Goal: Information Seeking & Learning: Learn about a topic

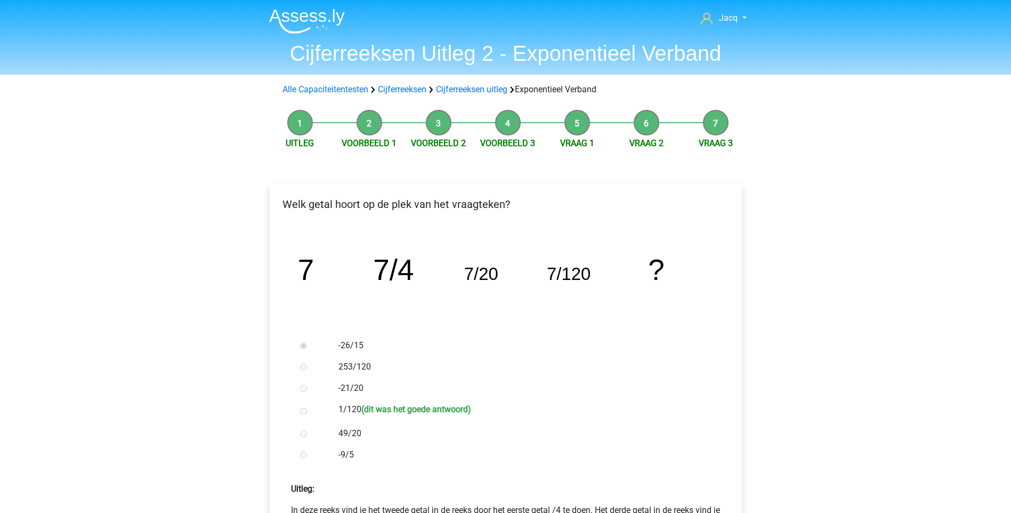
scroll to position [262, 0]
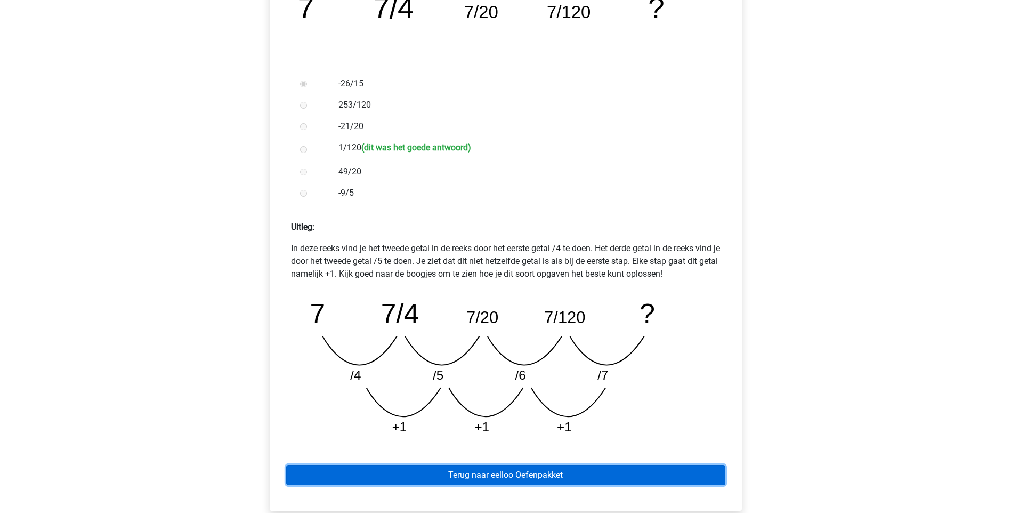
click at [519, 467] on link "Terug naar eelloo Oefenpakket" at bounding box center [505, 475] width 439 height 20
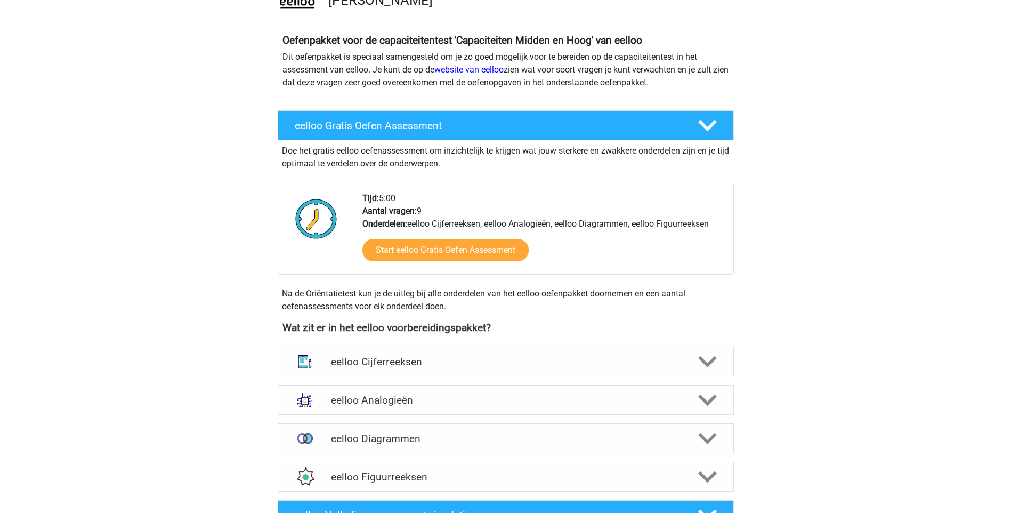
scroll to position [99, 0]
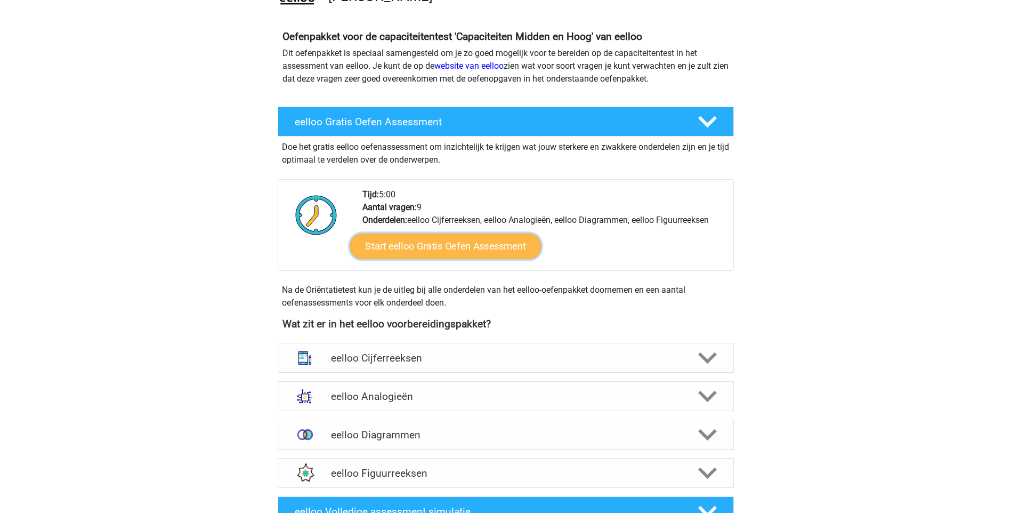
click at [416, 242] on link "Start eelloo Gratis Oefen Assessment" at bounding box center [445, 246] width 191 height 26
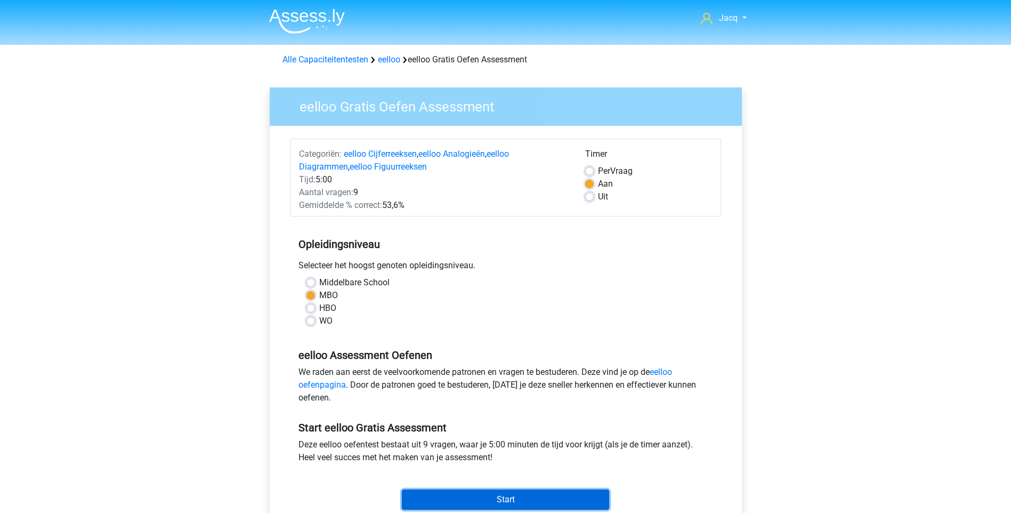
click at [504, 499] on input "Start" at bounding box center [505, 499] width 207 height 20
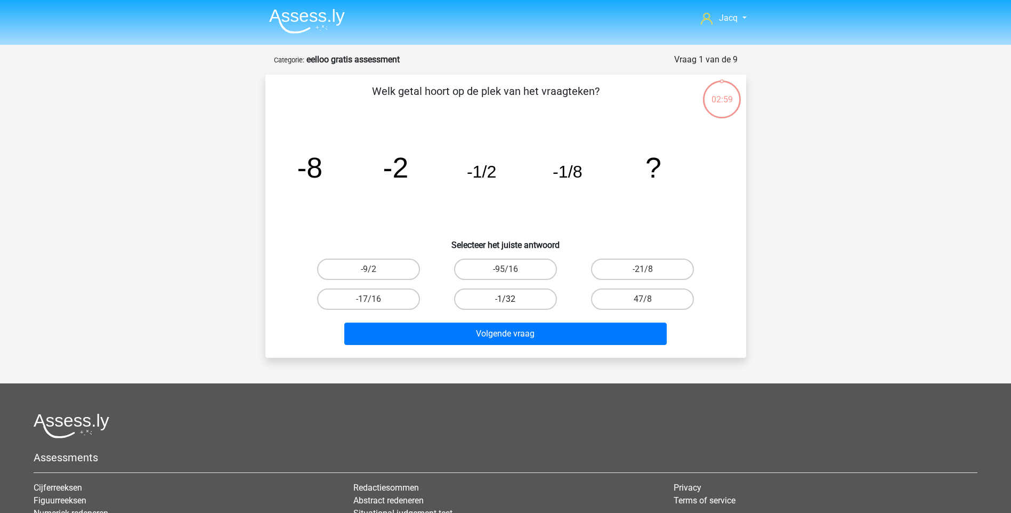
click at [484, 300] on label "-1/32" at bounding box center [505, 298] width 103 height 21
click at [505, 300] on input "-1/32" at bounding box center [508, 302] width 7 height 7
radio input "true"
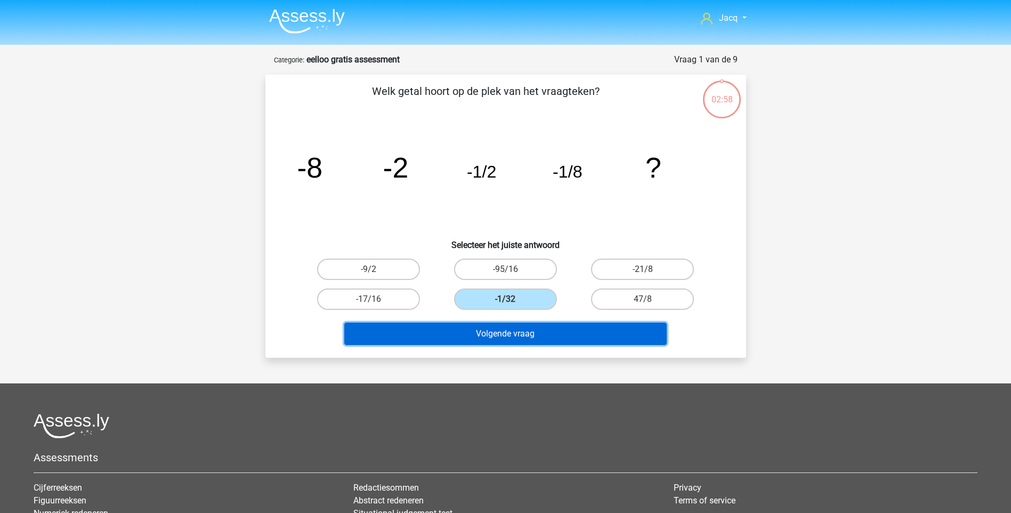
click at [496, 331] on button "Volgende vraag" at bounding box center [505, 333] width 322 height 22
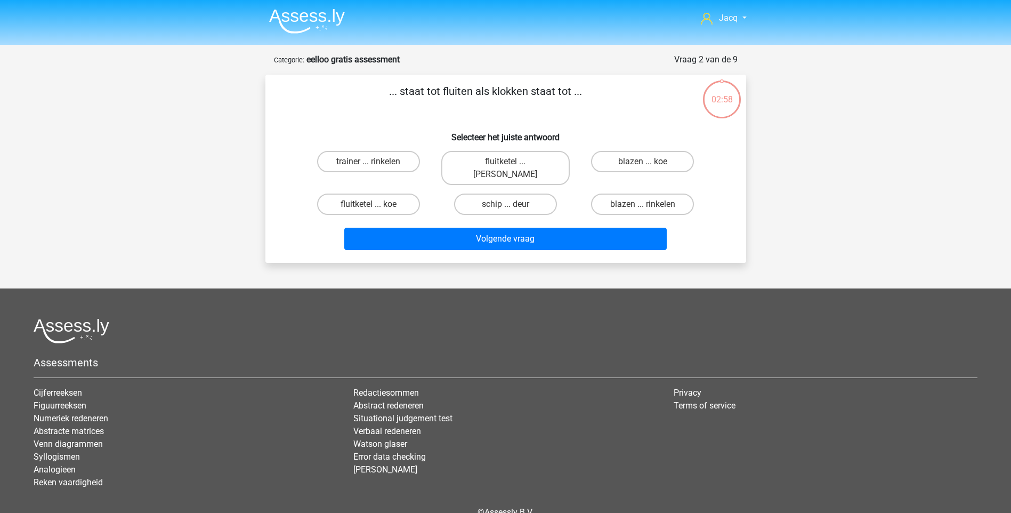
scroll to position [44, 0]
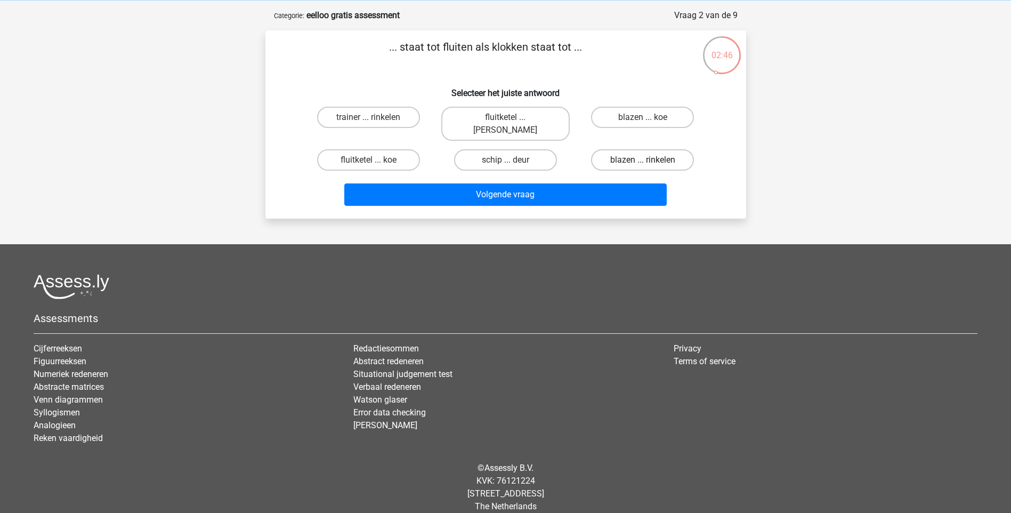
click at [633, 149] on label "blazen ... rinkelen" at bounding box center [642, 159] width 103 height 21
click at [643, 160] on input "blazen ... rinkelen" at bounding box center [646, 163] width 7 height 7
radio input "true"
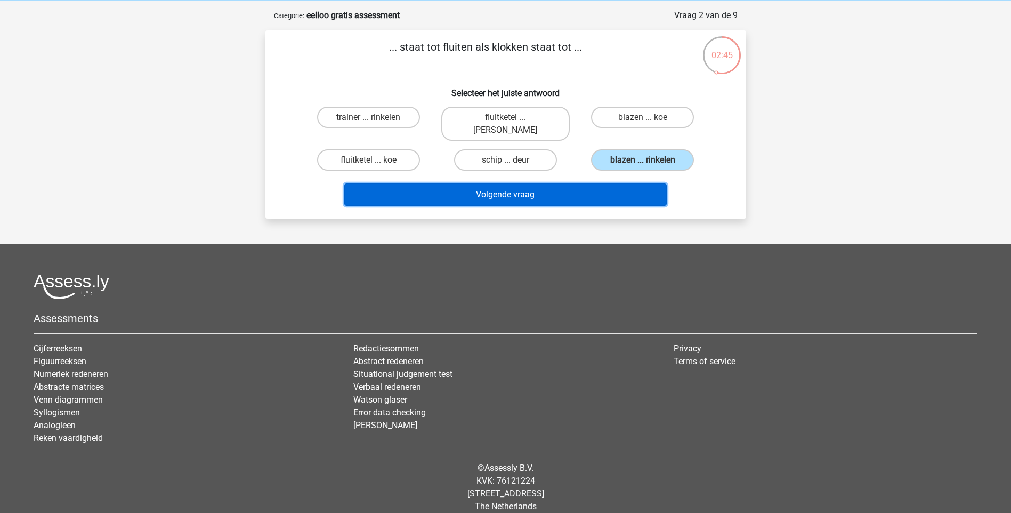
click at [547, 183] on button "Volgende vraag" at bounding box center [505, 194] width 322 height 22
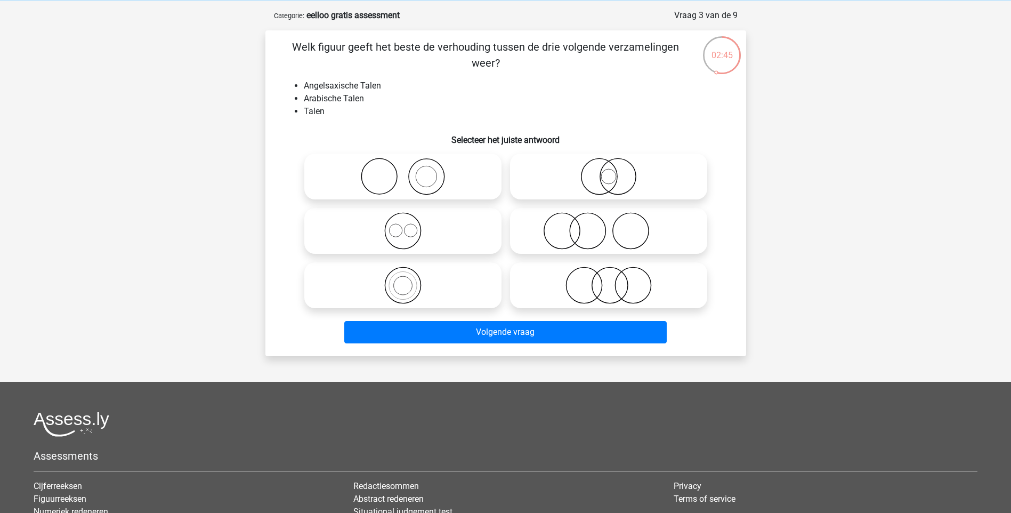
scroll to position [53, 0]
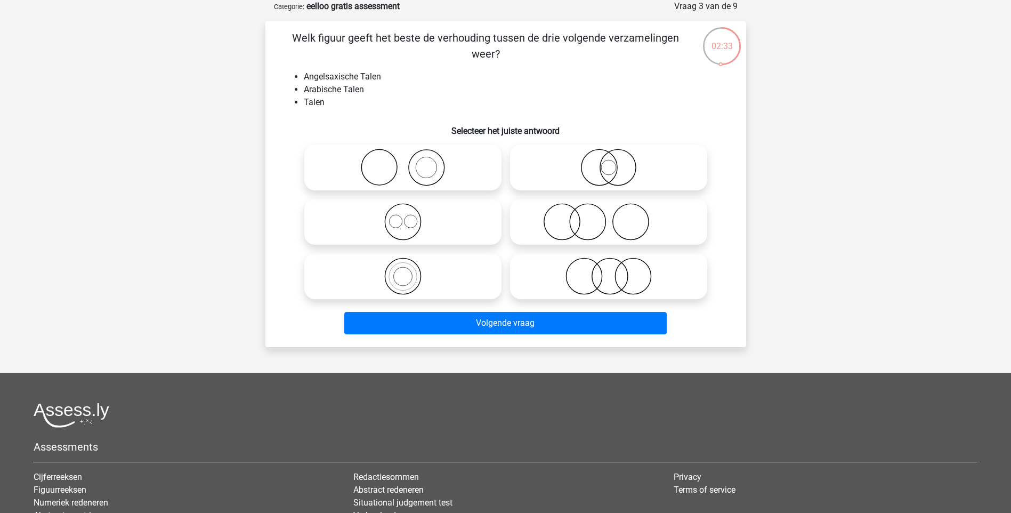
click at [618, 280] on icon at bounding box center [608, 275] width 189 height 37
click at [616, 271] on input "radio" at bounding box center [612, 267] width 7 height 7
radio input "true"
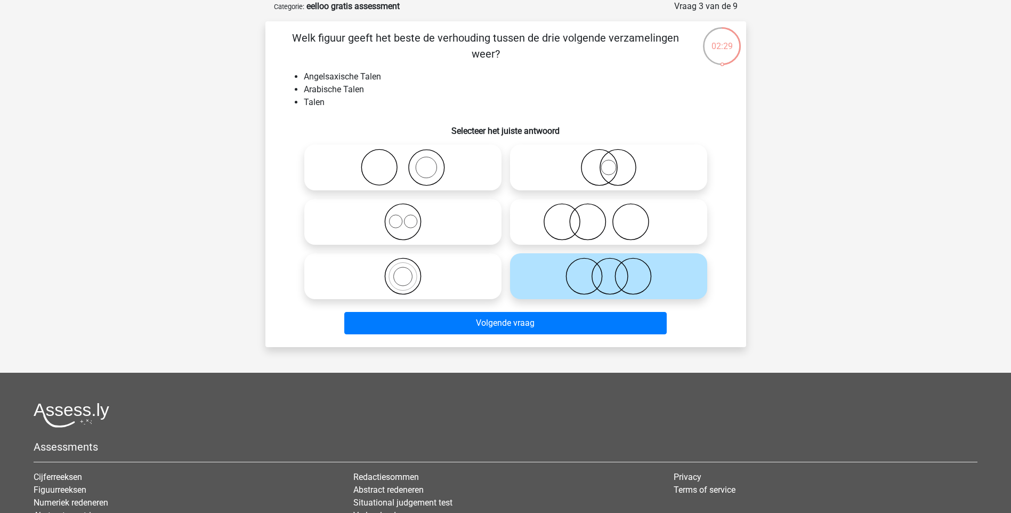
click at [572, 220] on icon at bounding box center [608, 221] width 189 height 37
click at [609, 216] on input "radio" at bounding box center [612, 212] width 7 height 7
radio input "true"
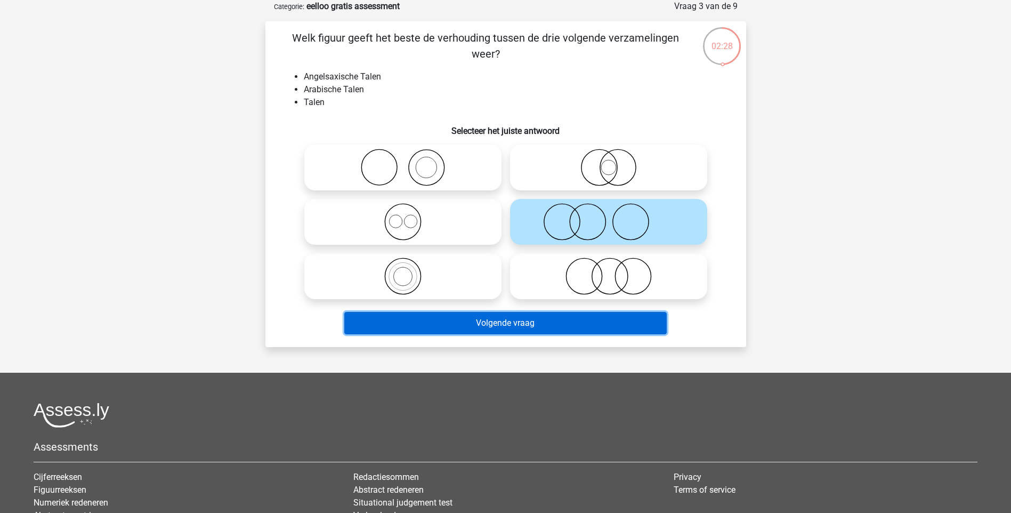
click at [567, 315] on button "Volgende vraag" at bounding box center [505, 323] width 322 height 22
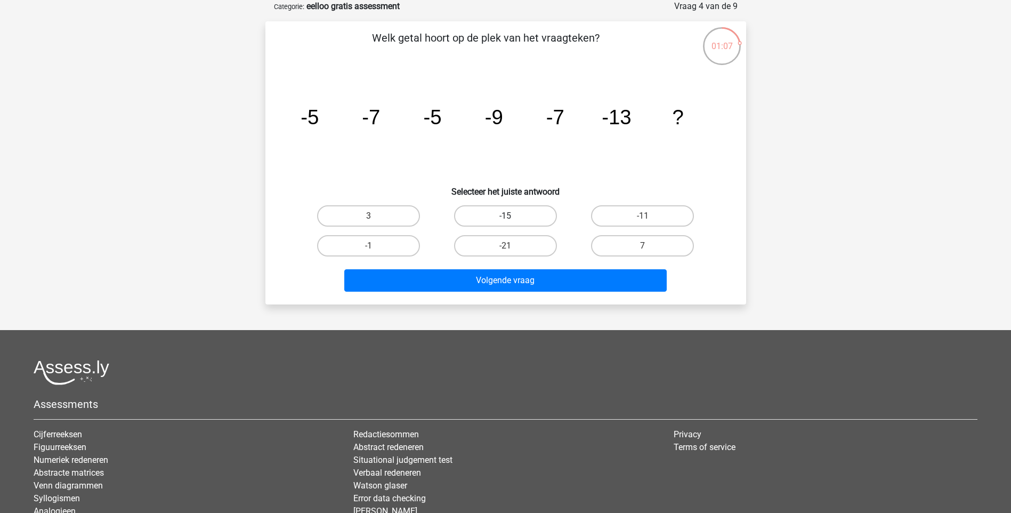
click at [517, 218] on label "-15" at bounding box center [505, 215] width 103 height 21
click at [512, 218] on input "-15" at bounding box center [508, 219] width 7 height 7
radio input "true"
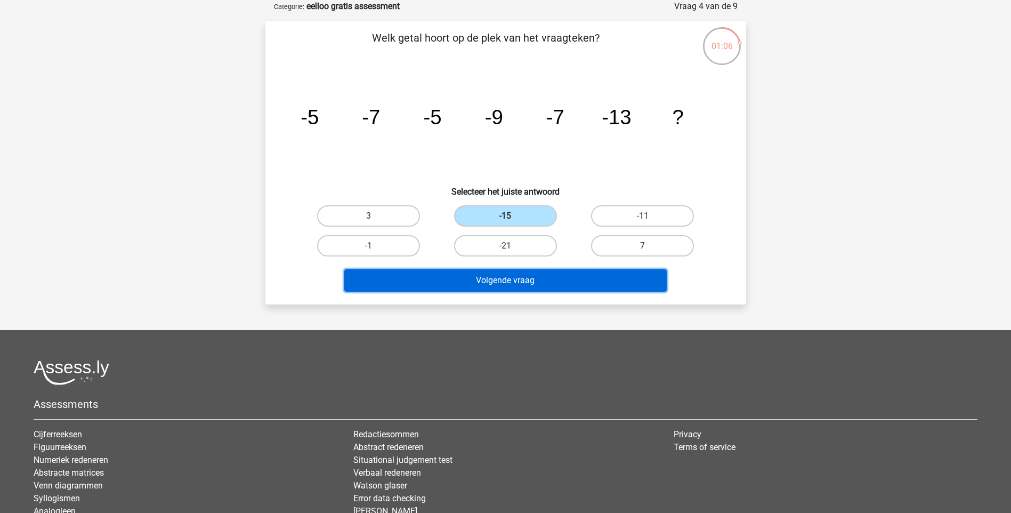
click at [530, 278] on button "Volgende vraag" at bounding box center [505, 280] width 322 height 22
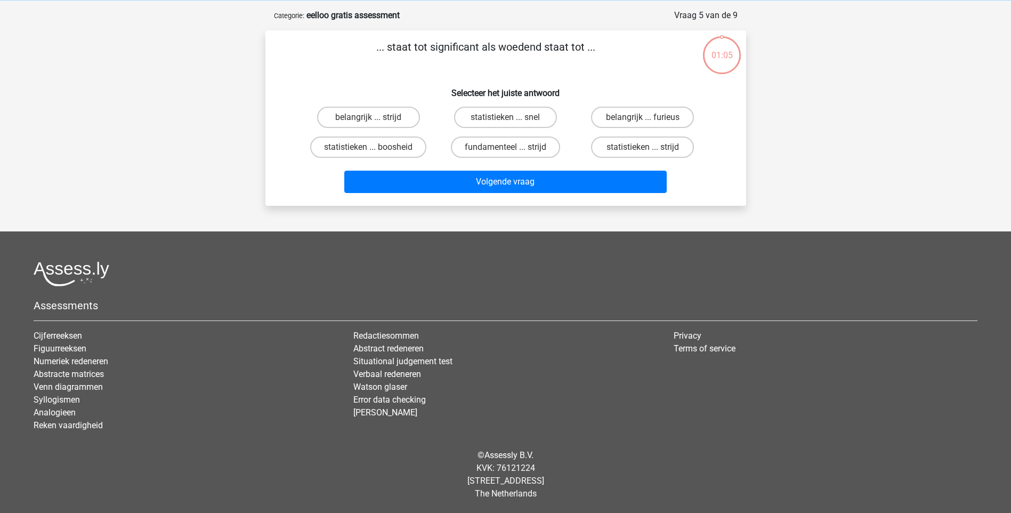
scroll to position [44, 0]
click at [649, 112] on label "belangrijk ... furieus" at bounding box center [642, 117] width 103 height 21
click at [649, 117] on input "belangrijk ... furieus" at bounding box center [646, 120] width 7 height 7
radio input "true"
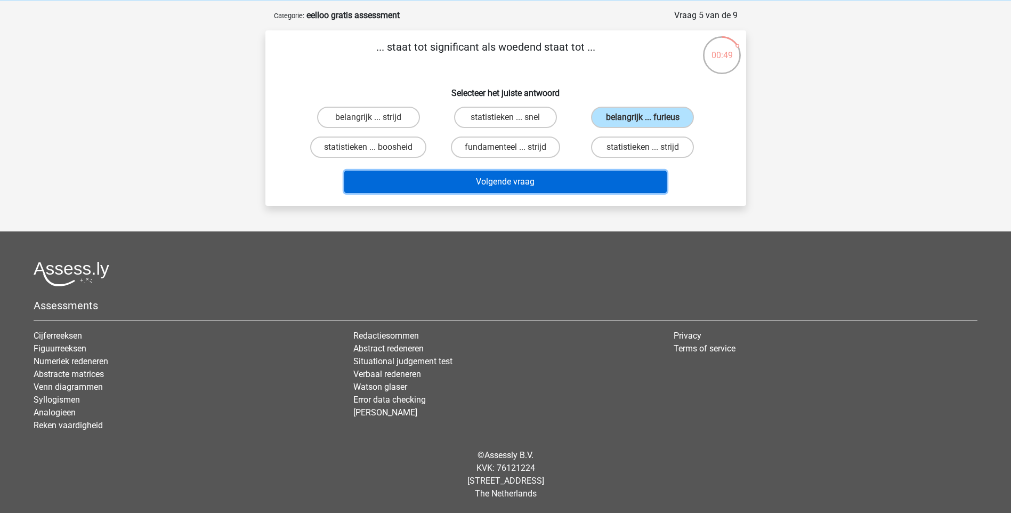
click at [581, 179] on button "Volgende vraag" at bounding box center [505, 182] width 322 height 22
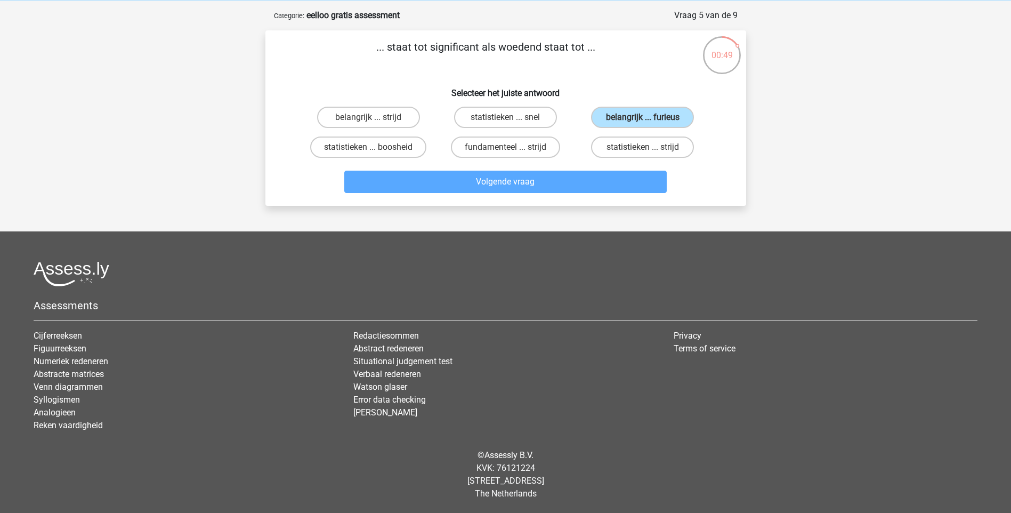
scroll to position [53, 0]
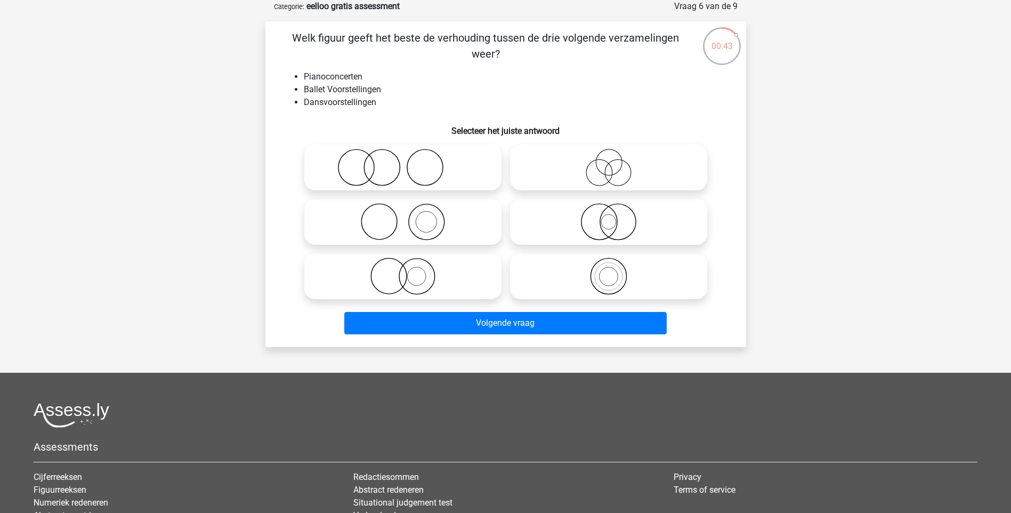
click at [614, 174] on circle at bounding box center [609, 162] width 26 height 26
click at [614, 162] on input "radio" at bounding box center [612, 158] width 7 height 7
radio input "true"
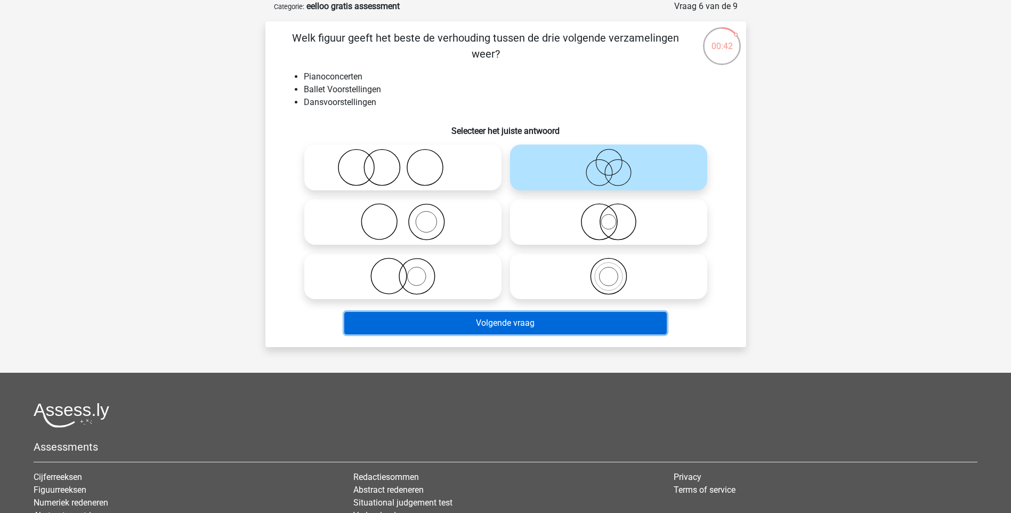
click at [565, 324] on button "Volgende vraag" at bounding box center [505, 323] width 322 height 22
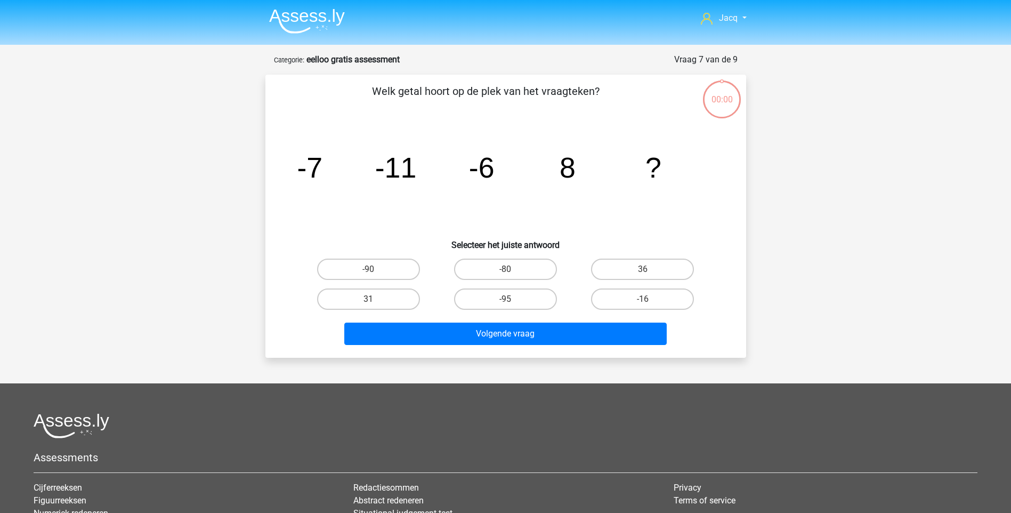
scroll to position [53, 0]
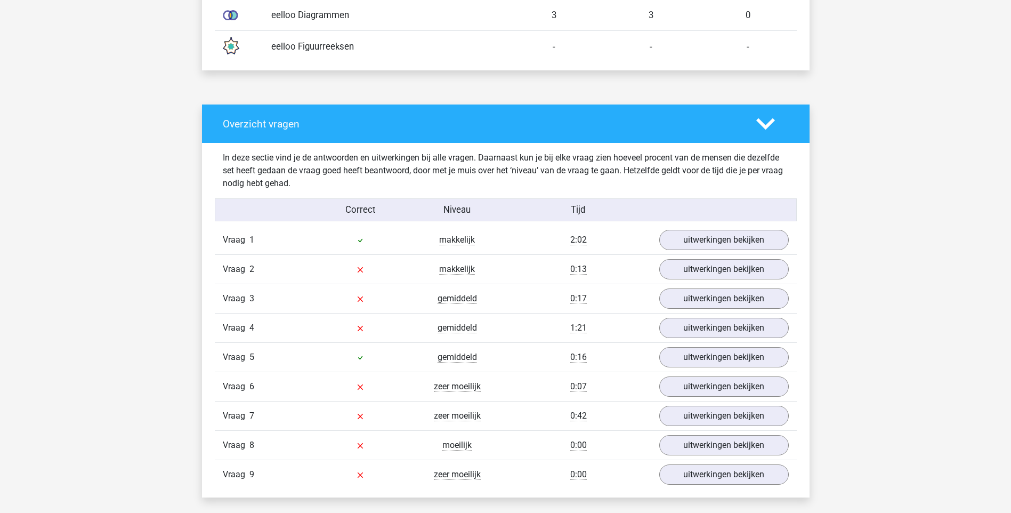
scroll to position [748, 0]
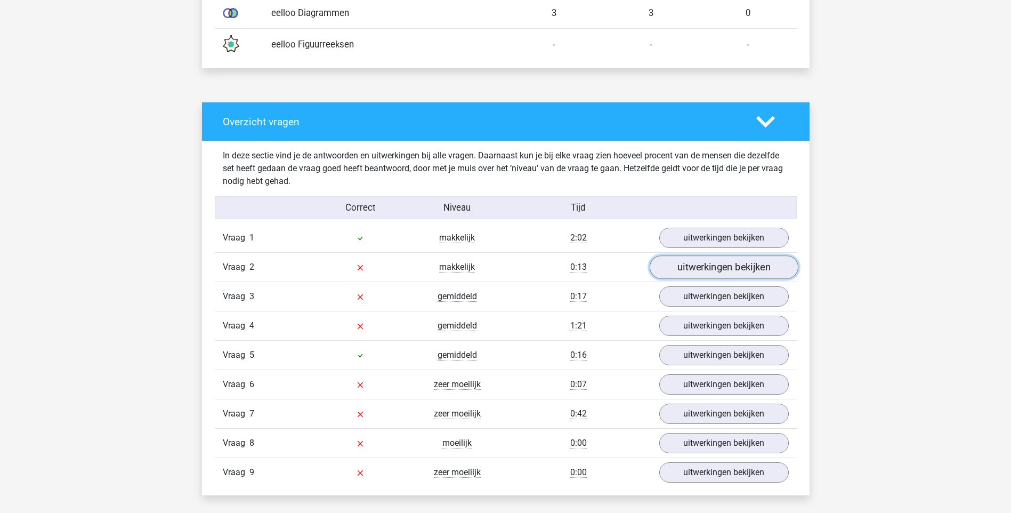
click at [741, 268] on link "uitwerkingen bekijken" at bounding box center [723, 267] width 149 height 23
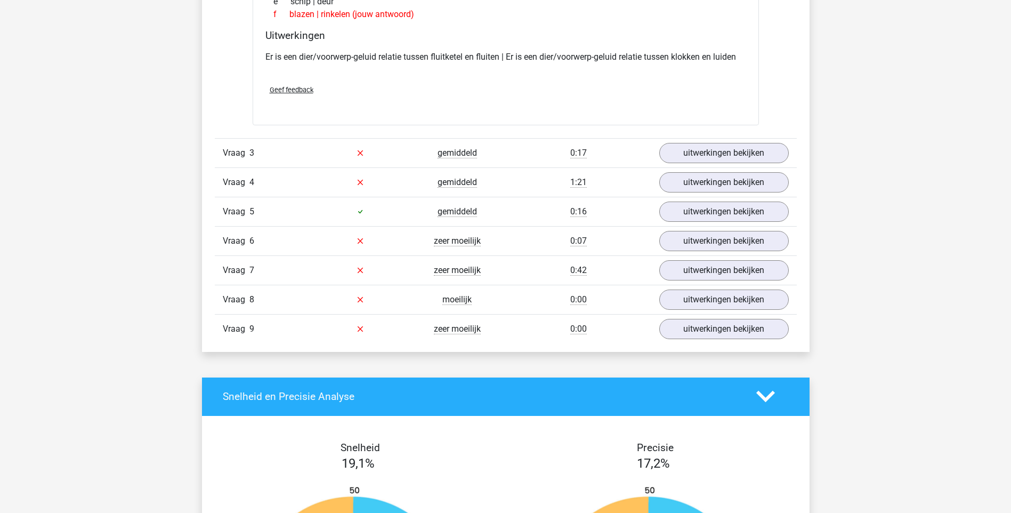
scroll to position [1141, 0]
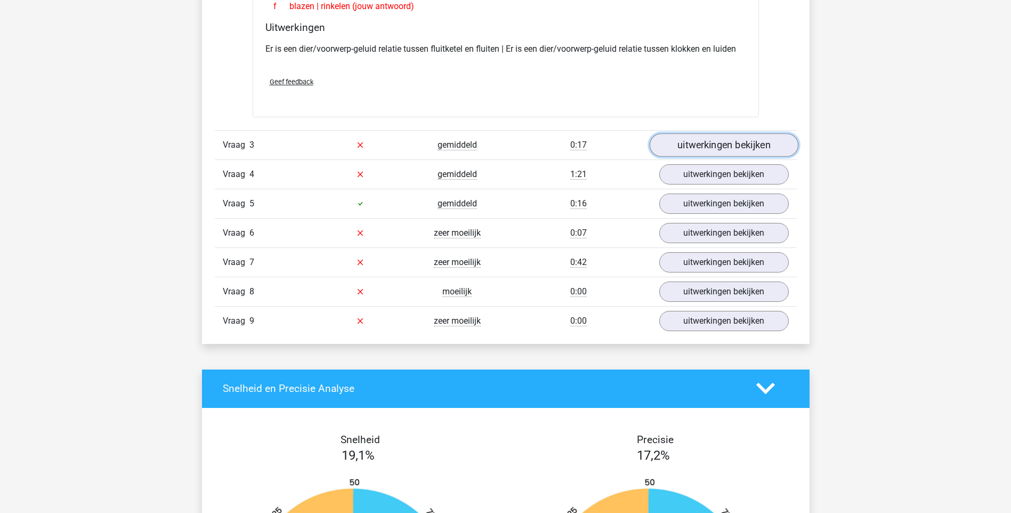
click at [754, 143] on link "uitwerkingen bekijken" at bounding box center [723, 144] width 149 height 23
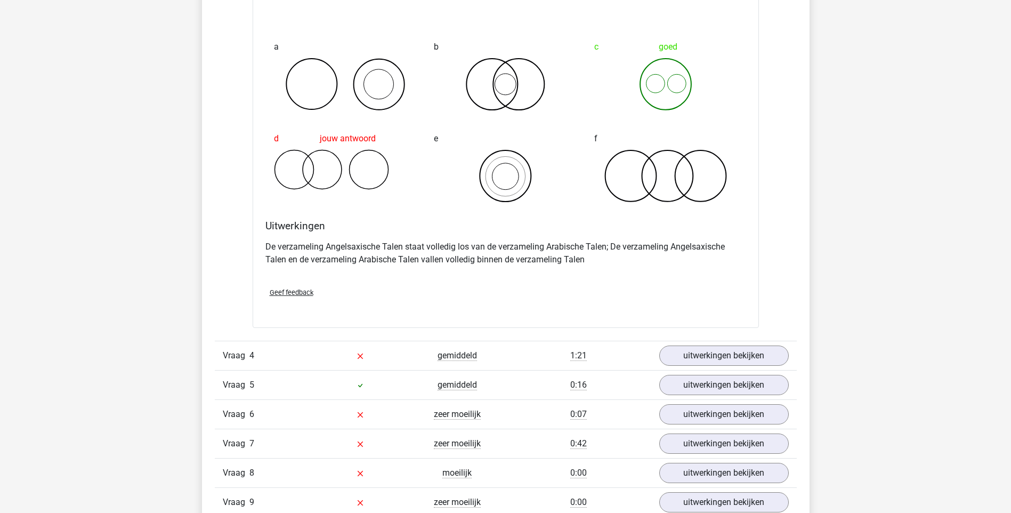
scroll to position [1370, 0]
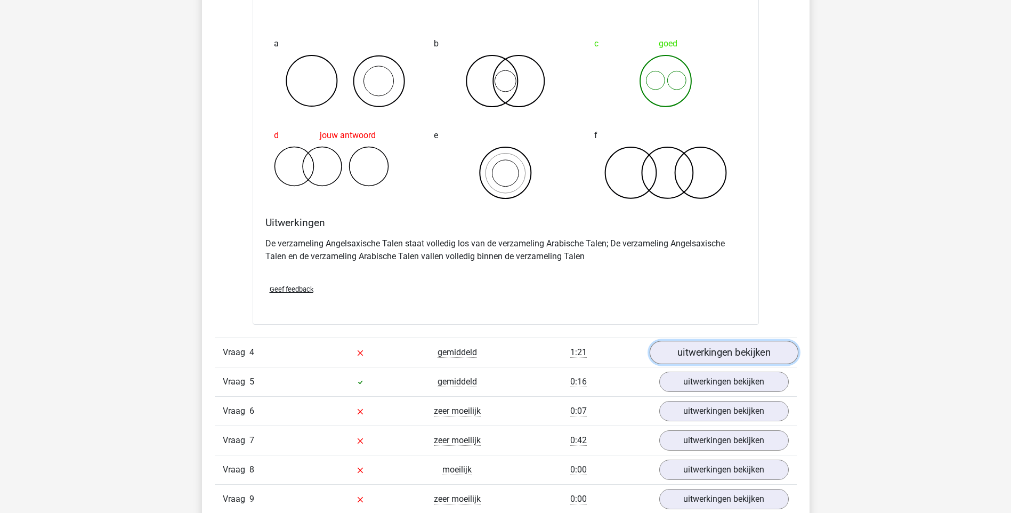
click at [726, 349] on link "uitwerkingen bekijken" at bounding box center [723, 352] width 149 height 23
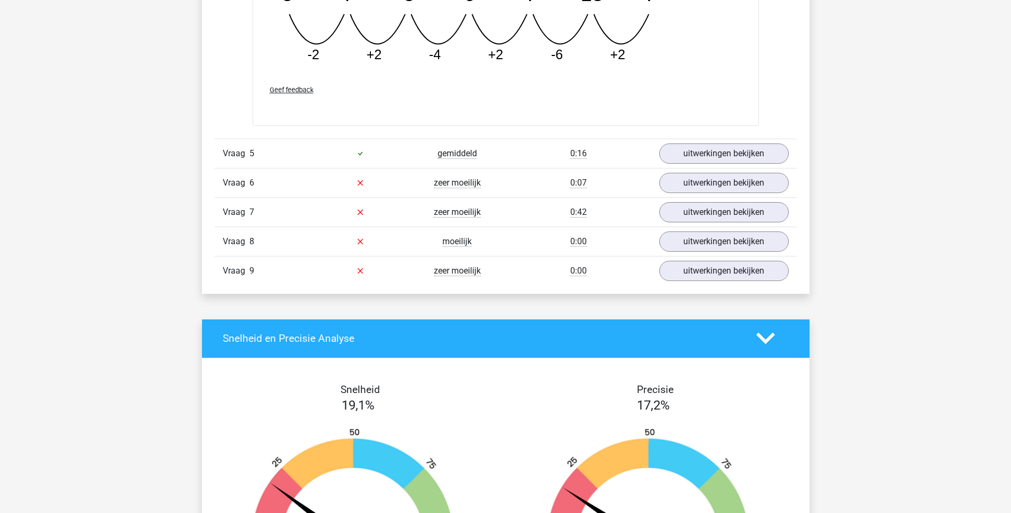
scroll to position [2093, 0]
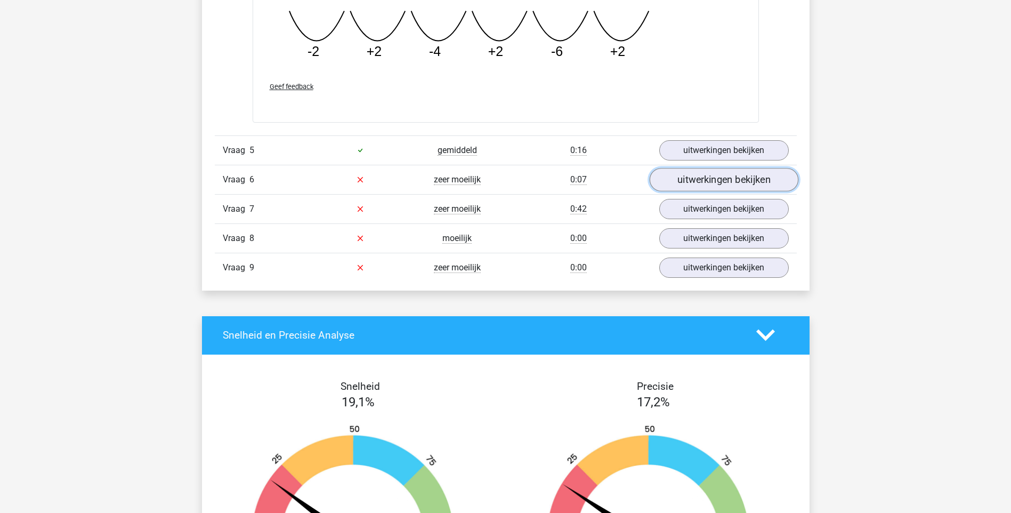
click at [715, 178] on link "uitwerkingen bekijken" at bounding box center [723, 179] width 149 height 23
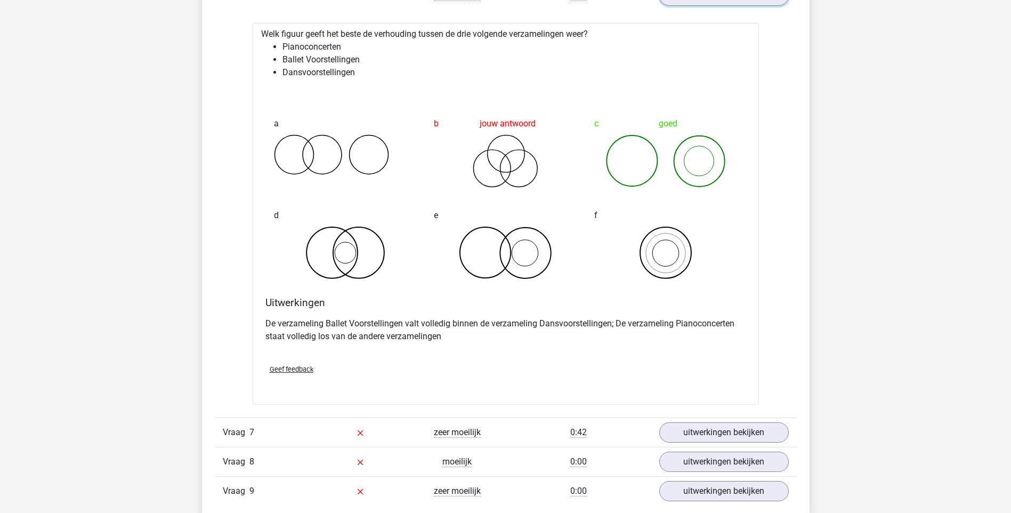
scroll to position [2366, 0]
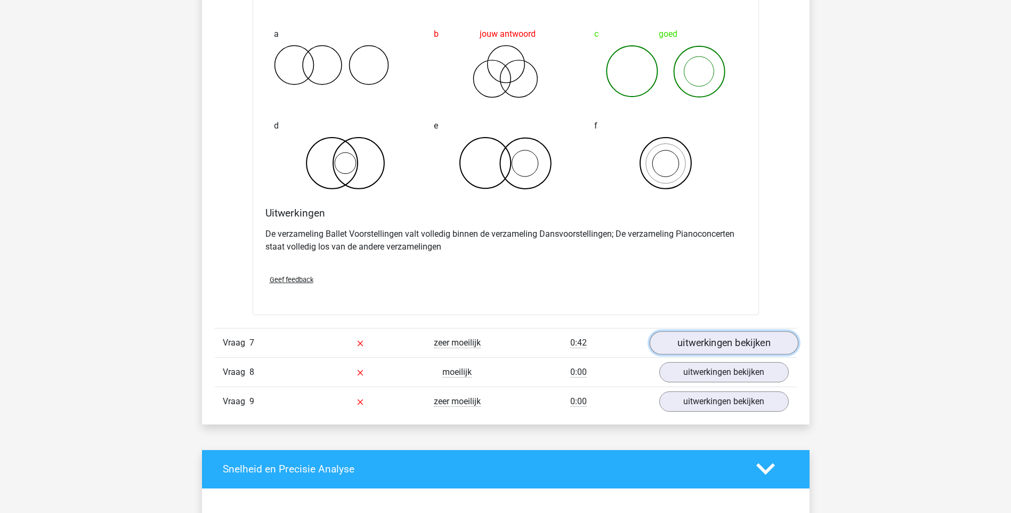
click at [771, 344] on link "uitwerkingen bekijken" at bounding box center [723, 342] width 149 height 23
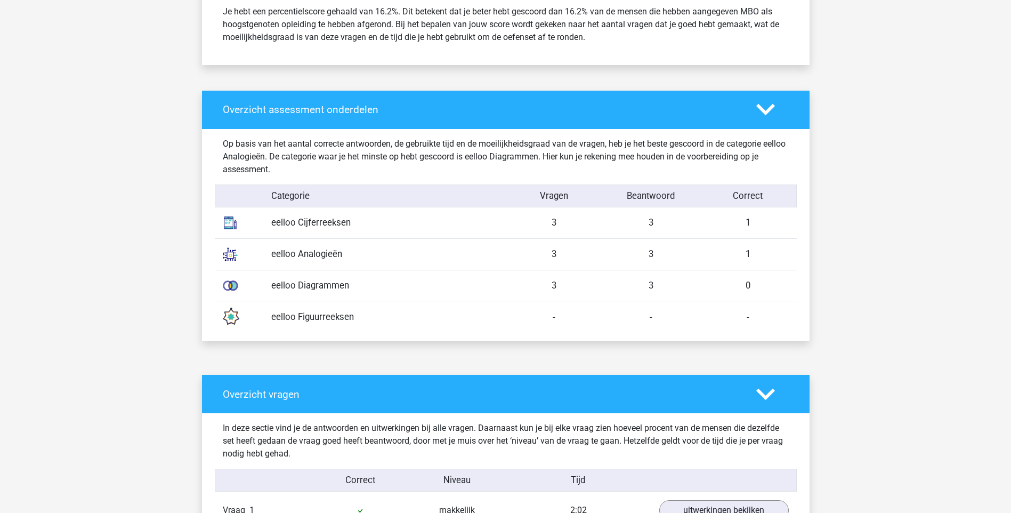
scroll to position [462, 0]
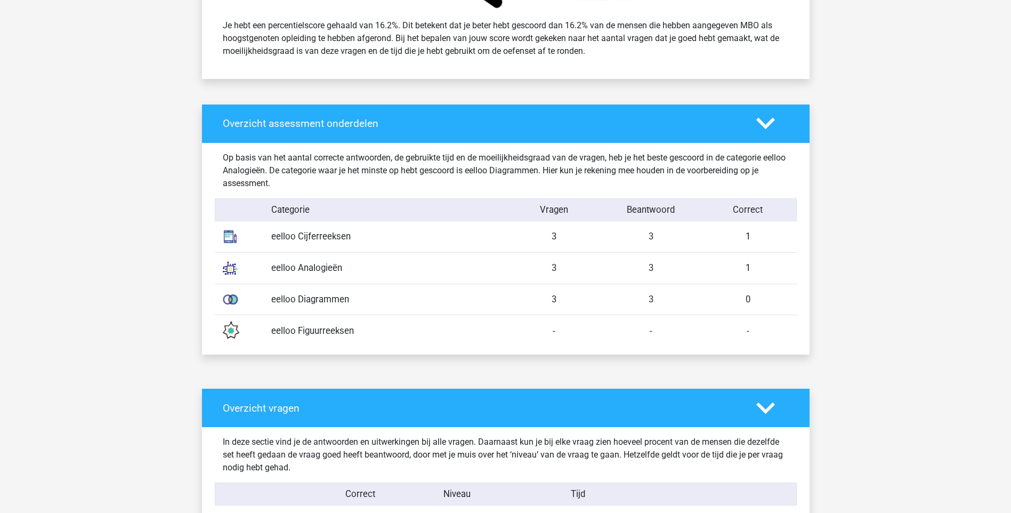
drag, startPoint x: 285, startPoint y: 301, endPoint x: 387, endPoint y: 312, distance: 103.4
click at [387, 312] on div "eelloo Diagrammen 3 3 0" at bounding box center [506, 299] width 582 height 31
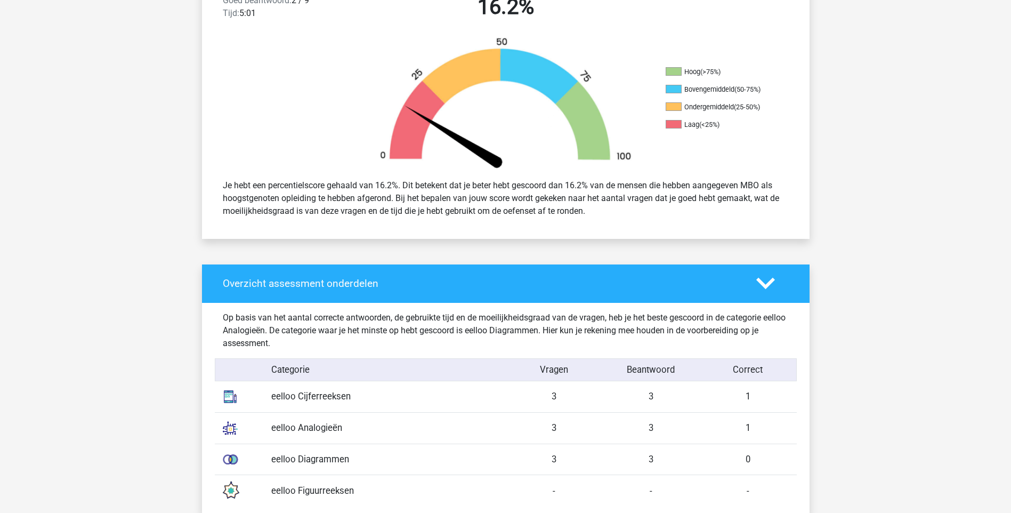
scroll to position [249, 0]
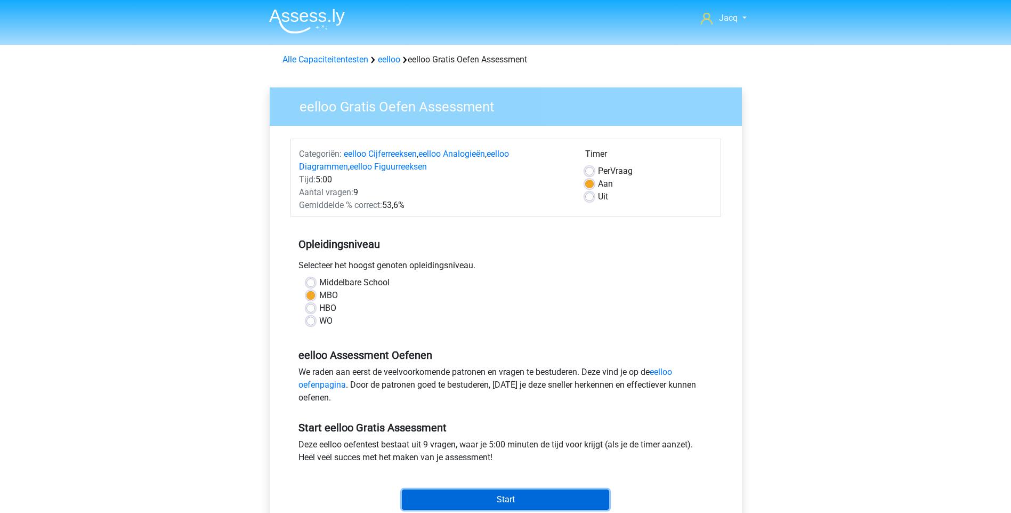
click at [487, 495] on input "Start" at bounding box center [505, 499] width 207 height 20
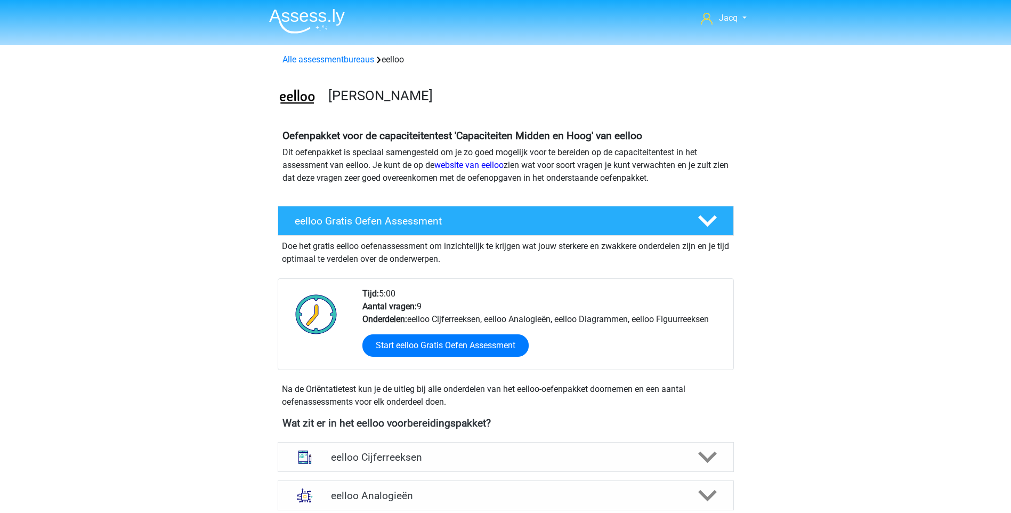
scroll to position [99, 0]
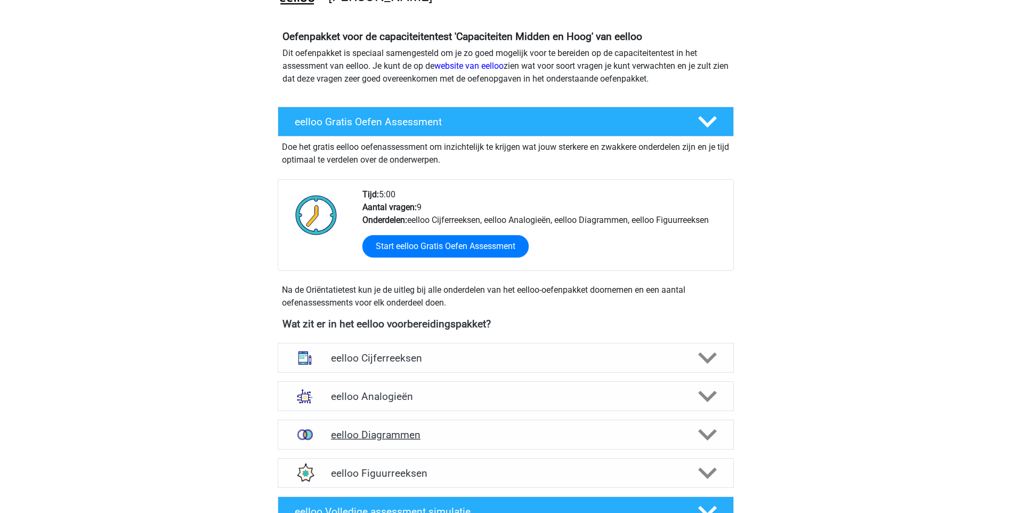
click at [450, 433] on h4 "eelloo Diagrammen" at bounding box center [505, 434] width 349 height 12
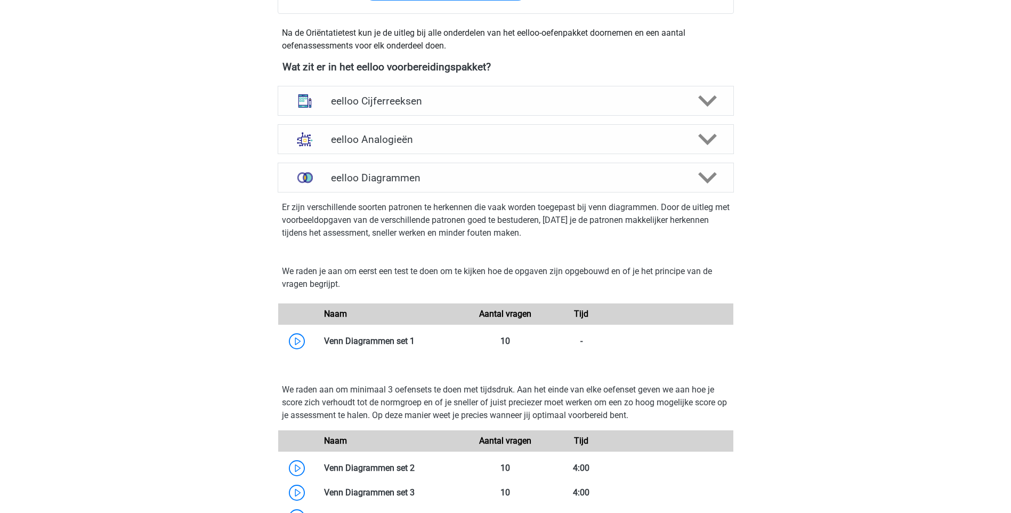
scroll to position [433, 0]
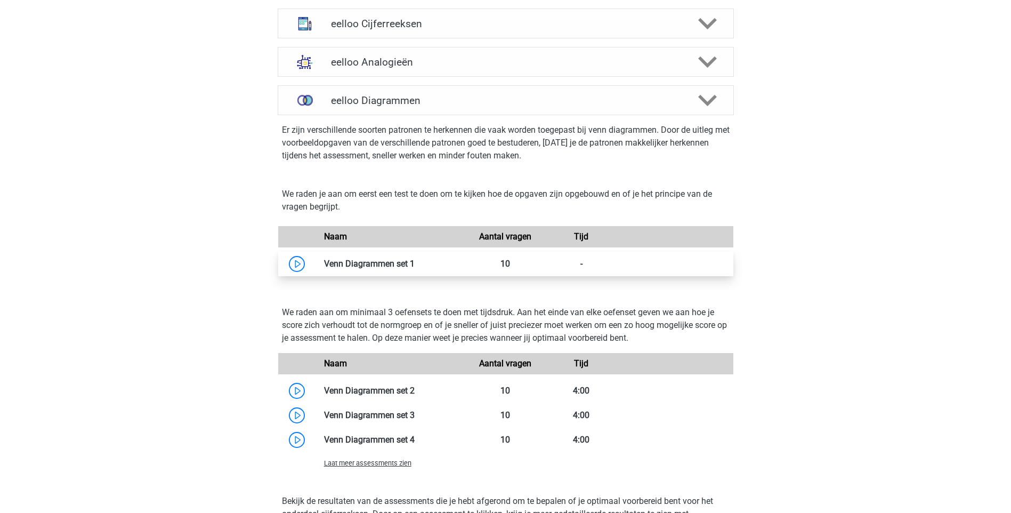
click at [415, 265] on link at bounding box center [415, 263] width 0 height 10
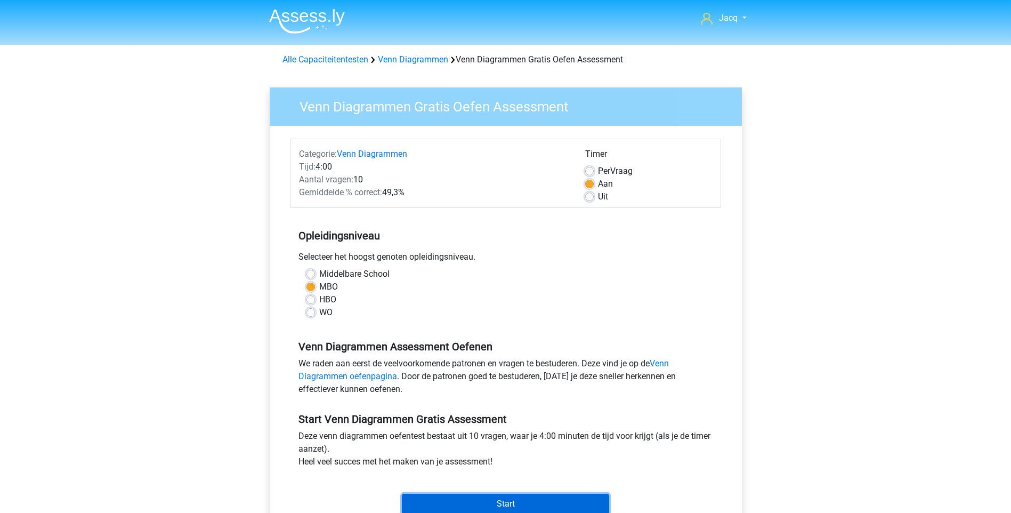
click at [506, 501] on input "Start" at bounding box center [505, 504] width 207 height 20
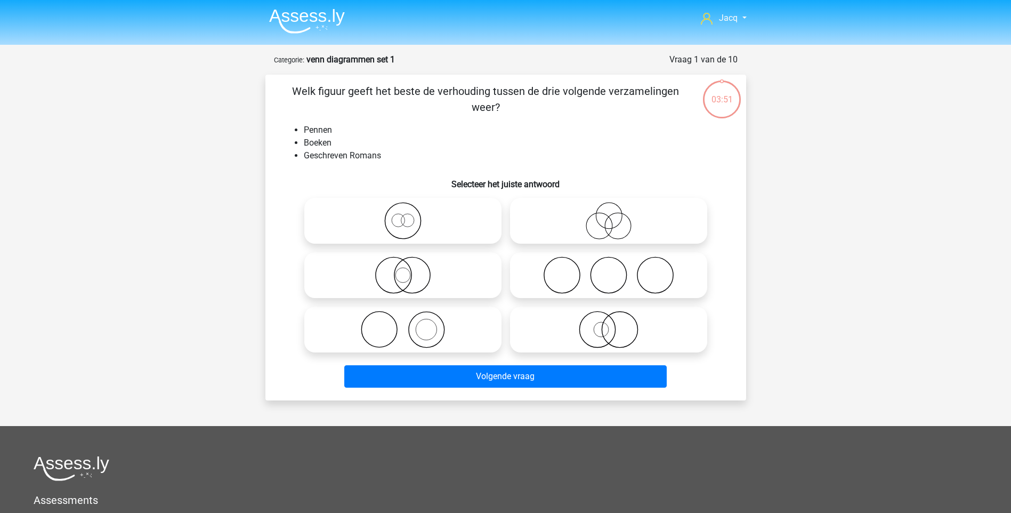
click at [408, 265] on input "radio" at bounding box center [406, 266] width 7 height 7
radio input "true"
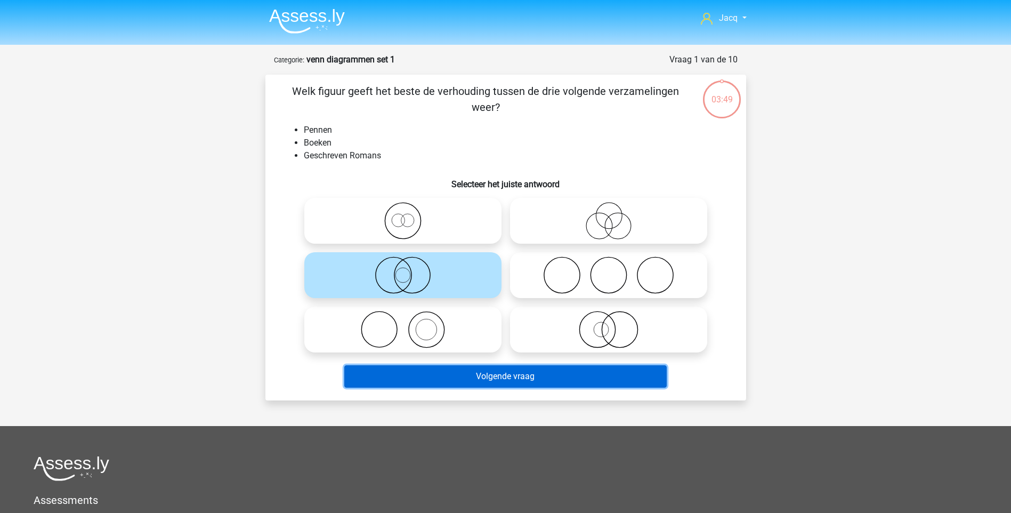
click at [501, 373] on button "Volgende vraag" at bounding box center [505, 376] width 322 height 22
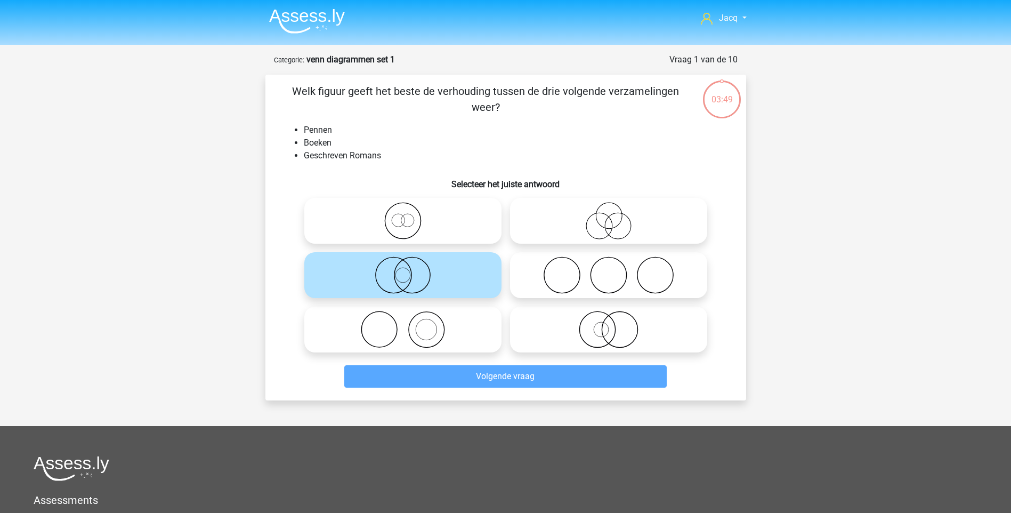
scroll to position [53, 0]
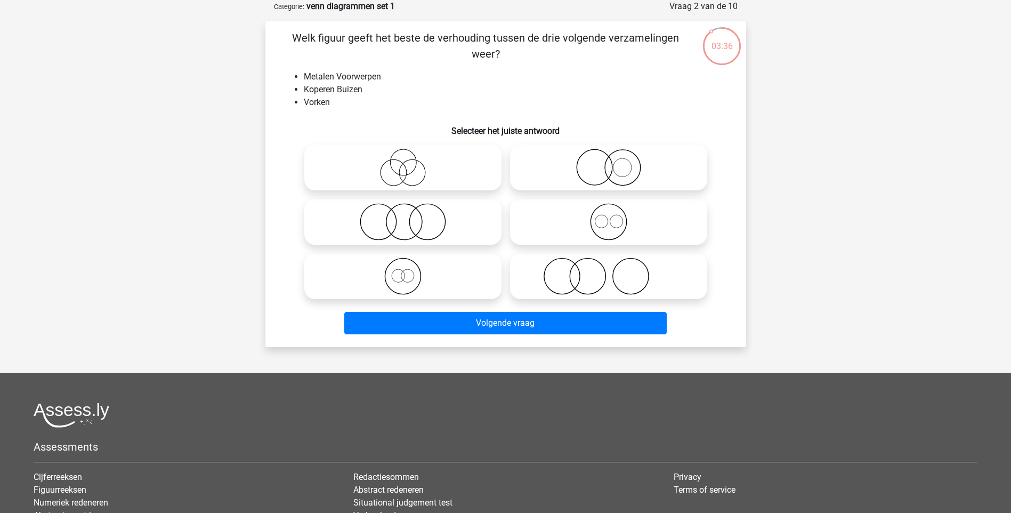
click at [624, 171] on icon at bounding box center [608, 167] width 189 height 37
click at [616, 162] on input "radio" at bounding box center [612, 158] width 7 height 7
radio input "true"
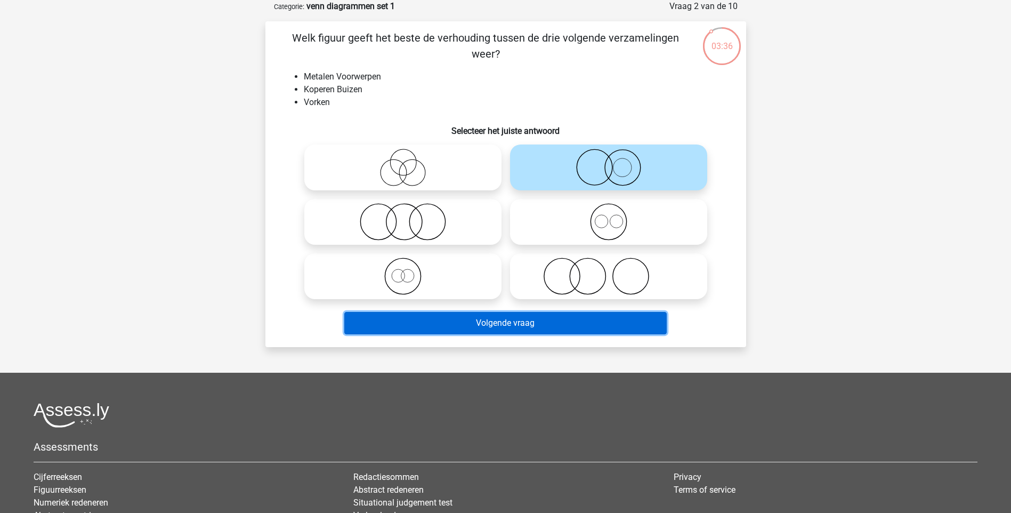
click at [528, 324] on button "Volgende vraag" at bounding box center [505, 323] width 322 height 22
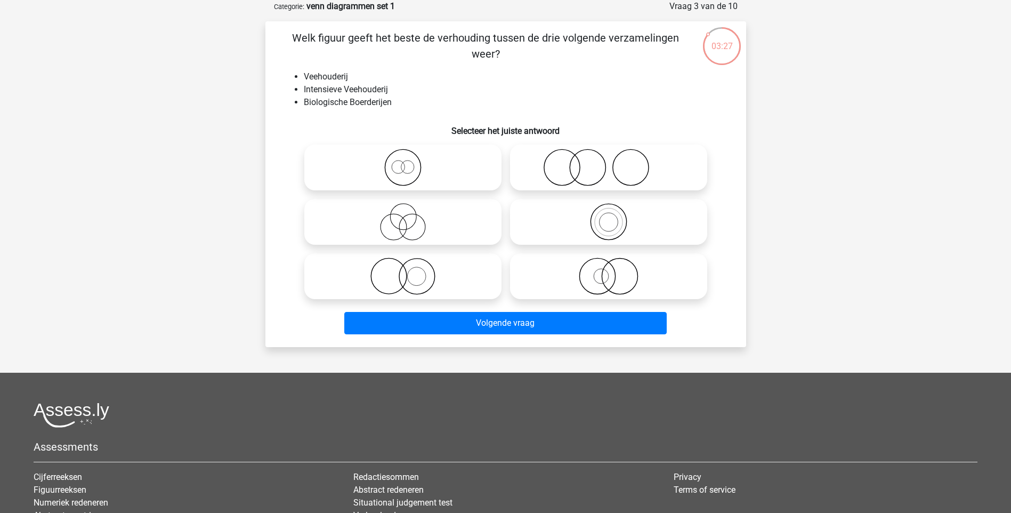
click at [609, 225] on icon at bounding box center [608, 221] width 189 height 37
click at [609, 216] on input "radio" at bounding box center [612, 212] width 7 height 7
radio input "true"
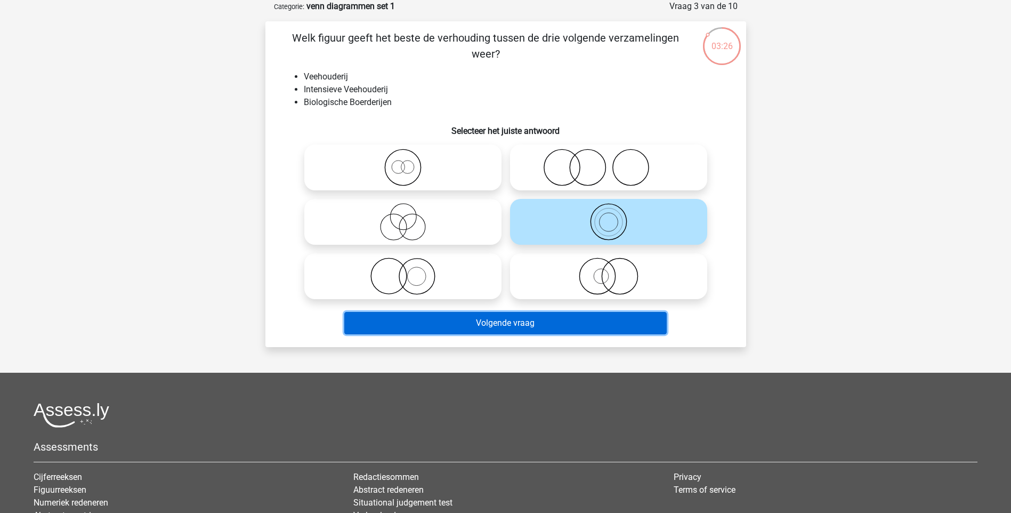
click at [548, 318] on button "Volgende vraag" at bounding box center [505, 323] width 322 height 22
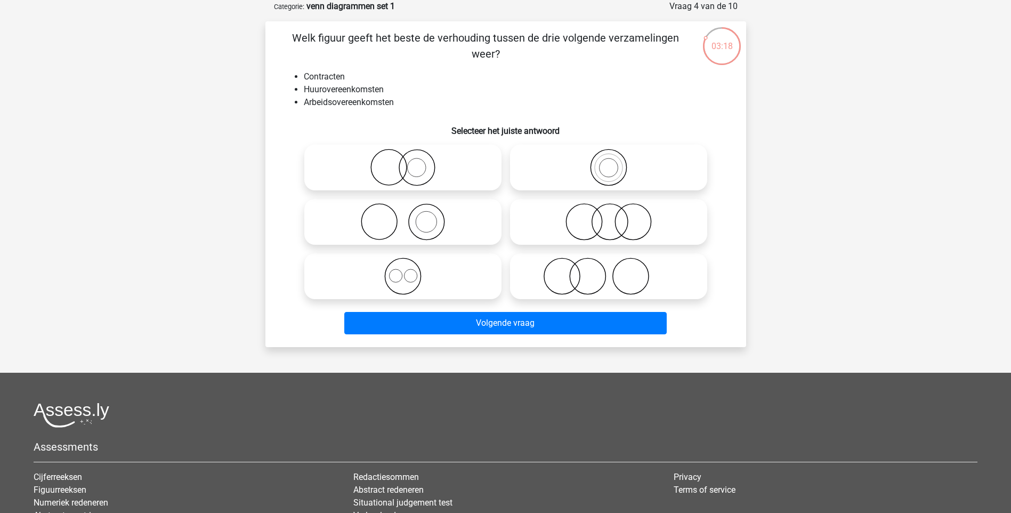
click at [431, 227] on icon at bounding box center [403, 221] width 189 height 37
click at [410, 216] on input "radio" at bounding box center [406, 212] width 7 height 7
radio input "true"
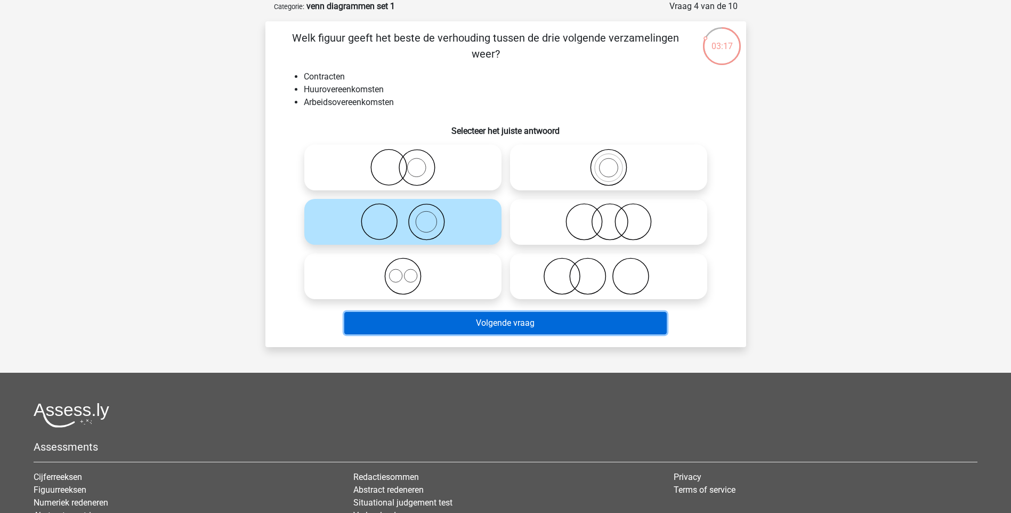
click at [476, 323] on button "Volgende vraag" at bounding box center [505, 323] width 322 height 22
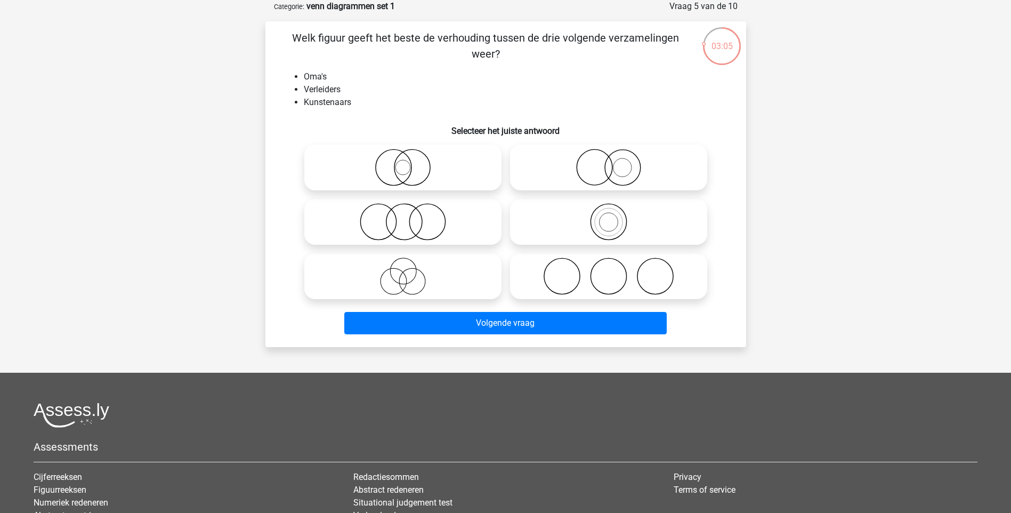
click at [604, 277] on icon at bounding box center [608, 275] width 189 height 37
click at [609, 271] on input "radio" at bounding box center [612, 267] width 7 height 7
radio input "true"
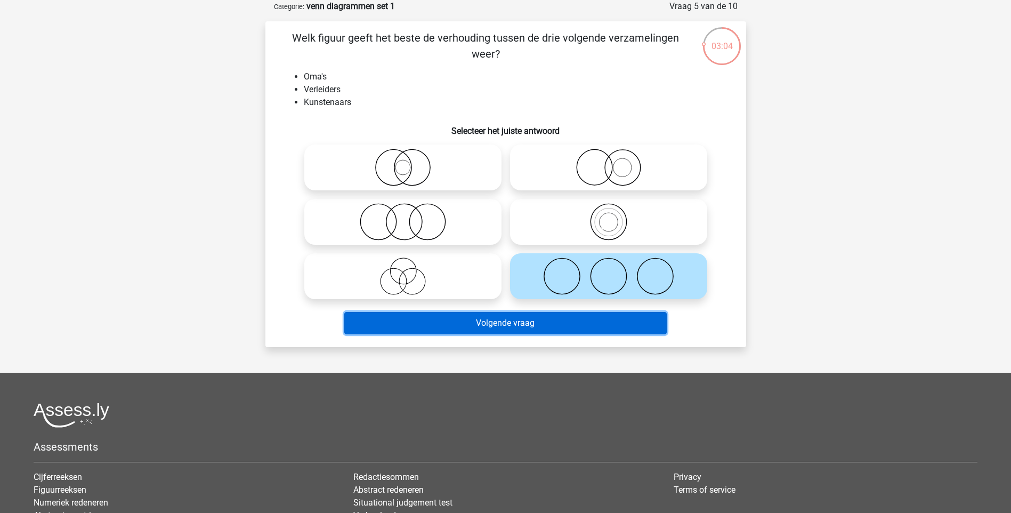
click at [531, 317] on button "Volgende vraag" at bounding box center [505, 323] width 322 height 22
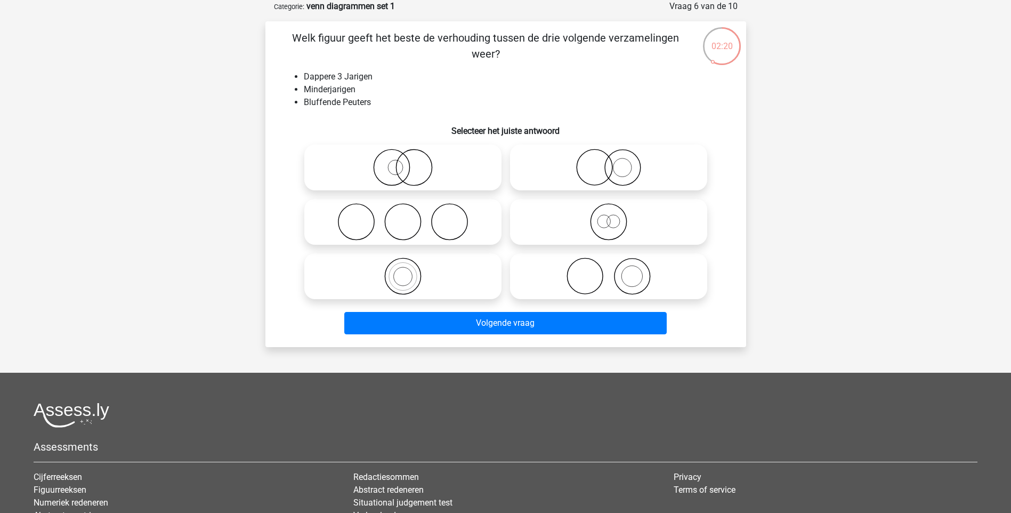
click at [458, 225] on icon at bounding box center [403, 221] width 189 height 37
click at [410, 216] on input "radio" at bounding box center [406, 212] width 7 height 7
radio input "true"
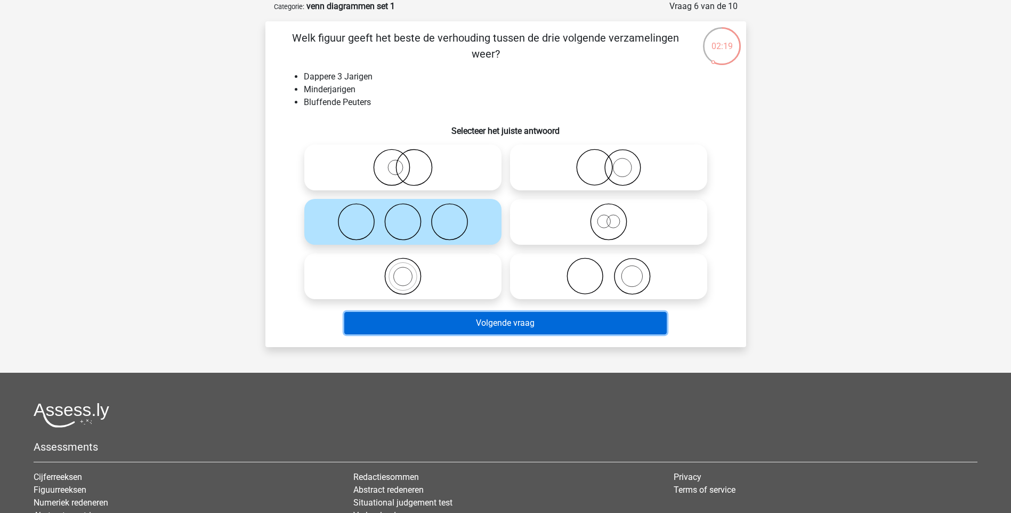
click at [483, 325] on button "Volgende vraag" at bounding box center [505, 323] width 322 height 22
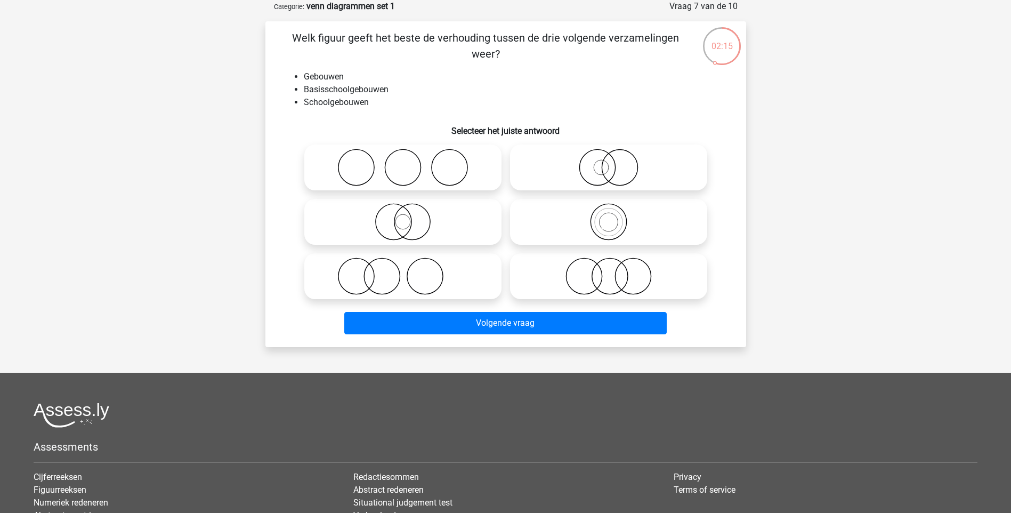
click at [616, 264] on icon at bounding box center [608, 275] width 189 height 37
click at [616, 264] on input "radio" at bounding box center [612, 267] width 7 height 7
radio input "true"
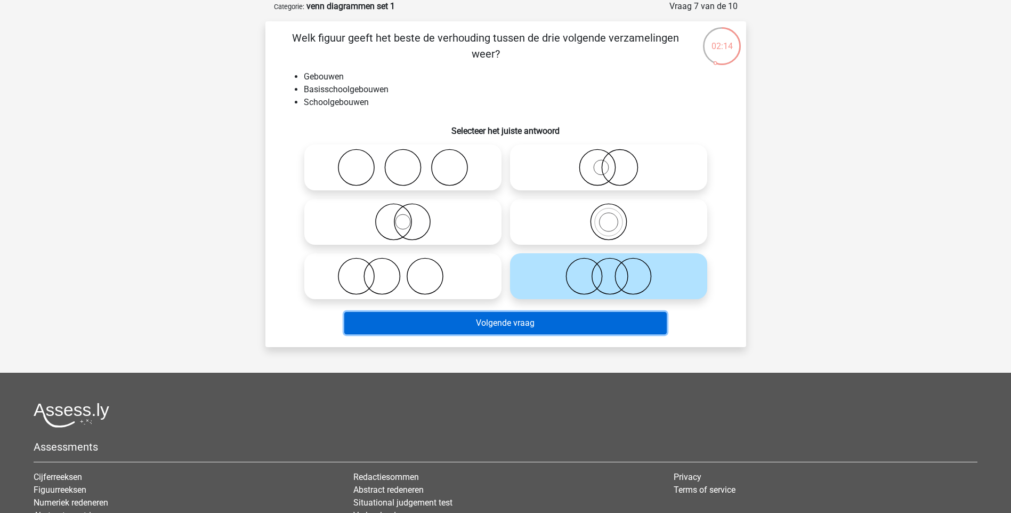
click at [573, 329] on button "Volgende vraag" at bounding box center [505, 323] width 322 height 22
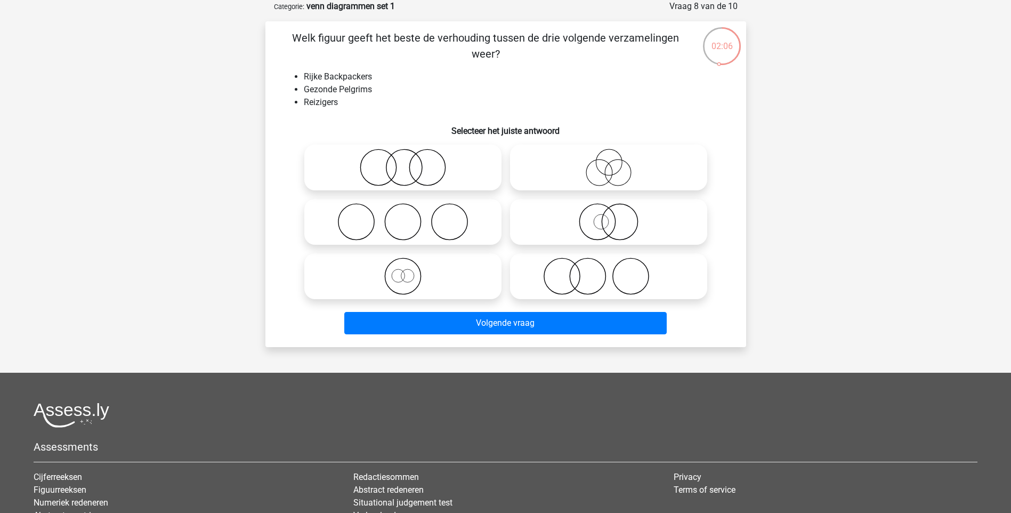
click at [595, 175] on icon at bounding box center [608, 167] width 189 height 37
click at [609, 162] on input "radio" at bounding box center [612, 158] width 7 height 7
radio input "true"
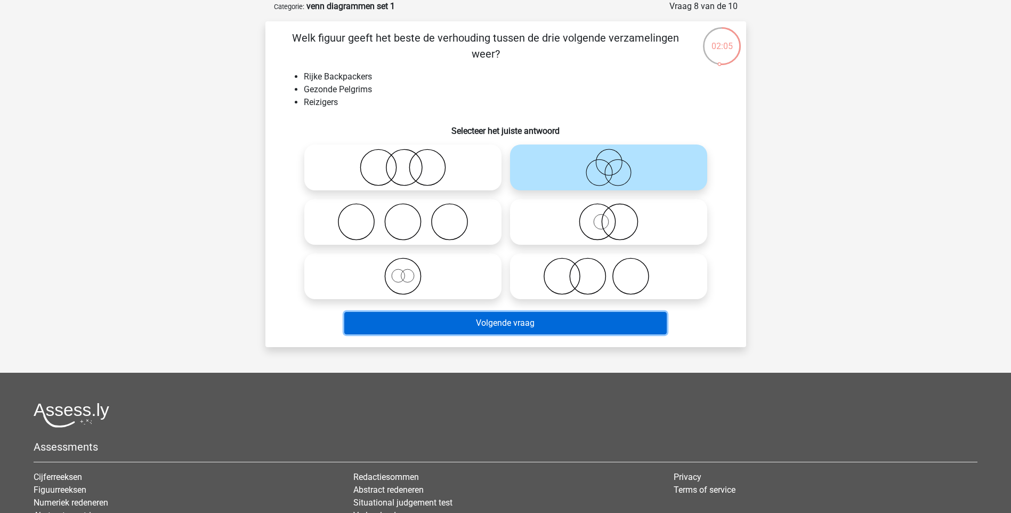
click at [563, 319] on button "Volgende vraag" at bounding box center [505, 323] width 322 height 22
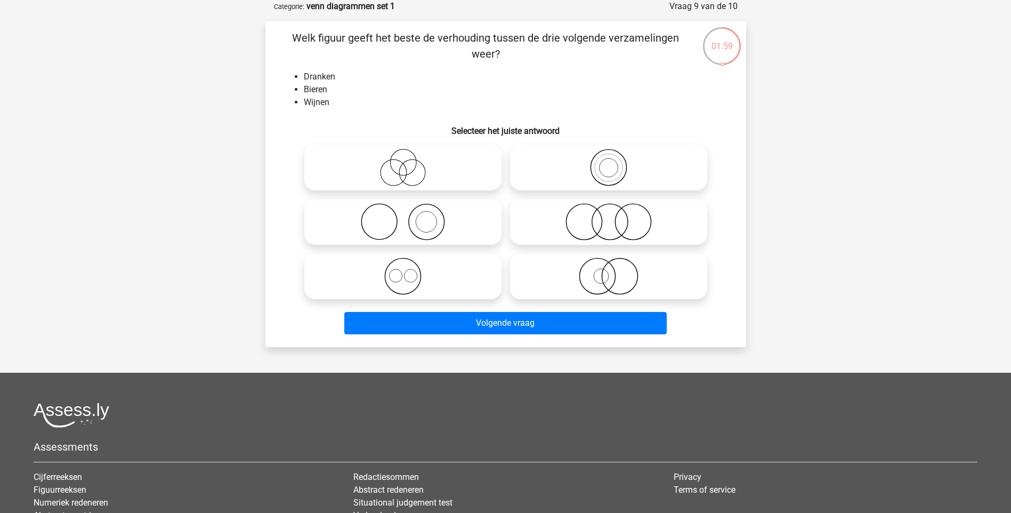
click at [603, 276] on icon at bounding box center [608, 275] width 189 height 37
click at [609, 271] on input "radio" at bounding box center [612, 267] width 7 height 7
radio input "true"
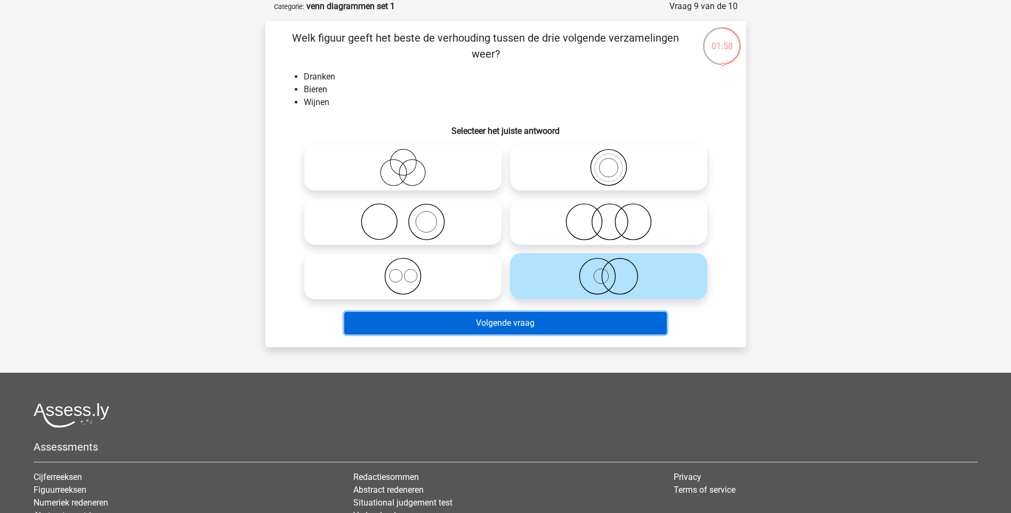
click at [573, 318] on button "Volgende vraag" at bounding box center [505, 323] width 322 height 22
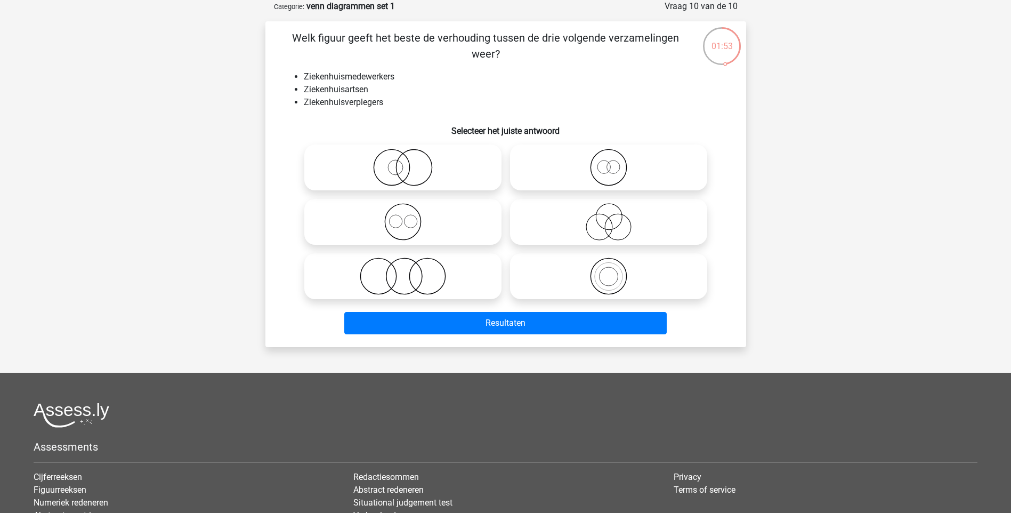
click at [608, 218] on circle at bounding box center [618, 227] width 26 height 26
click at [609, 216] on input "radio" at bounding box center [612, 212] width 7 height 7
radio input "true"
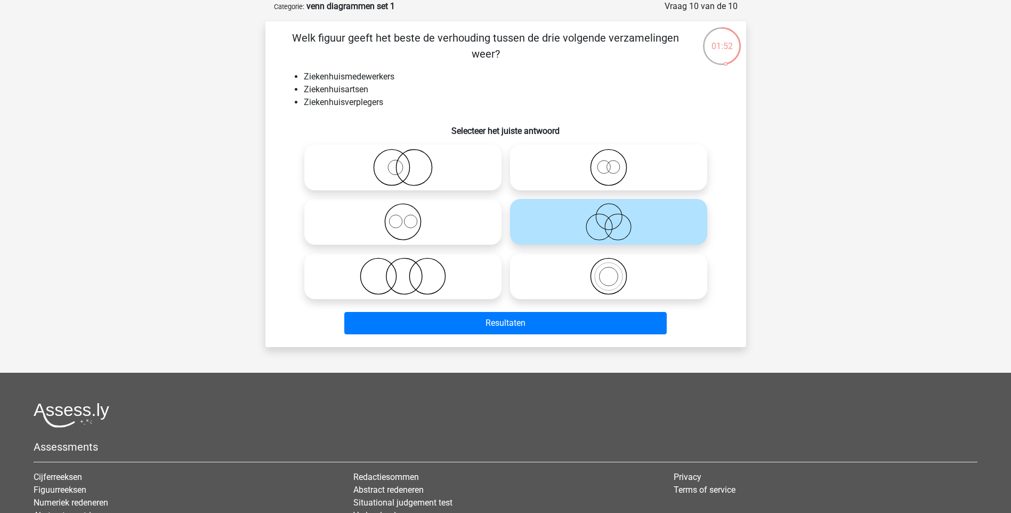
click at [596, 279] on icon at bounding box center [608, 275] width 189 height 37
click at [609, 271] on input "radio" at bounding box center [612, 267] width 7 height 7
radio input "true"
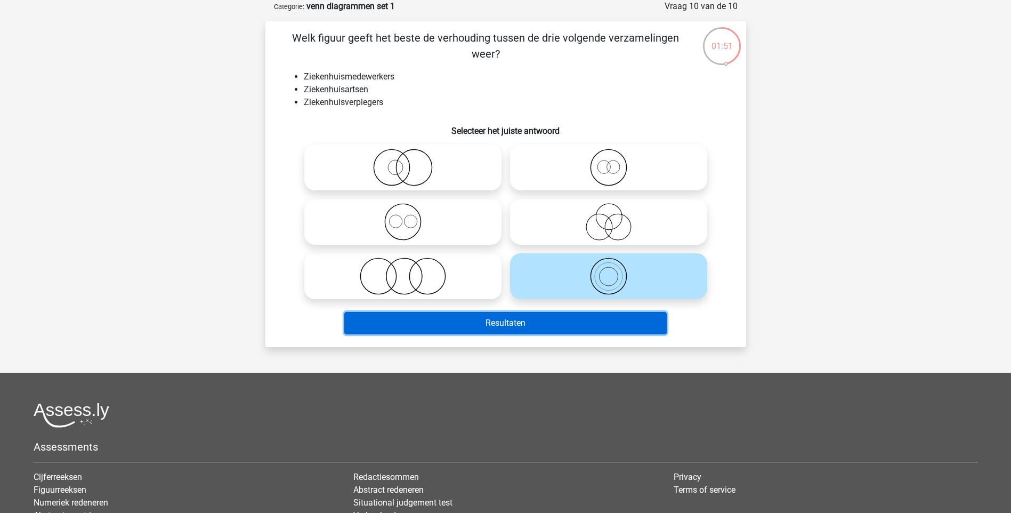
click at [563, 316] on button "Resultaten" at bounding box center [505, 323] width 322 height 22
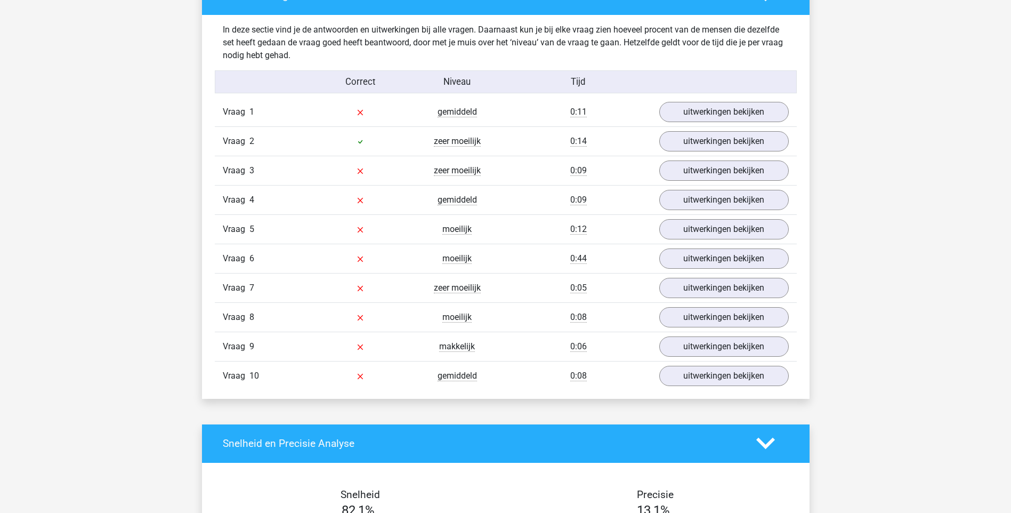
scroll to position [640, 0]
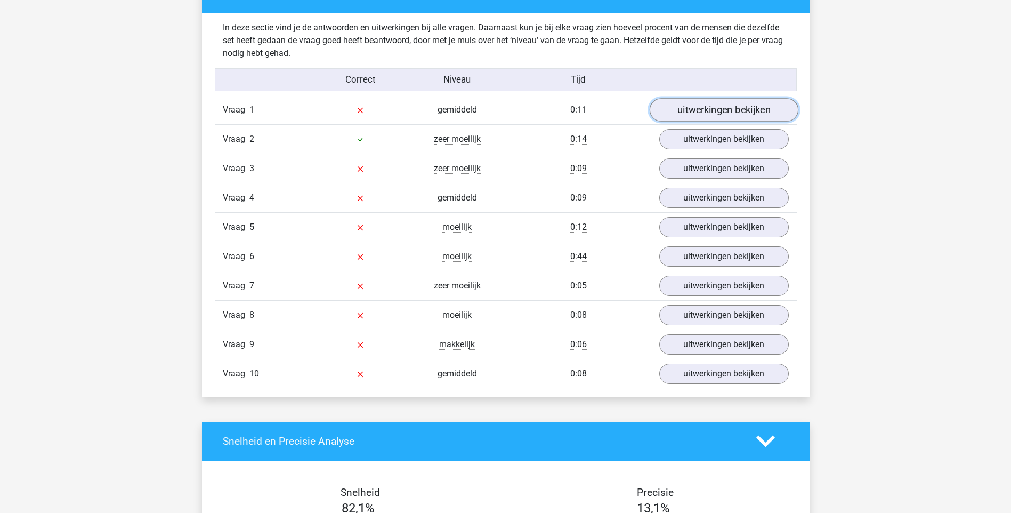
click at [769, 105] on link "uitwerkingen bekijken" at bounding box center [723, 109] width 149 height 23
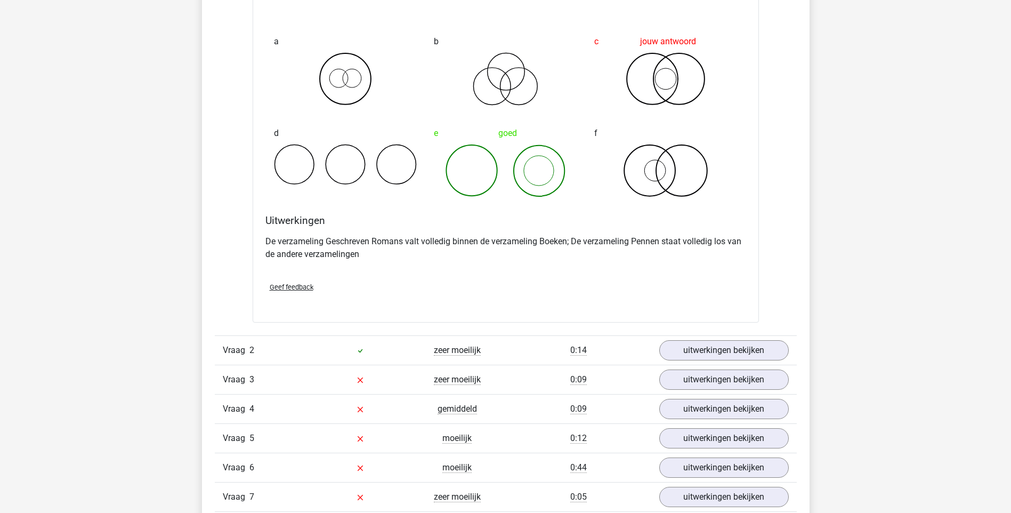
scroll to position [846, 0]
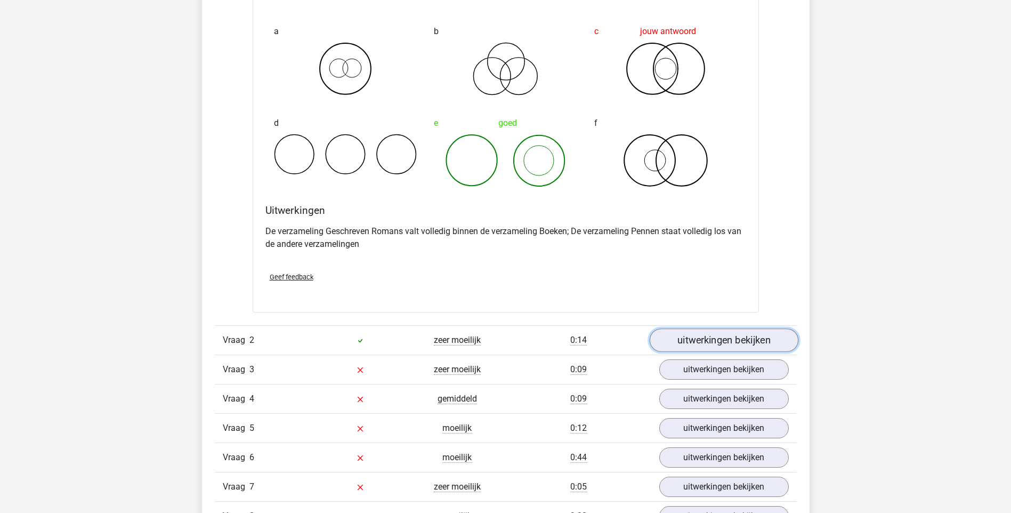
click at [731, 339] on link "uitwerkingen bekijken" at bounding box center [723, 339] width 149 height 23
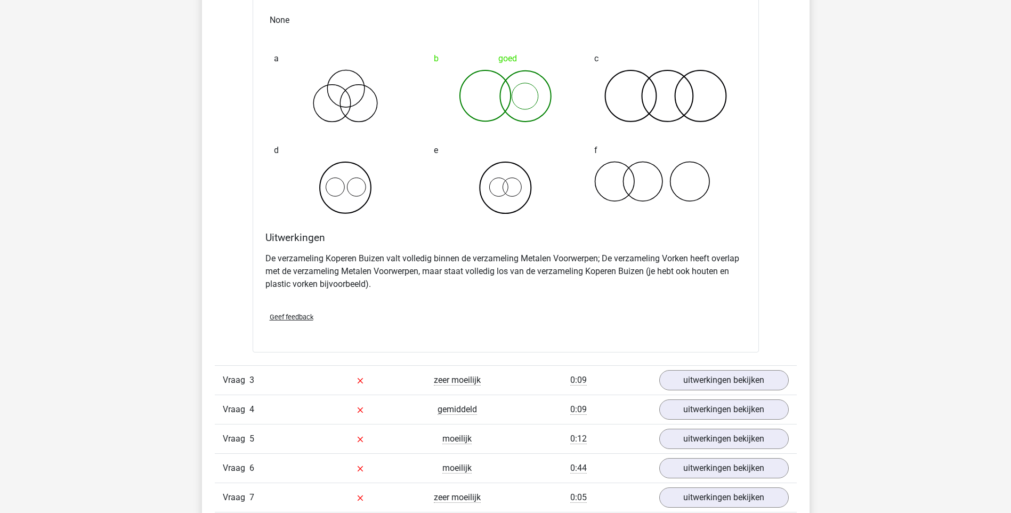
scroll to position [1308, 0]
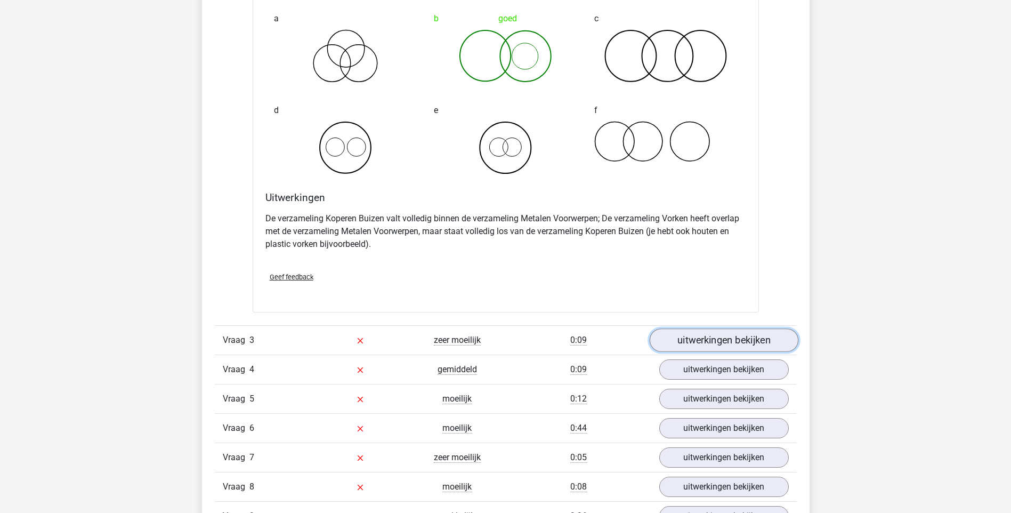
click at [746, 334] on link "uitwerkingen bekijken" at bounding box center [723, 339] width 149 height 23
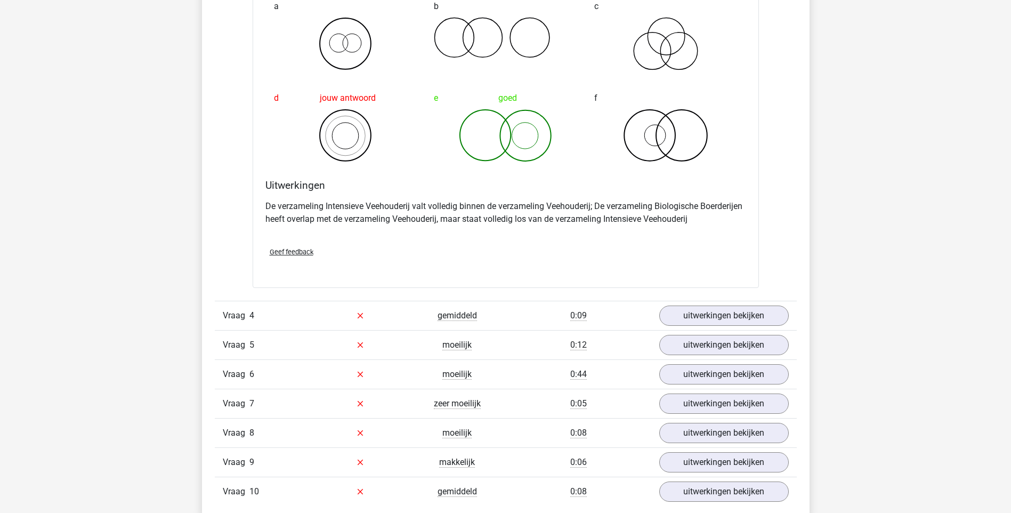
scroll to position [1774, 0]
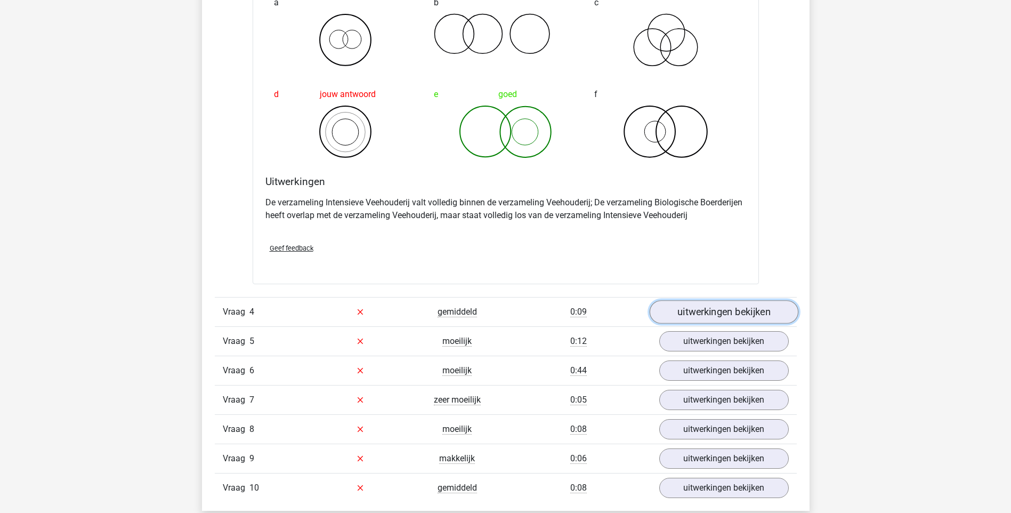
click at [730, 309] on link "uitwerkingen bekijken" at bounding box center [723, 311] width 149 height 23
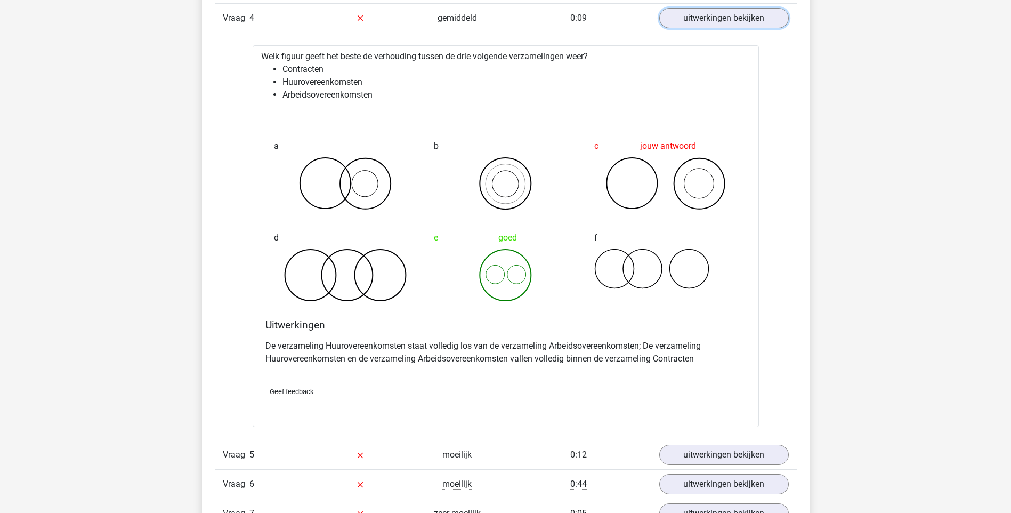
scroll to position [2123, 0]
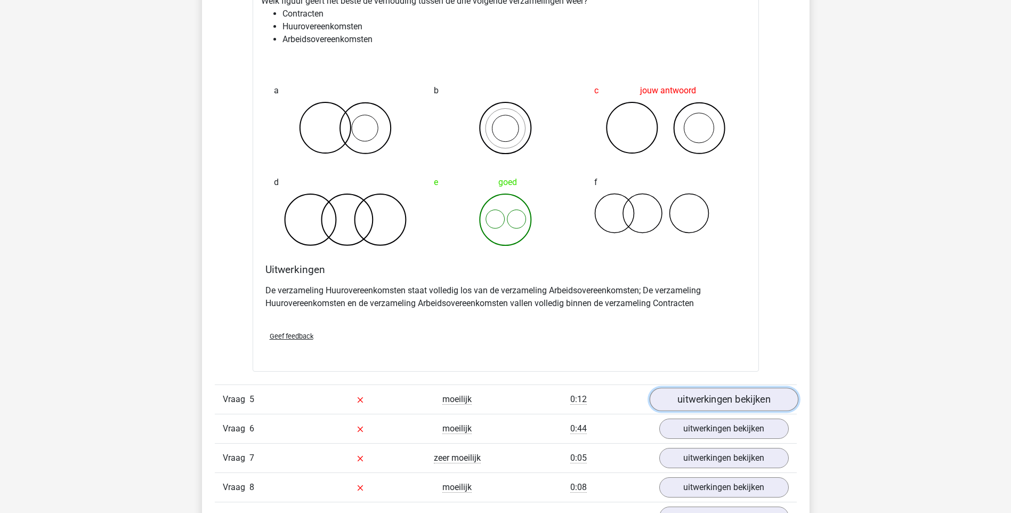
click at [746, 393] on link "uitwerkingen bekijken" at bounding box center [723, 398] width 149 height 23
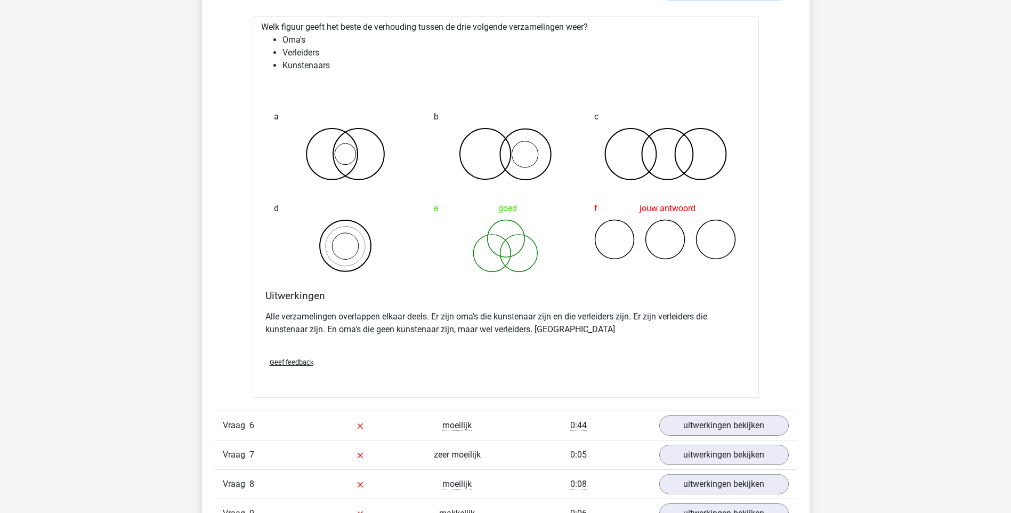
scroll to position [2564, 0]
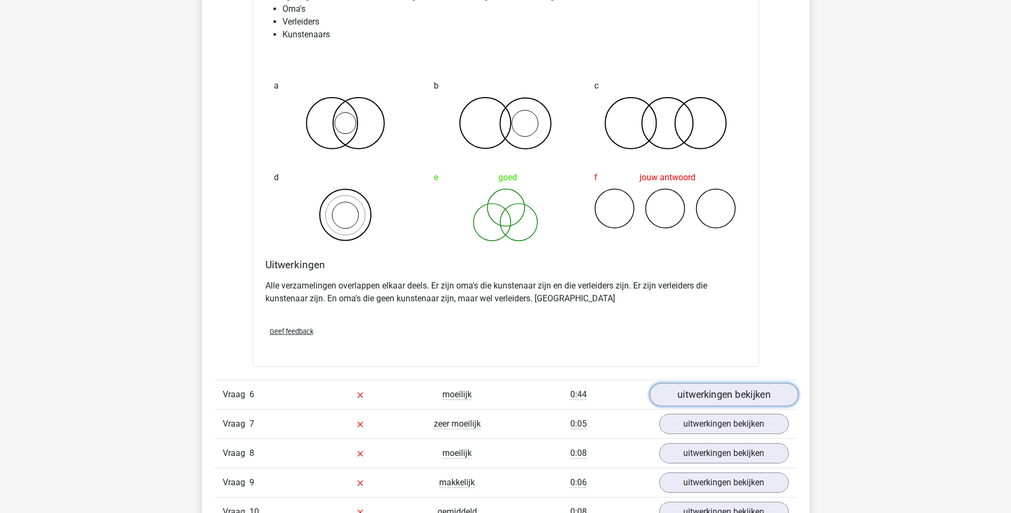
click at [743, 402] on link "uitwerkingen bekijken" at bounding box center [723, 394] width 149 height 23
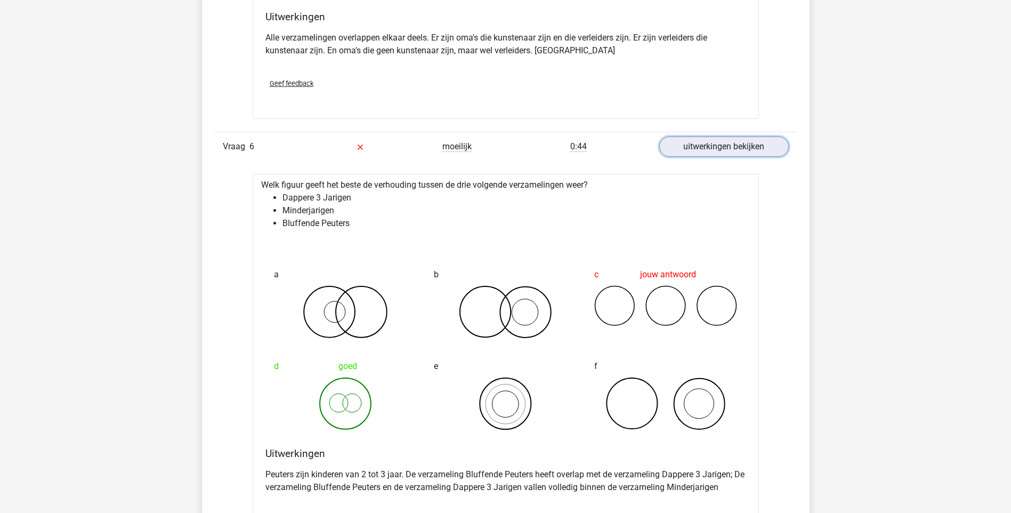
scroll to position [2836, 0]
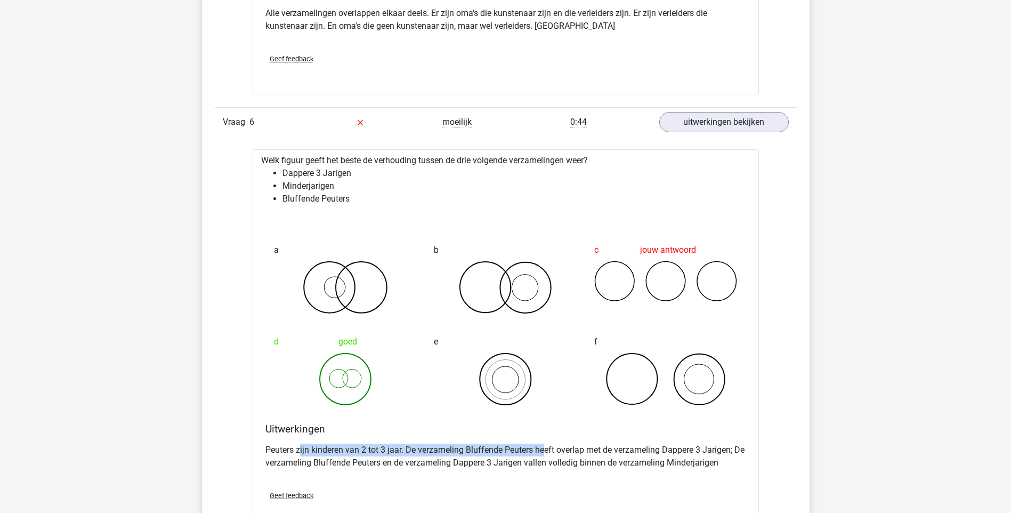
drag, startPoint x: 300, startPoint y: 450, endPoint x: 545, endPoint y: 448, distance: 245.2
click at [545, 448] on p "Peuters zijn kinderen van 2 tot 3 jaar. De verzameling Bluffende Peuters heeft …" at bounding box center [505, 456] width 481 height 26
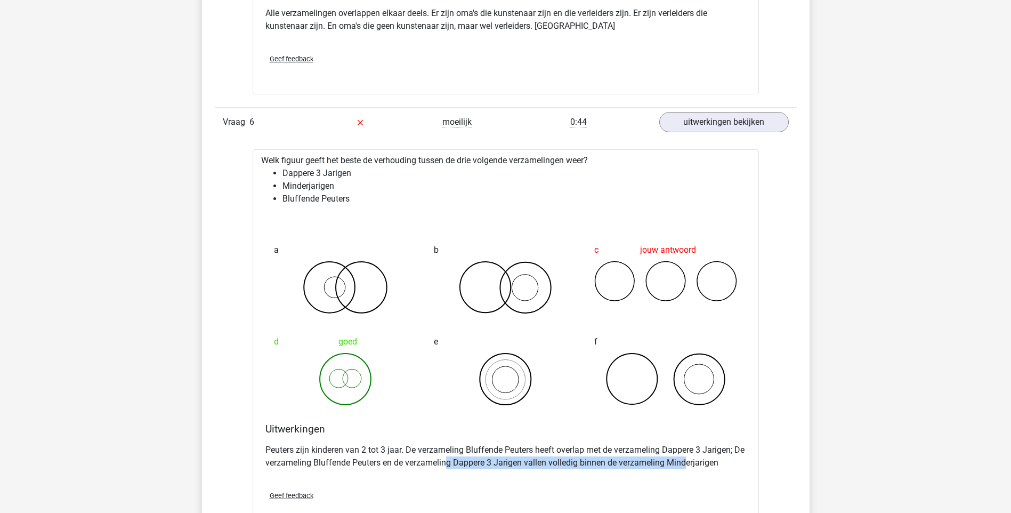
drag, startPoint x: 458, startPoint y: 457, endPoint x: 698, endPoint y: 463, distance: 239.4
click at [698, 463] on p "Peuters zijn kinderen van 2 tot 3 jaar. De verzameling Bluffende Peuters heeft …" at bounding box center [505, 456] width 481 height 26
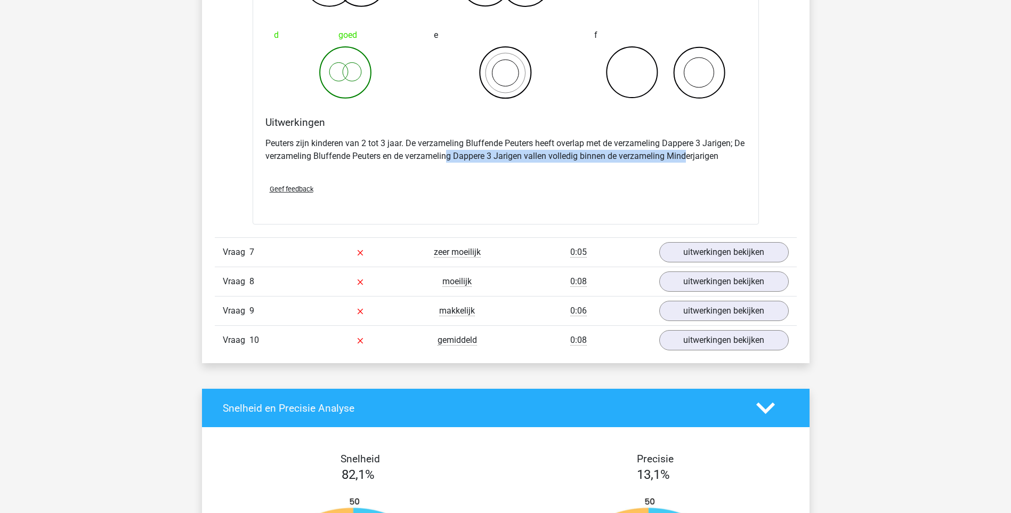
scroll to position [3157, 0]
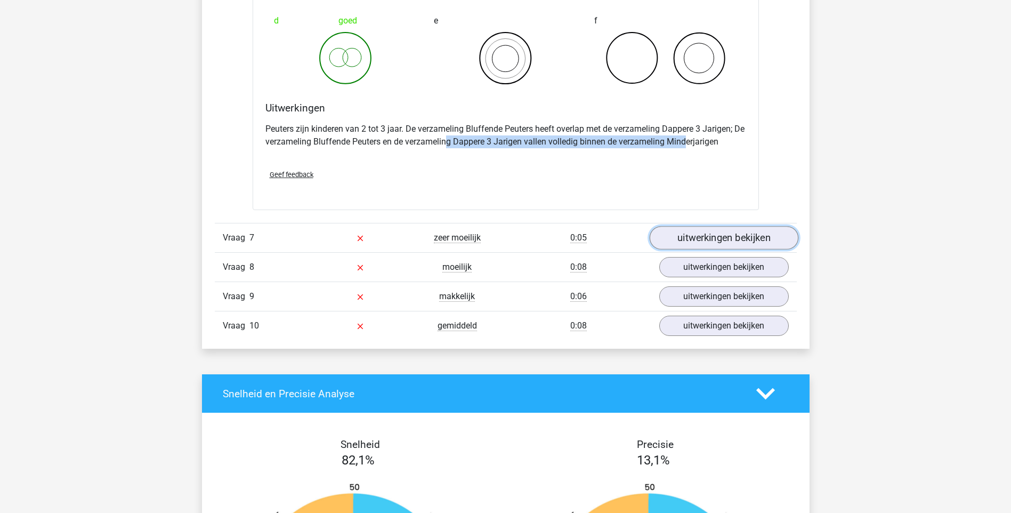
click at [738, 237] on link "uitwerkingen bekijken" at bounding box center [723, 237] width 149 height 23
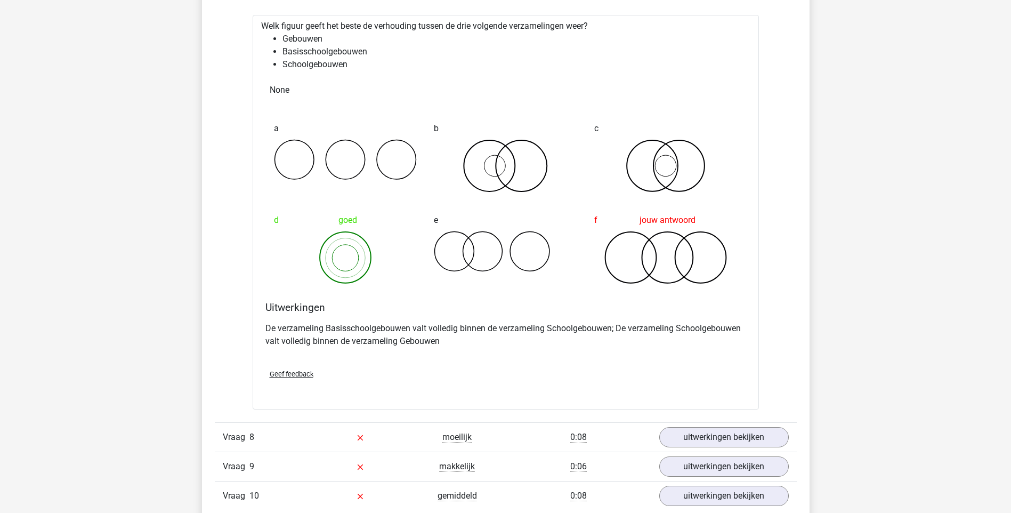
scroll to position [3413, 0]
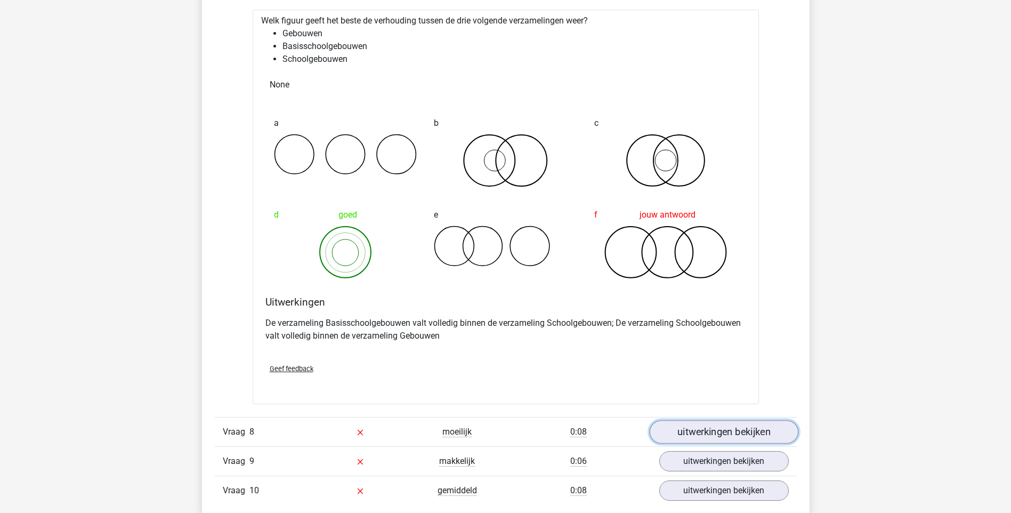
click at [750, 424] on link "uitwerkingen bekijken" at bounding box center [723, 432] width 149 height 23
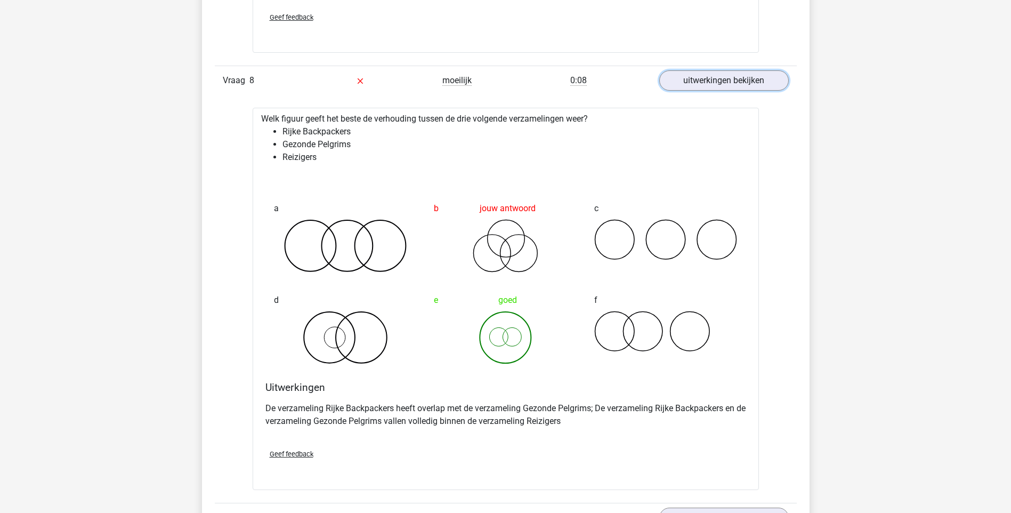
scroll to position [3775, 0]
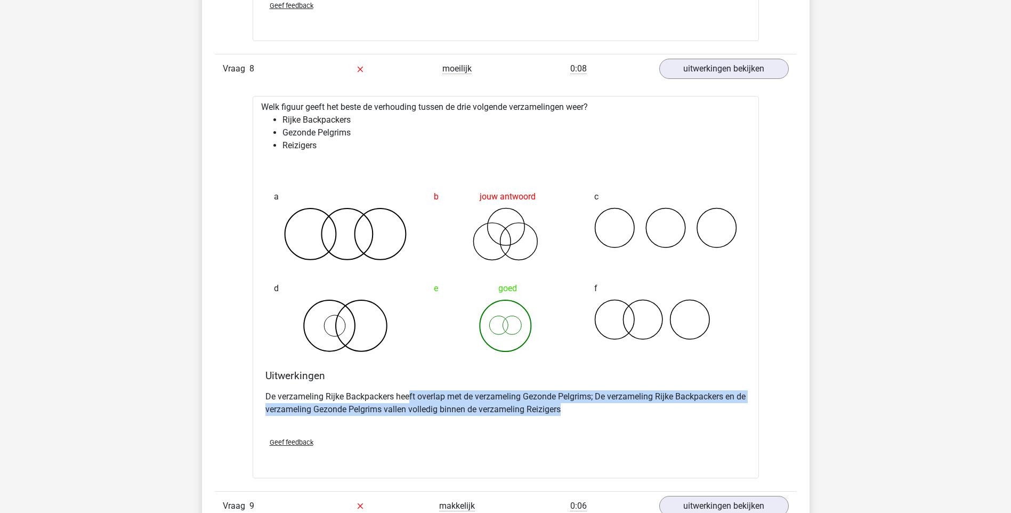
drag, startPoint x: 410, startPoint y: 397, endPoint x: 658, endPoint y: 411, distance: 248.2
click at [658, 411] on p "De verzameling Rijke Backpackers heeft overlap met de verzameling Gezonde Pelgr…" at bounding box center [505, 403] width 481 height 26
drag, startPoint x: 658, startPoint y: 411, endPoint x: 608, endPoint y: 416, distance: 49.9
click at [608, 416] on div "De verzameling Rijke Backpackers heeft overlap met de verzameling Gezonde Pelgr…" at bounding box center [505, 407] width 481 height 43
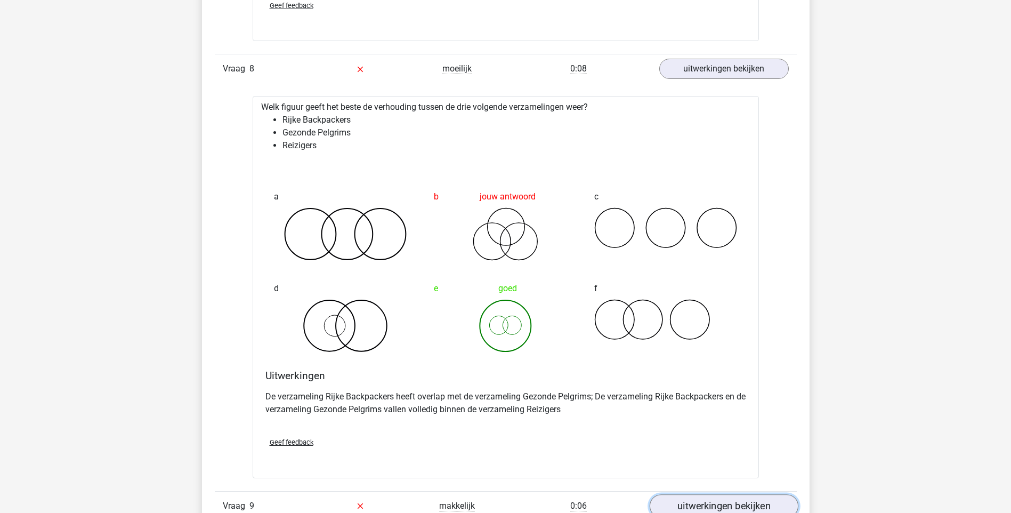
click at [717, 505] on link "uitwerkingen bekijken" at bounding box center [723, 505] width 149 height 23
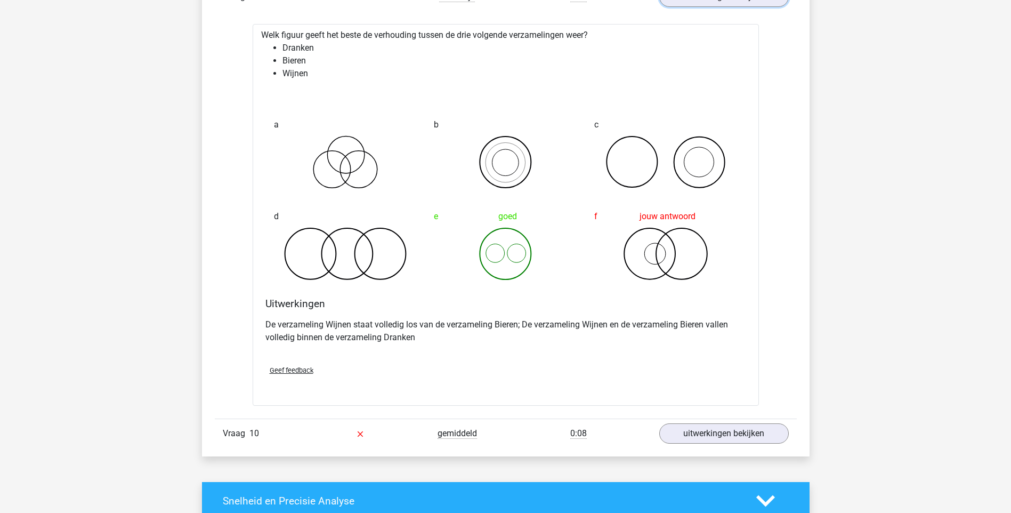
scroll to position [4297, 0]
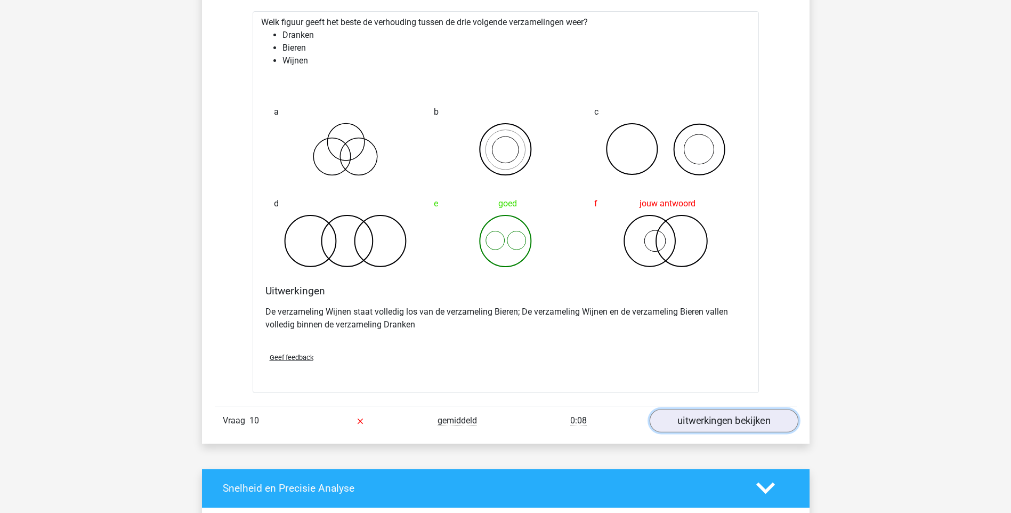
click at [748, 415] on link "uitwerkingen bekijken" at bounding box center [723, 420] width 149 height 23
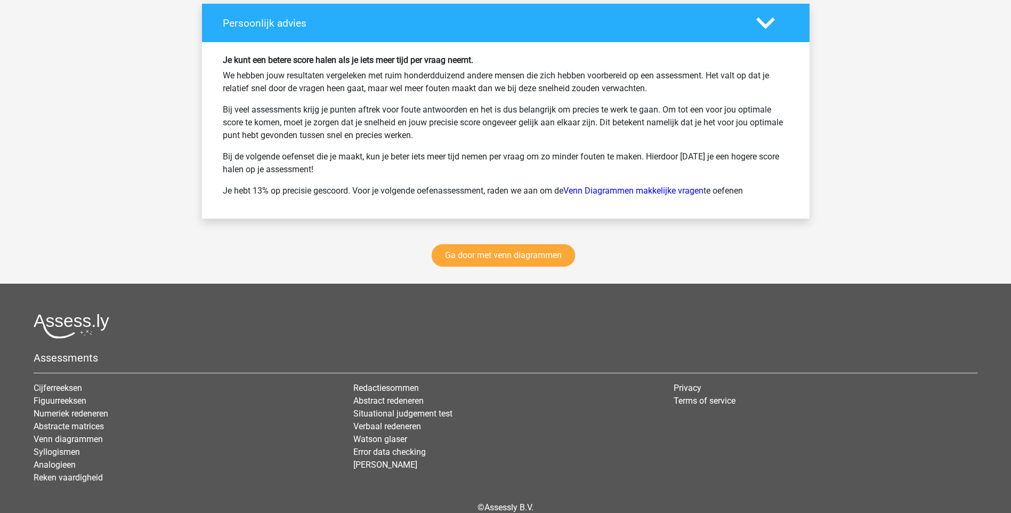
scroll to position [5534, 0]
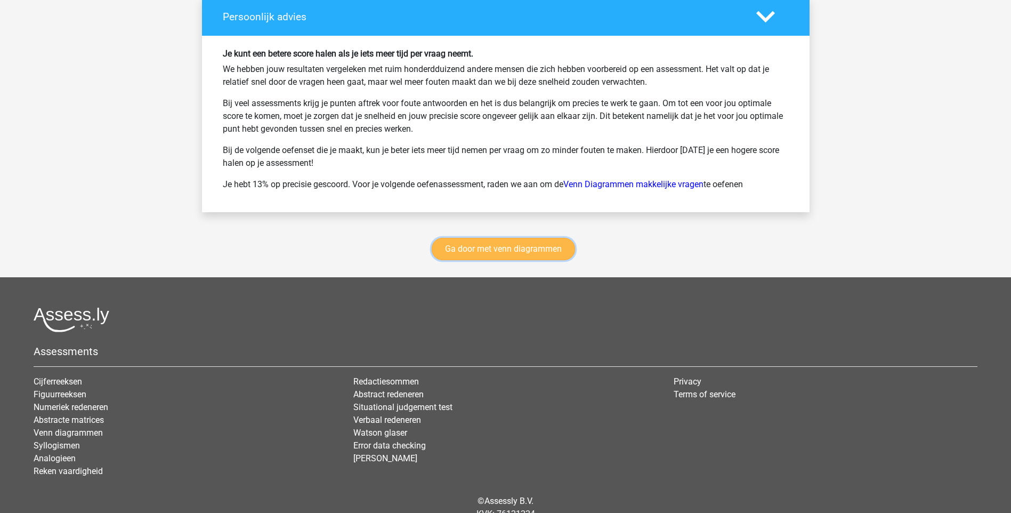
click at [498, 250] on link "Ga door met venn diagrammen" at bounding box center [503, 249] width 143 height 22
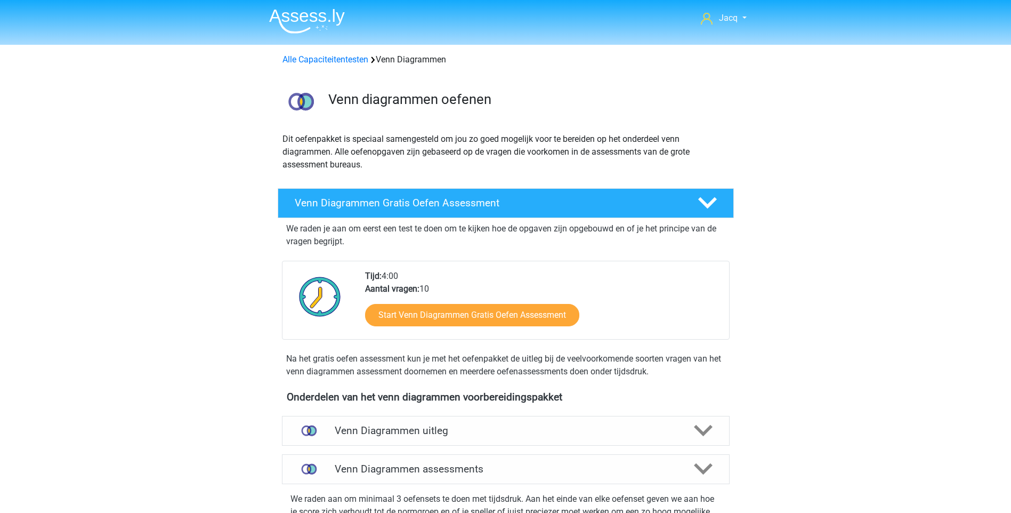
scroll to position [450, 0]
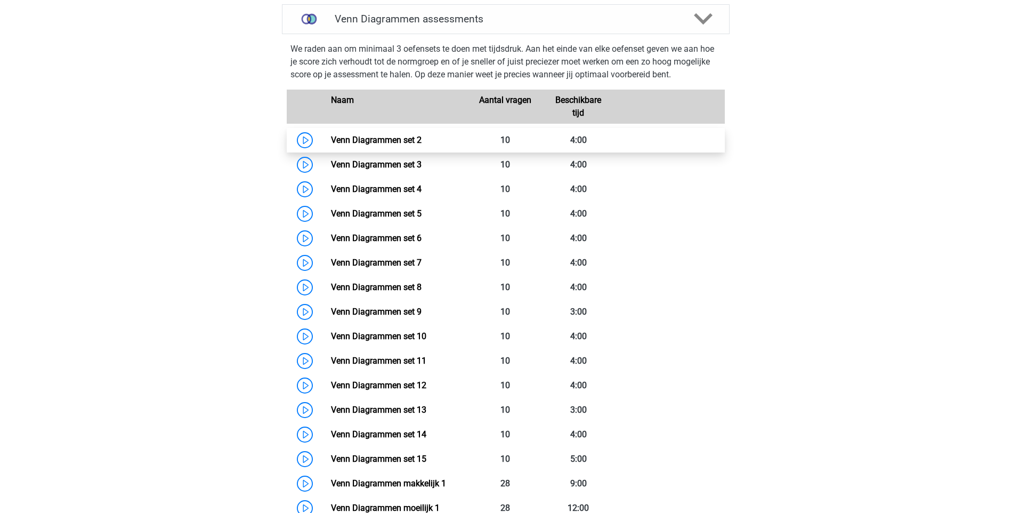
click at [413, 144] on link "Venn Diagrammen set 2" at bounding box center [376, 140] width 91 height 10
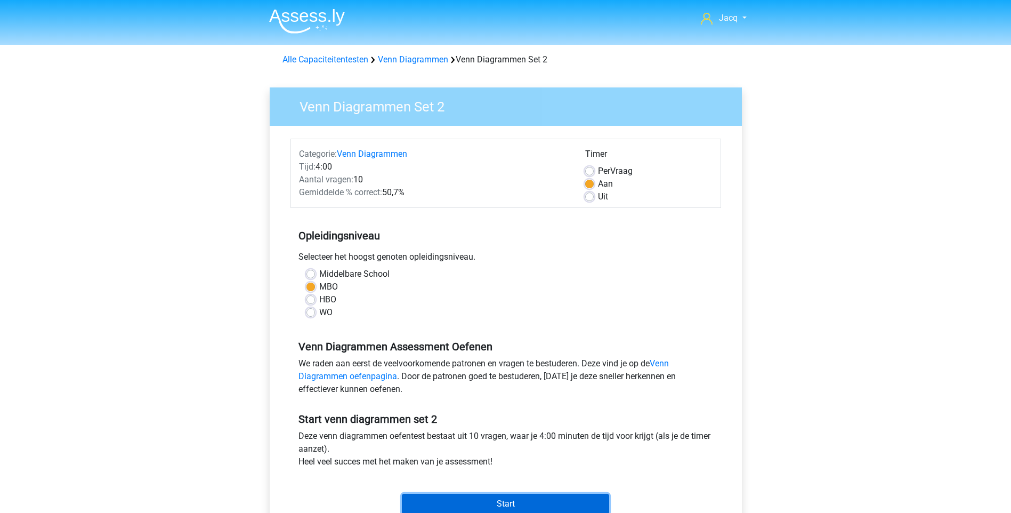
click at [560, 511] on input "Start" at bounding box center [505, 504] width 207 height 20
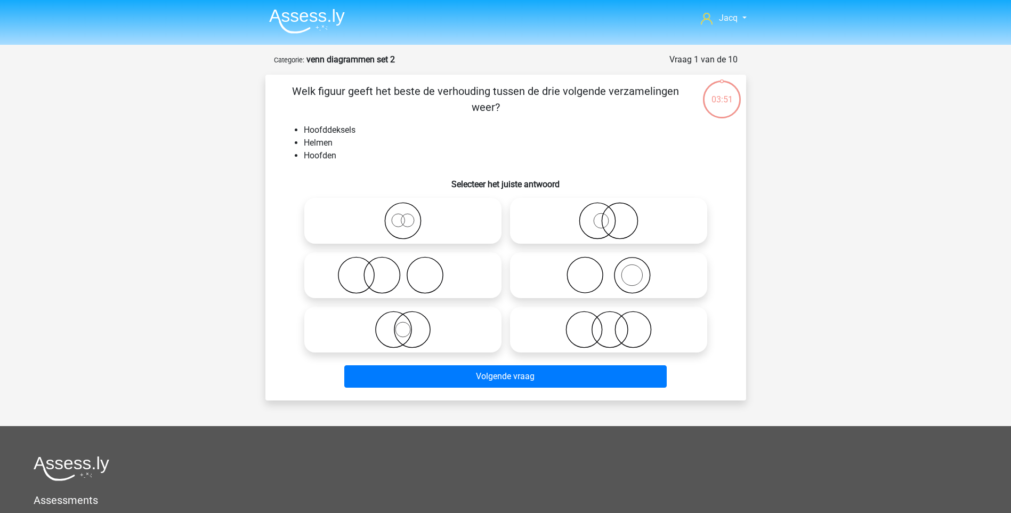
click at [620, 218] on icon at bounding box center [608, 220] width 189 height 37
click at [616, 215] on input "radio" at bounding box center [612, 211] width 7 height 7
radio input "true"
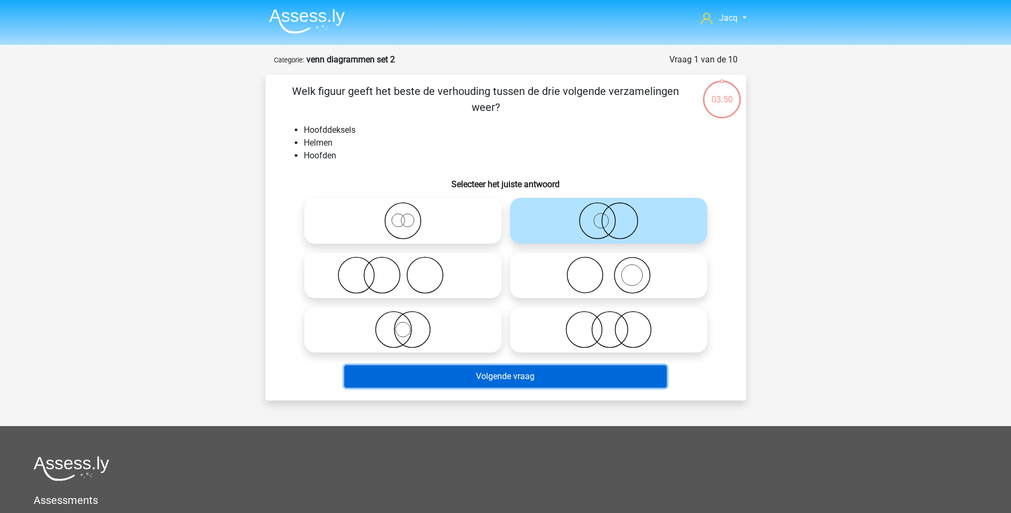
click at [549, 378] on button "Volgende vraag" at bounding box center [505, 376] width 322 height 22
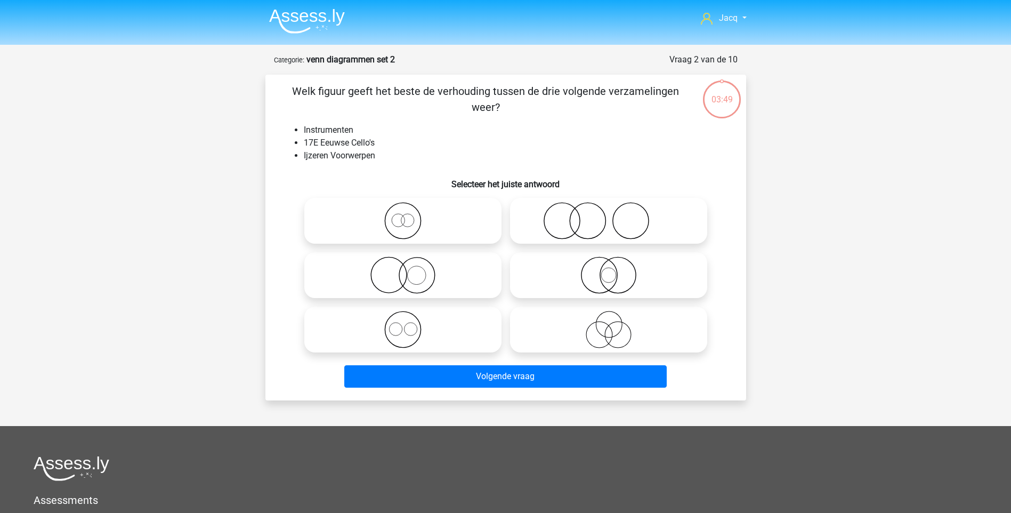
scroll to position [53, 0]
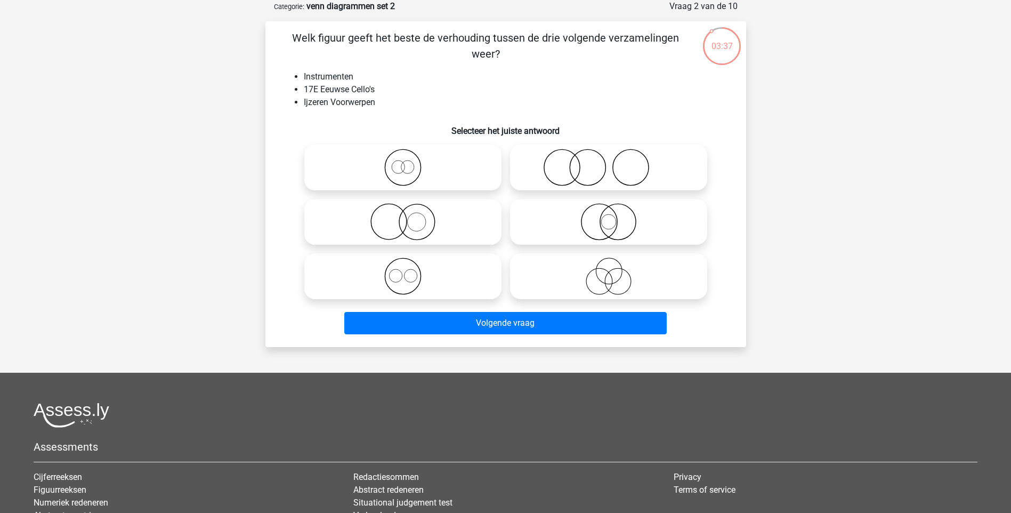
click at [573, 173] on icon at bounding box center [608, 167] width 189 height 37
click at [609, 162] on input "radio" at bounding box center [612, 158] width 7 height 7
radio input "true"
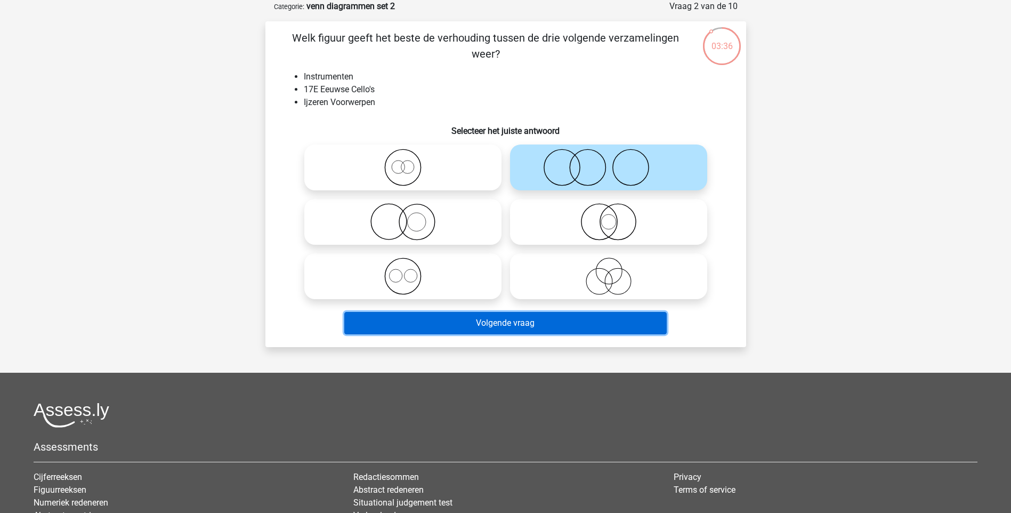
click at [565, 326] on button "Volgende vraag" at bounding box center [505, 323] width 322 height 22
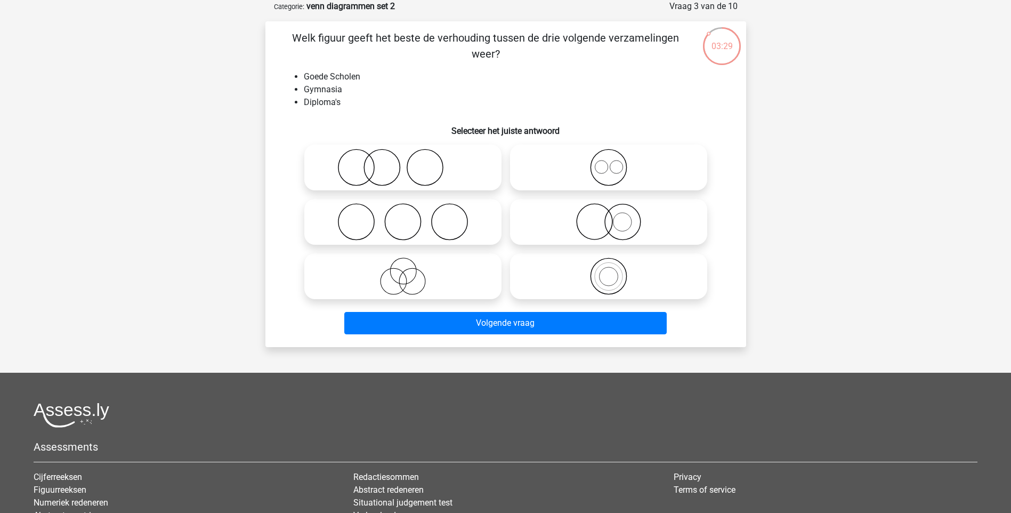
click at [644, 156] on icon at bounding box center [608, 167] width 189 height 37
click at [616, 156] on input "radio" at bounding box center [612, 158] width 7 height 7
radio input "true"
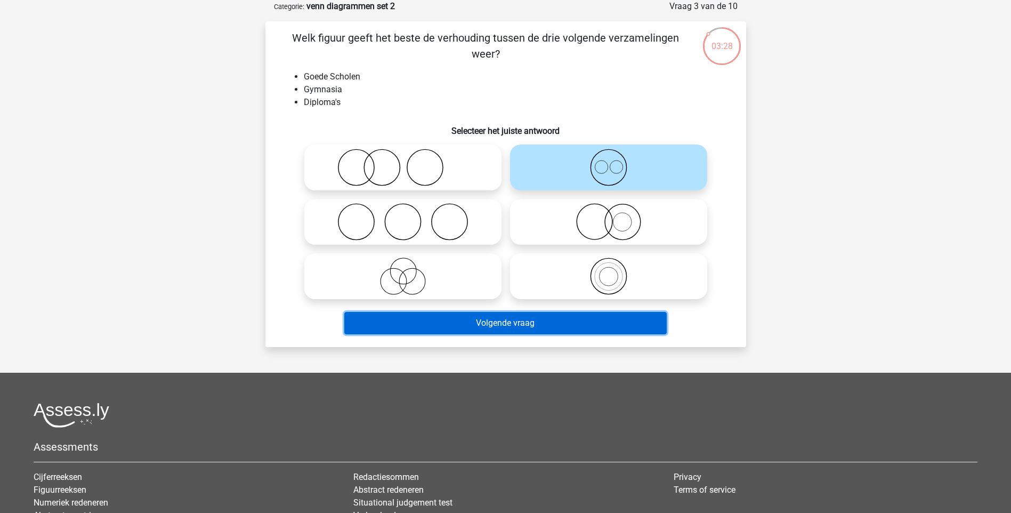
click at [538, 316] on button "Volgende vraag" at bounding box center [505, 323] width 322 height 22
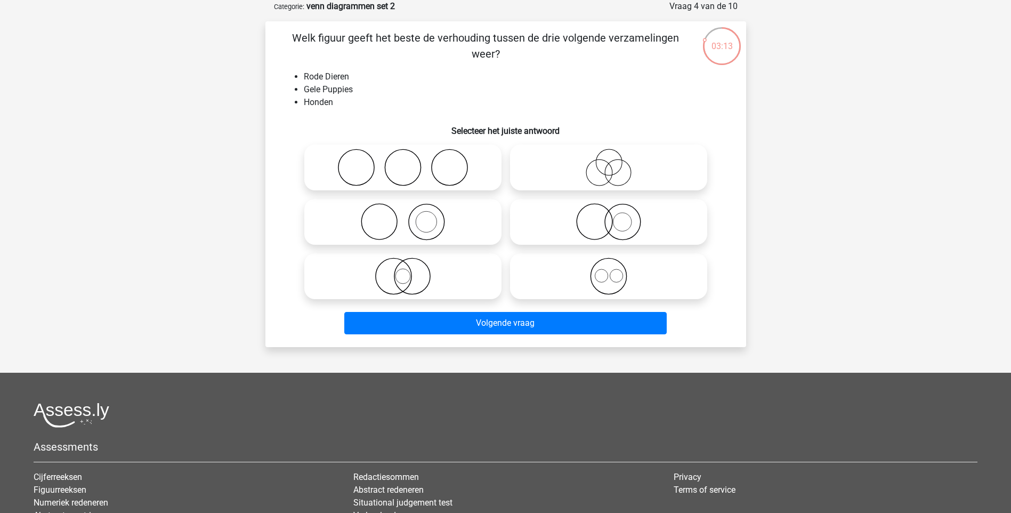
click at [450, 224] on icon at bounding box center [403, 221] width 189 height 37
click at [410, 216] on input "radio" at bounding box center [406, 212] width 7 height 7
radio input "true"
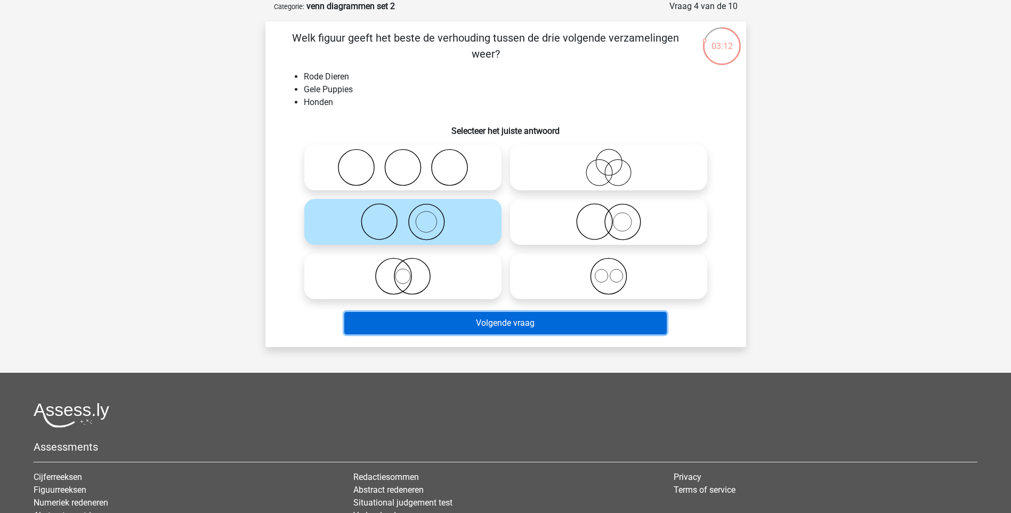
click at [396, 317] on button "Volgende vraag" at bounding box center [505, 323] width 322 height 22
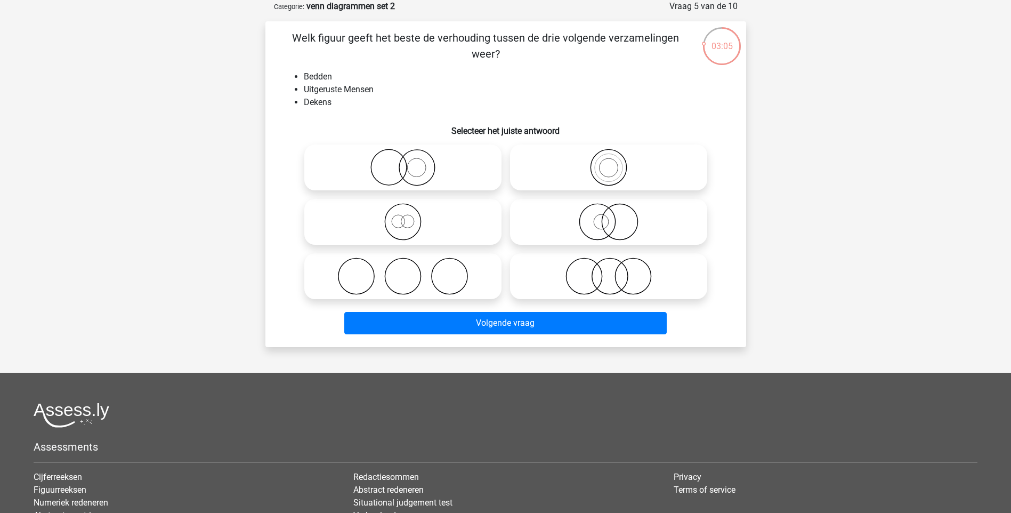
click at [613, 173] on icon at bounding box center [608, 167] width 189 height 37
click at [613, 162] on input "radio" at bounding box center [612, 158] width 7 height 7
radio input "true"
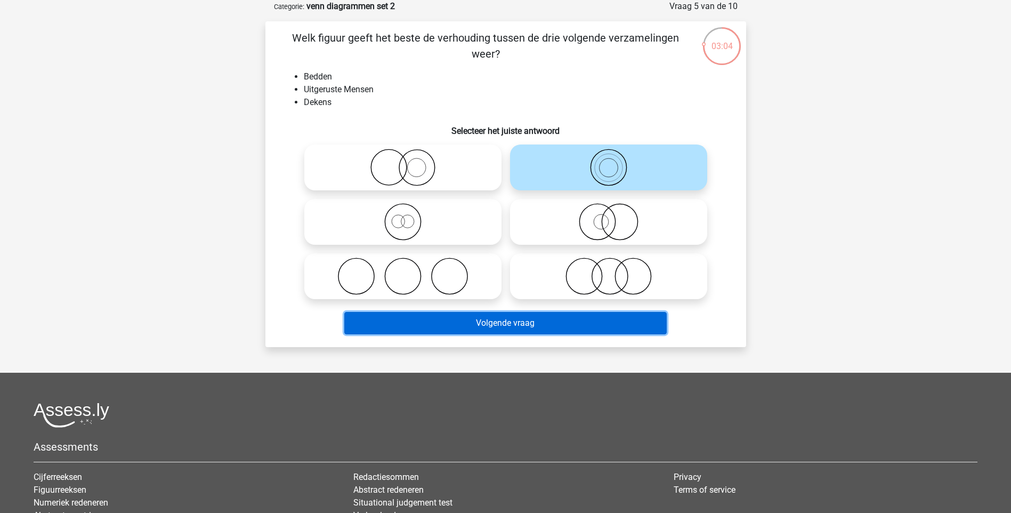
click at [538, 317] on button "Volgende vraag" at bounding box center [505, 323] width 322 height 22
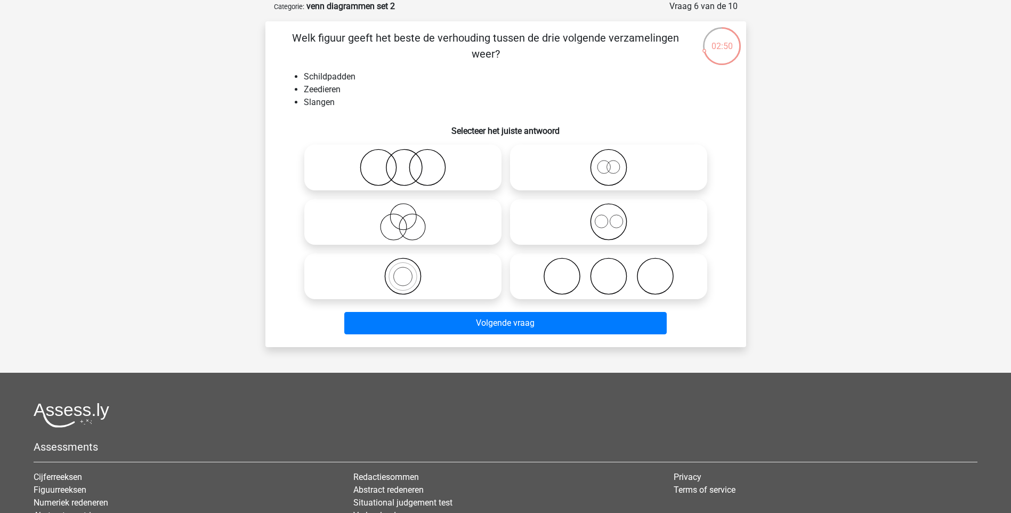
click at [613, 179] on icon at bounding box center [608, 167] width 189 height 37
click at [613, 162] on input "radio" at bounding box center [612, 158] width 7 height 7
radio input "true"
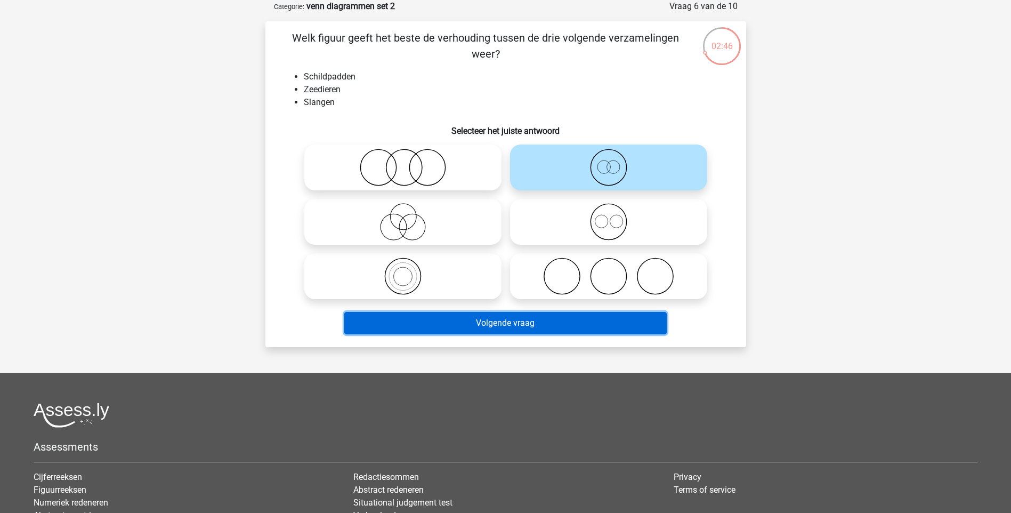
click at [563, 316] on button "Volgende vraag" at bounding box center [505, 323] width 322 height 22
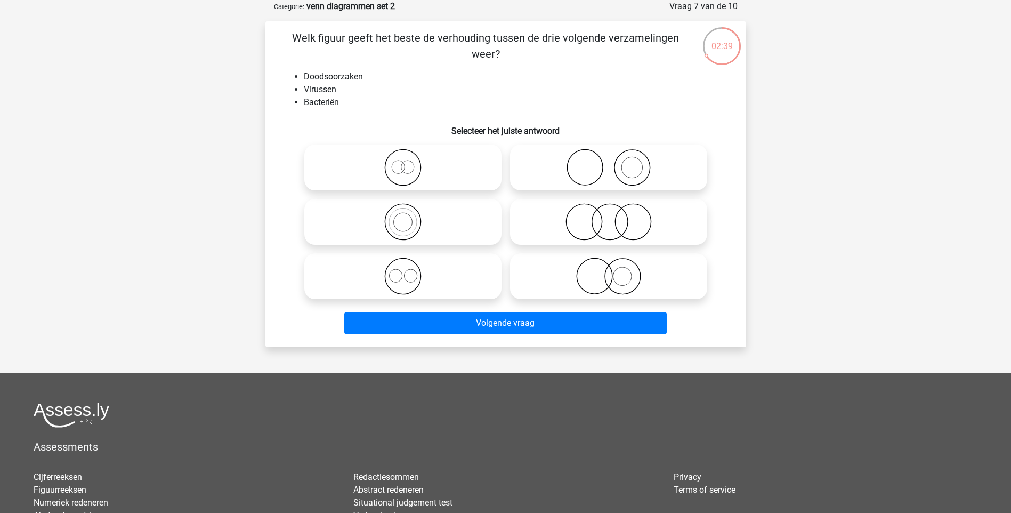
click at [403, 163] on icon at bounding box center [403, 167] width 189 height 37
click at [403, 162] on input "radio" at bounding box center [406, 158] width 7 height 7
radio input "true"
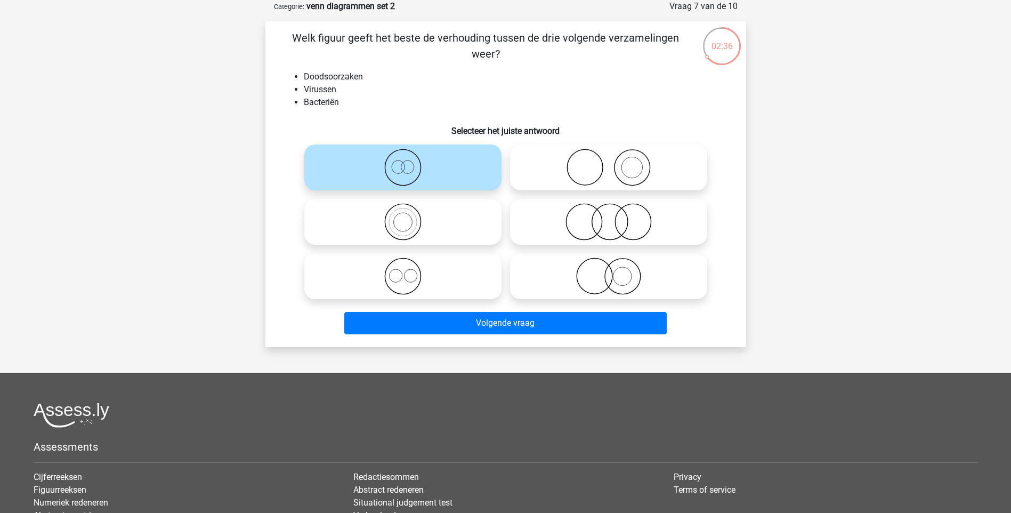
click at [408, 284] on icon at bounding box center [403, 275] width 189 height 37
click at [408, 271] on input "radio" at bounding box center [406, 267] width 7 height 7
radio input "true"
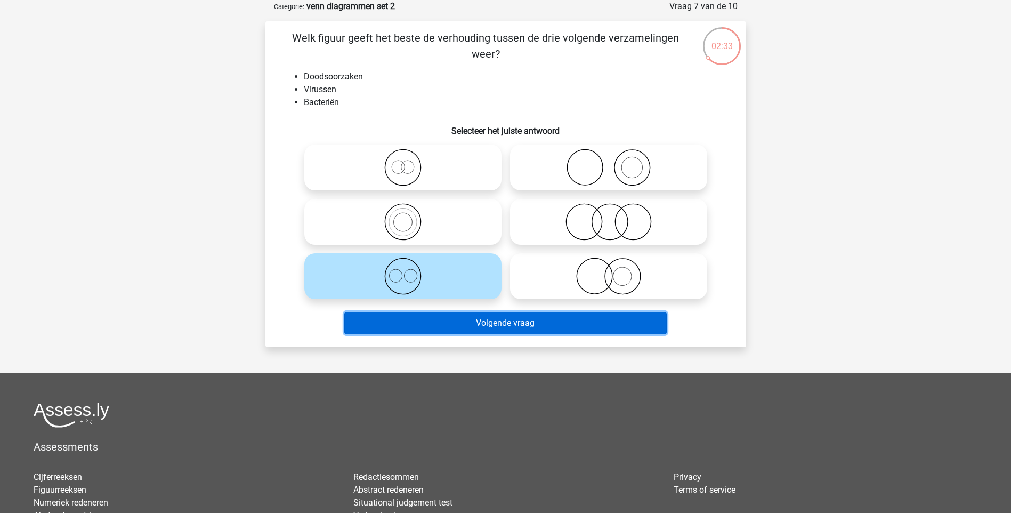
click at [498, 330] on button "Volgende vraag" at bounding box center [505, 323] width 322 height 22
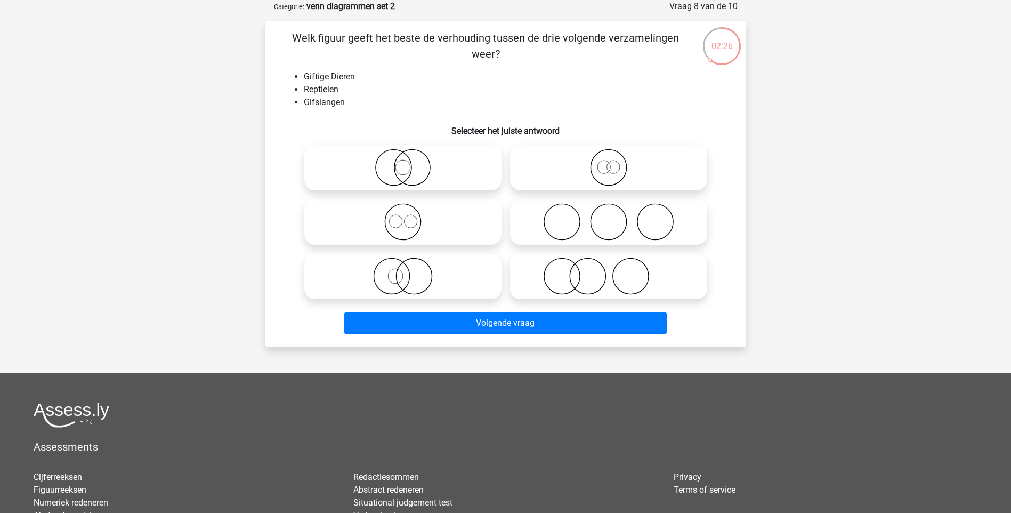
click at [414, 172] on icon at bounding box center [403, 167] width 189 height 37
click at [410, 162] on input "radio" at bounding box center [406, 158] width 7 height 7
radio input "true"
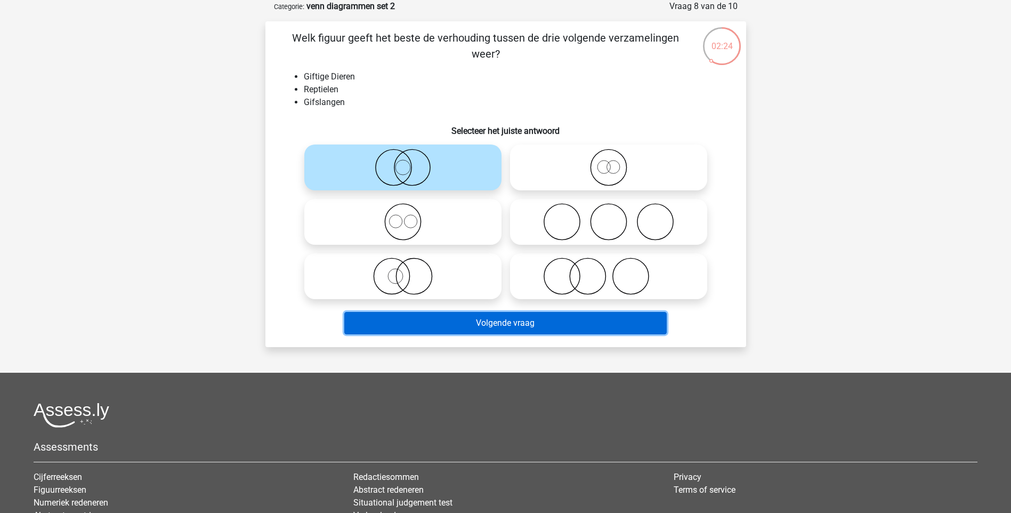
click at [473, 321] on button "Volgende vraag" at bounding box center [505, 323] width 322 height 22
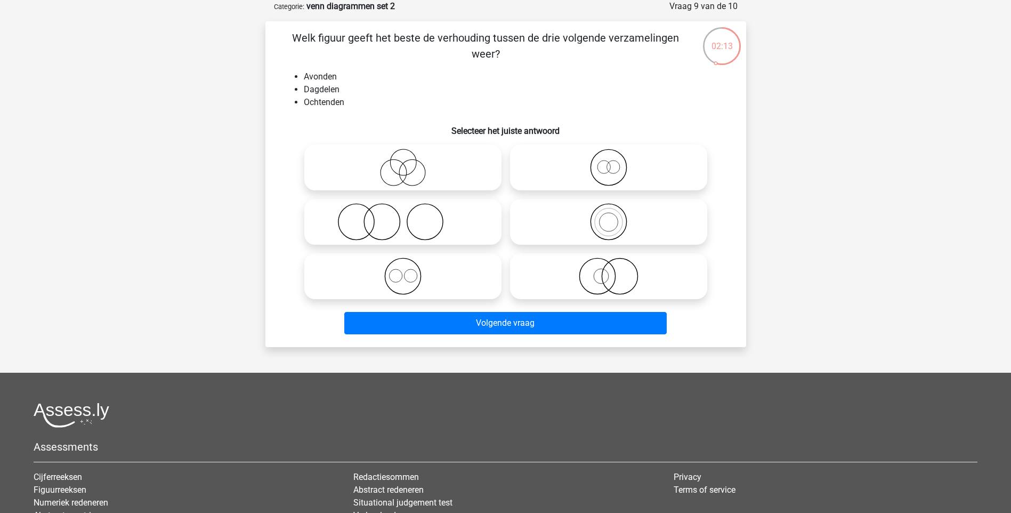
click at [627, 229] on icon at bounding box center [608, 221] width 189 height 37
click at [616, 216] on input "radio" at bounding box center [612, 212] width 7 height 7
radio input "true"
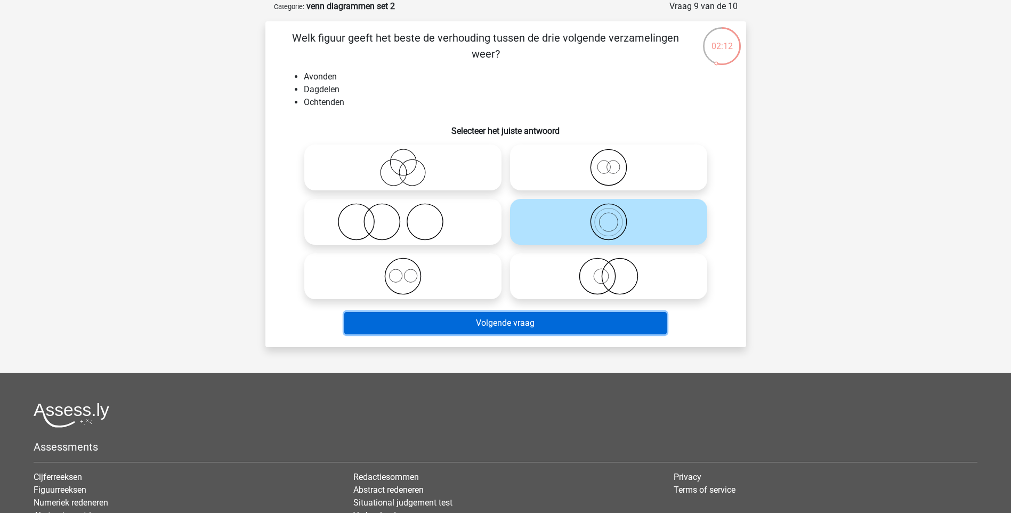
click at [568, 324] on button "Volgende vraag" at bounding box center [505, 323] width 322 height 22
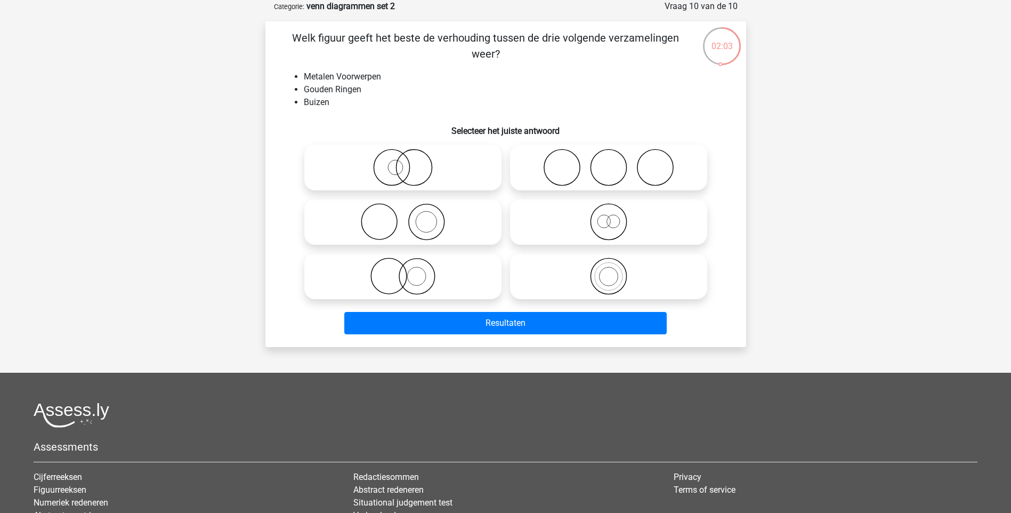
click at [415, 272] on icon at bounding box center [403, 275] width 189 height 37
click at [410, 271] on input "radio" at bounding box center [406, 267] width 7 height 7
radio input "true"
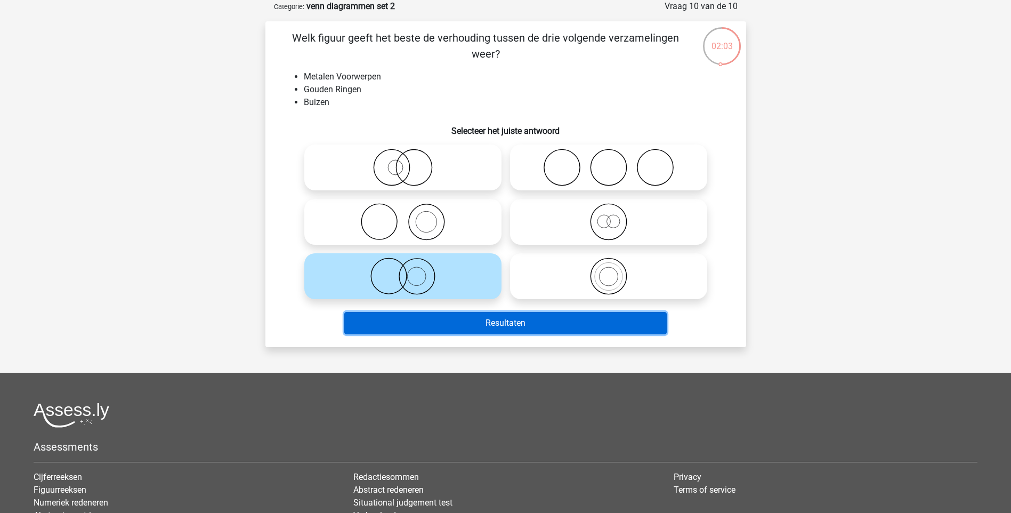
click at [440, 324] on button "Resultaten" at bounding box center [505, 323] width 322 height 22
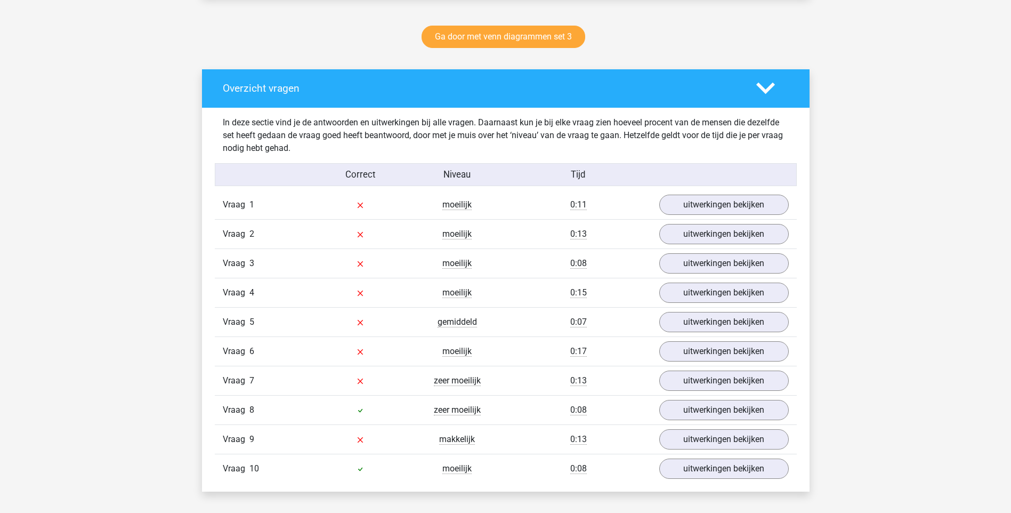
scroll to position [558, 0]
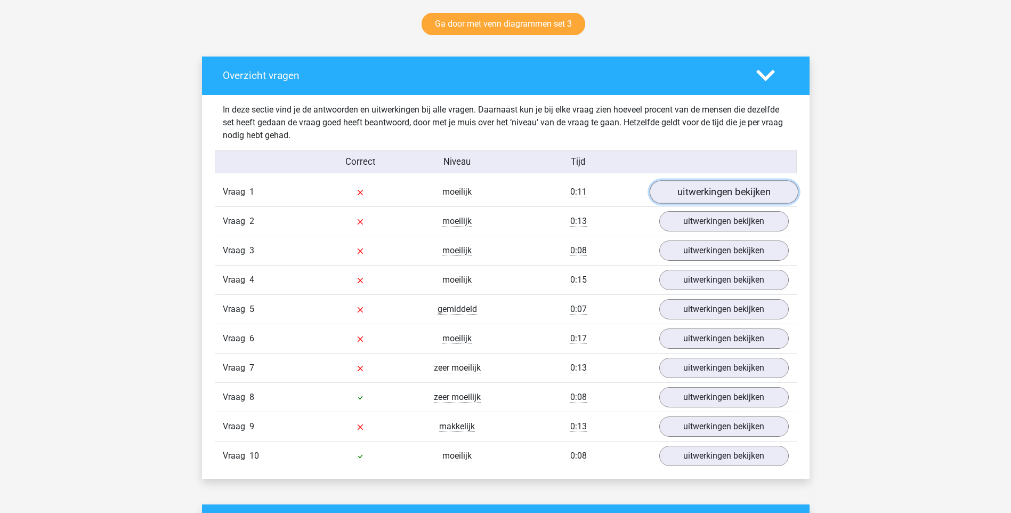
click at [722, 193] on link "uitwerkingen bekijken" at bounding box center [723, 191] width 149 height 23
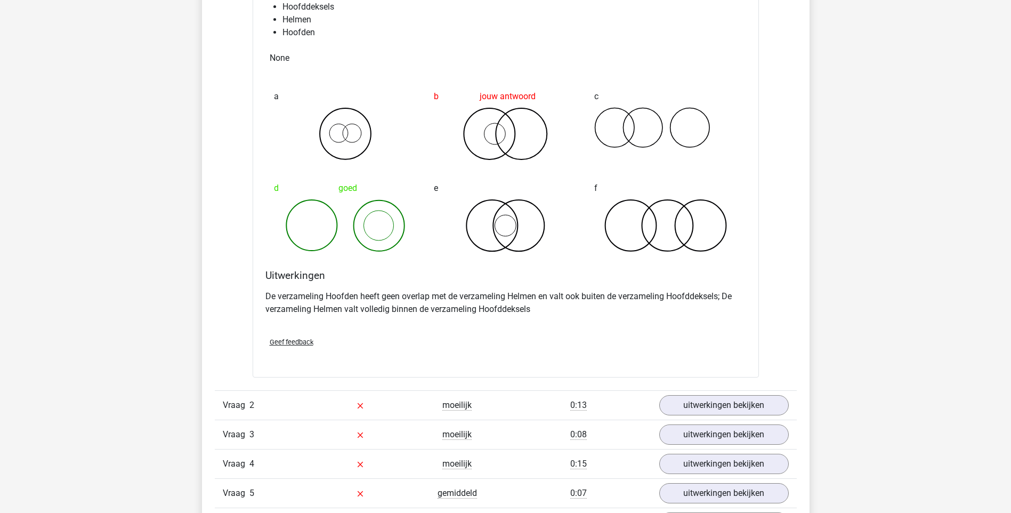
scroll to position [797, 0]
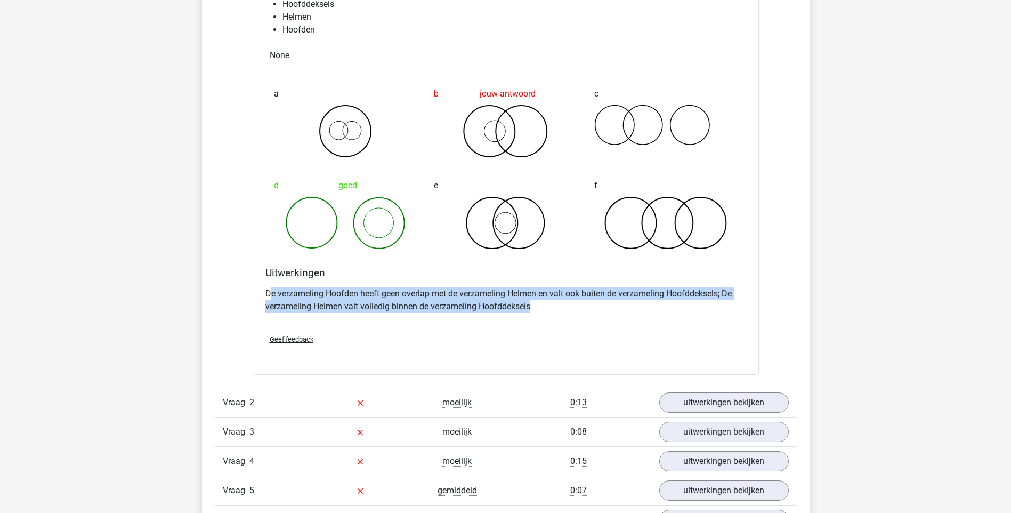
drag, startPoint x: 272, startPoint y: 293, endPoint x: 531, endPoint y: 313, distance: 259.3
click at [531, 313] on div "De verzameling Hoofden heeft geen overlap met de verzameling Helmen en valt ook…" at bounding box center [505, 304] width 481 height 43
click at [711, 403] on link "uitwerkingen bekijken" at bounding box center [723, 402] width 149 height 23
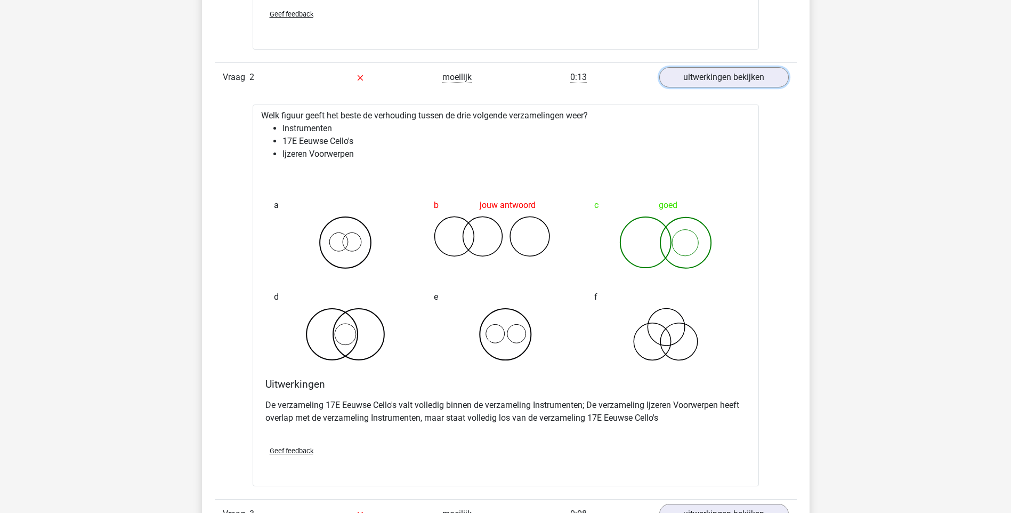
scroll to position [1260, 0]
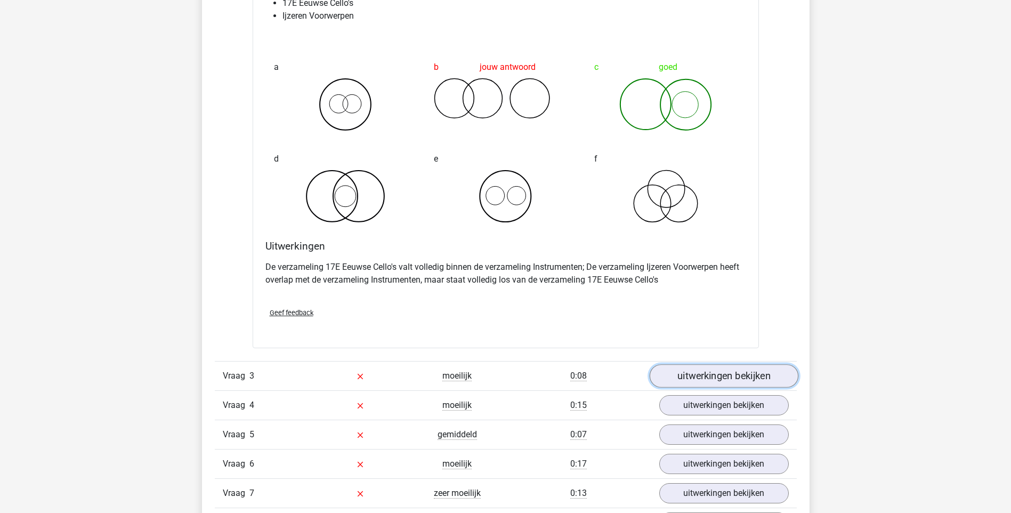
click at [726, 377] on link "uitwerkingen bekijken" at bounding box center [723, 375] width 149 height 23
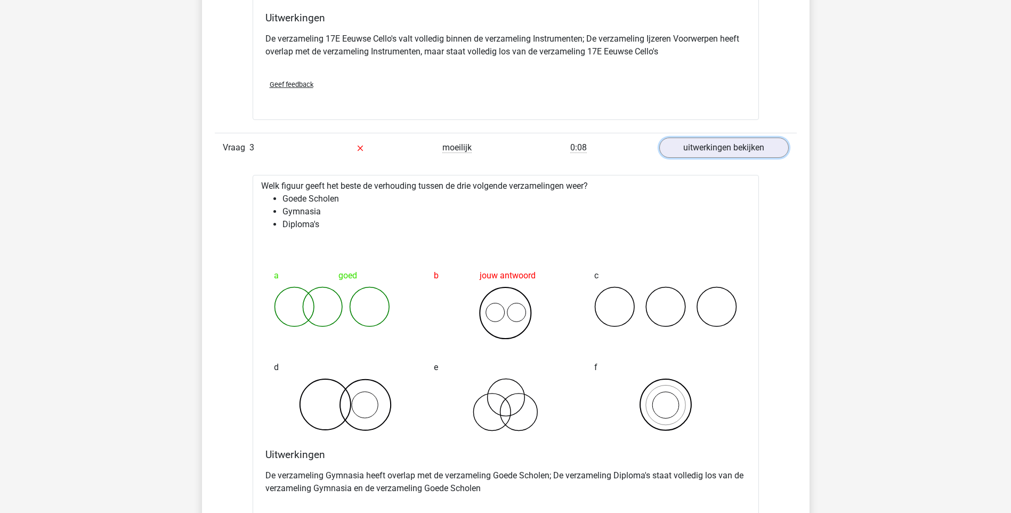
scroll to position [1506, 0]
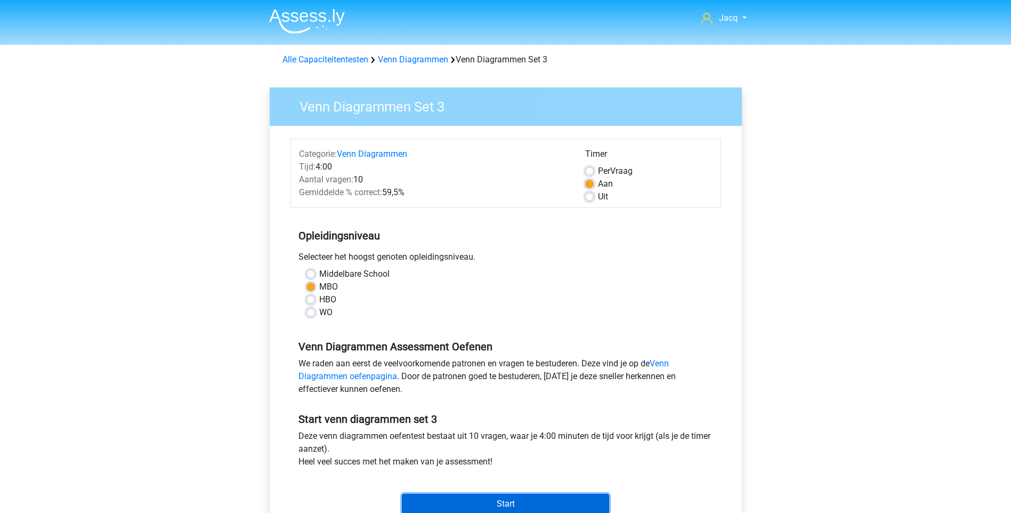
click at [491, 503] on input "Start" at bounding box center [505, 504] width 207 height 20
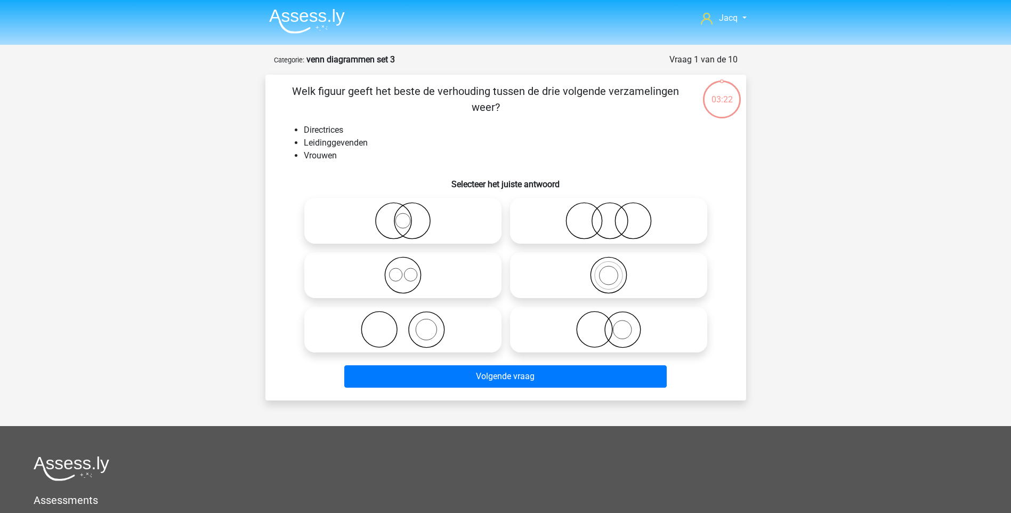
click at [410, 271] on icon at bounding box center [403, 274] width 189 height 37
click at [410, 270] on input "radio" at bounding box center [406, 266] width 7 height 7
radio input "true"
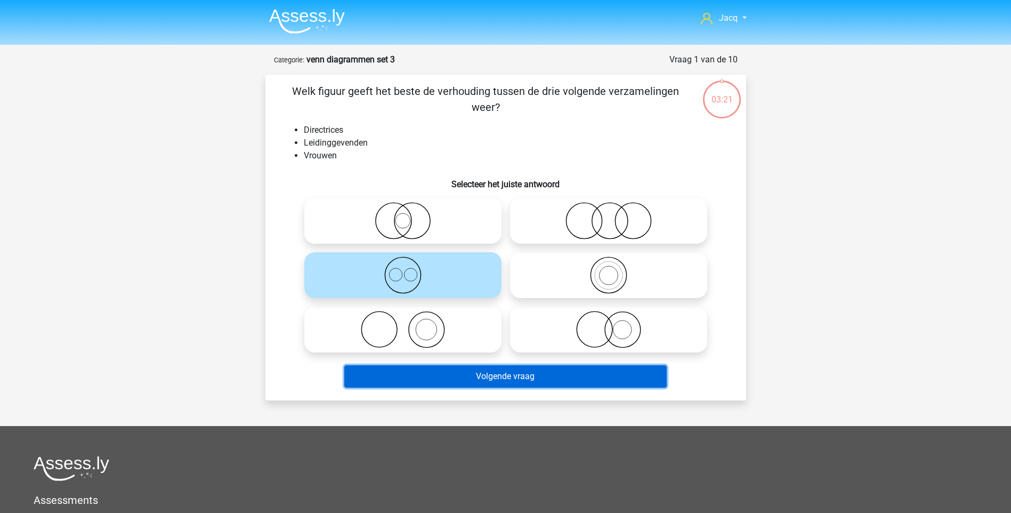
click at [464, 375] on button "Volgende vraag" at bounding box center [505, 376] width 322 height 22
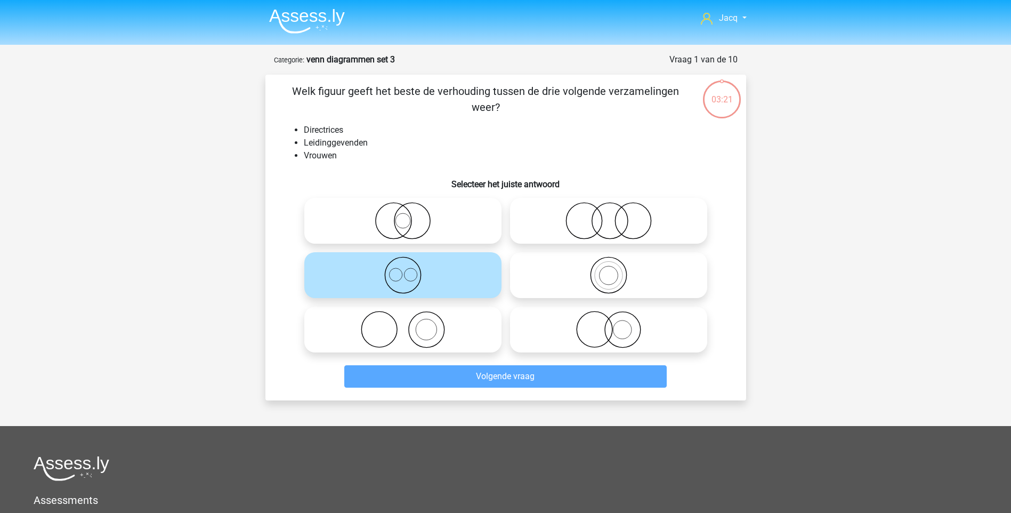
scroll to position [53, 0]
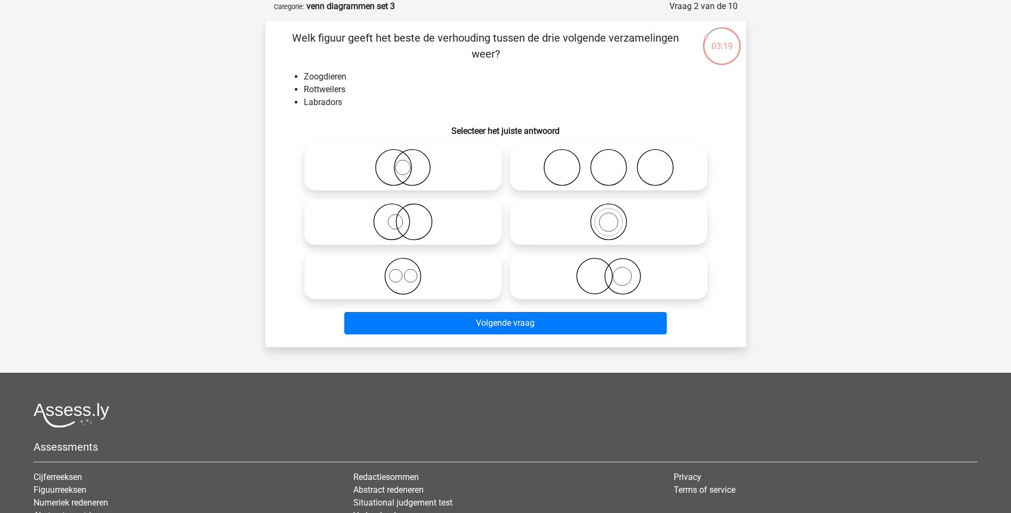
drag, startPoint x: 387, startPoint y: 35, endPoint x: 505, endPoint y: 61, distance: 120.6
click at [505, 61] on p "Welk figuur geeft het beste de verhouding tussen de drie volgende verzamelingen…" at bounding box center [485, 46] width 407 height 32
drag, startPoint x: 505, startPoint y: 61, endPoint x: 478, endPoint y: 122, distance: 66.6
click at [478, 122] on h6 "Selecteer het juiste antwoord" at bounding box center [505, 126] width 447 height 19
click at [603, 277] on icon at bounding box center [608, 275] width 189 height 37
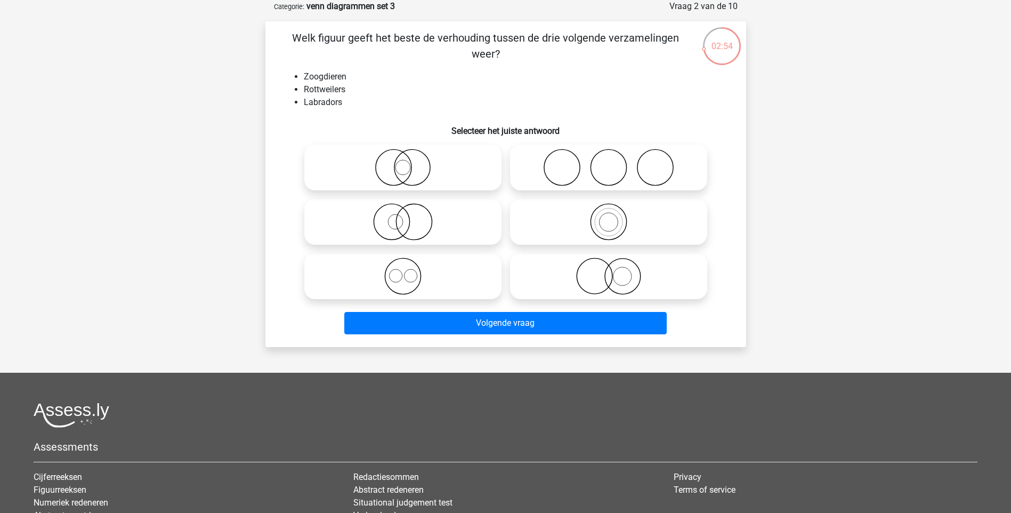
click at [609, 271] on input "radio" at bounding box center [612, 267] width 7 height 7
radio input "true"
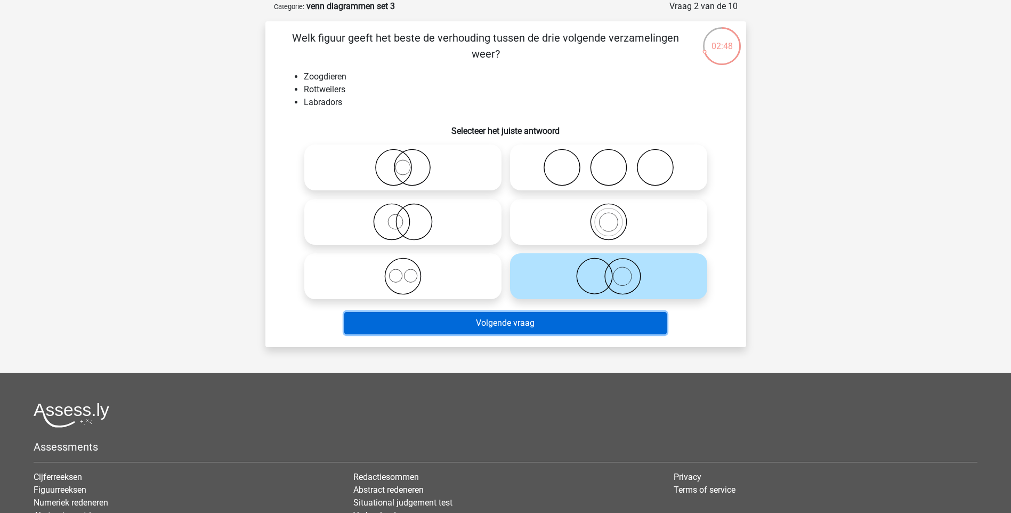
click at [547, 317] on button "Volgende vraag" at bounding box center [505, 323] width 322 height 22
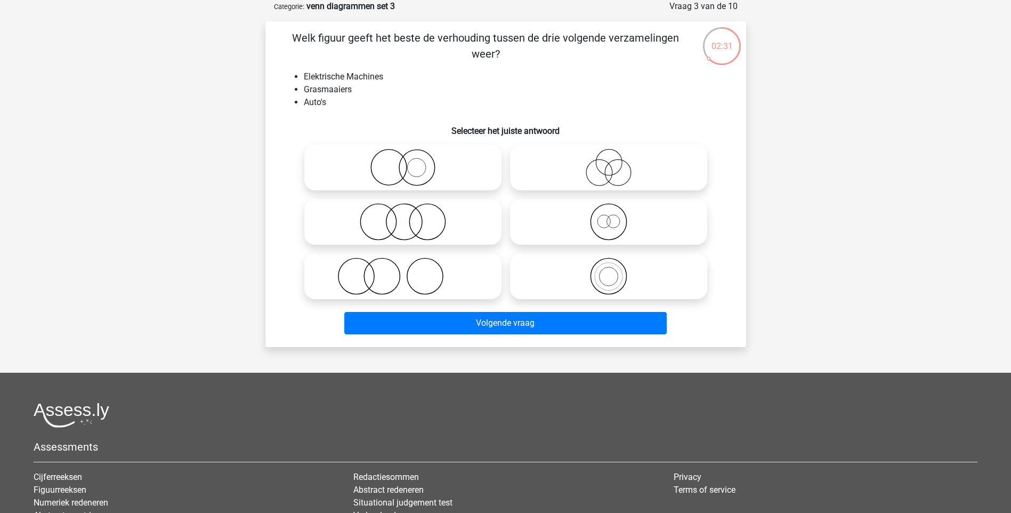
click at [429, 280] on icon at bounding box center [403, 275] width 189 height 37
click at [410, 271] on input "radio" at bounding box center [406, 267] width 7 height 7
radio input "true"
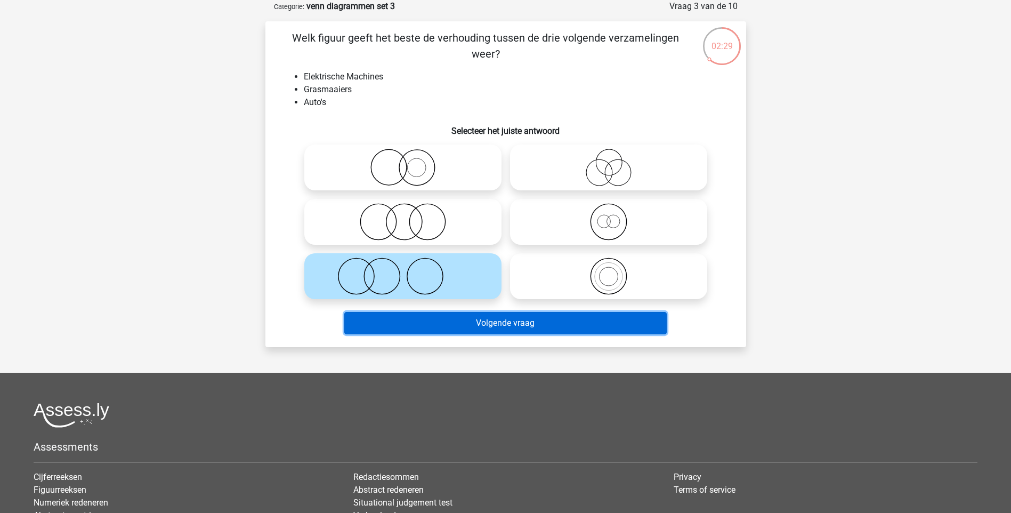
click at [451, 319] on button "Volgende vraag" at bounding box center [505, 323] width 322 height 22
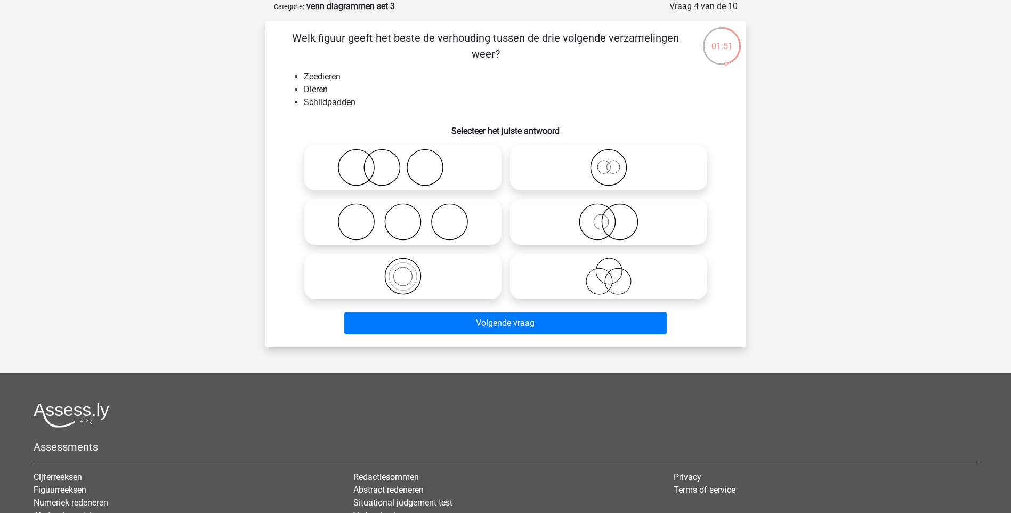
click at [570, 171] on icon at bounding box center [608, 167] width 189 height 37
click at [609, 162] on input "radio" at bounding box center [612, 158] width 7 height 7
radio input "true"
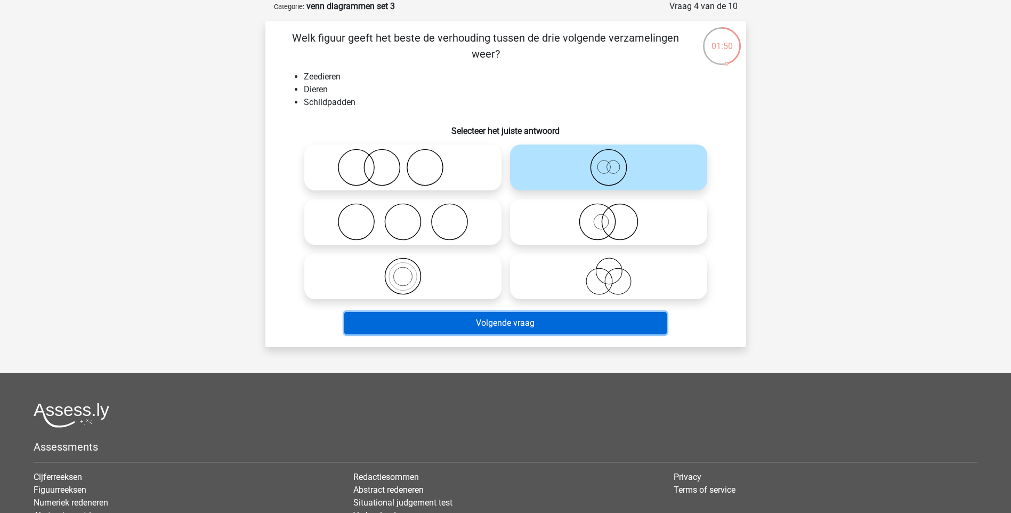
click at [539, 320] on button "Volgende vraag" at bounding box center [505, 323] width 322 height 22
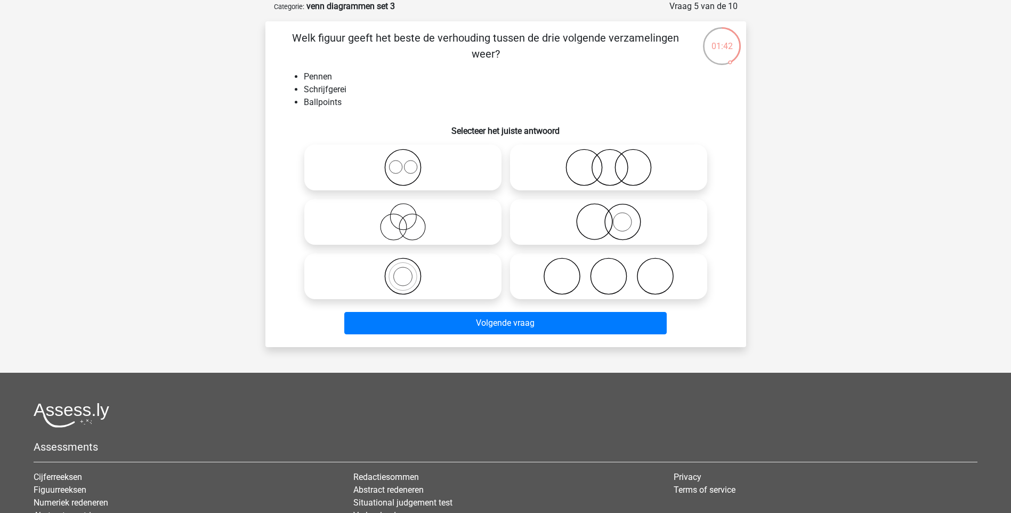
click at [410, 172] on icon at bounding box center [403, 167] width 189 height 37
click at [410, 162] on input "radio" at bounding box center [406, 158] width 7 height 7
radio input "true"
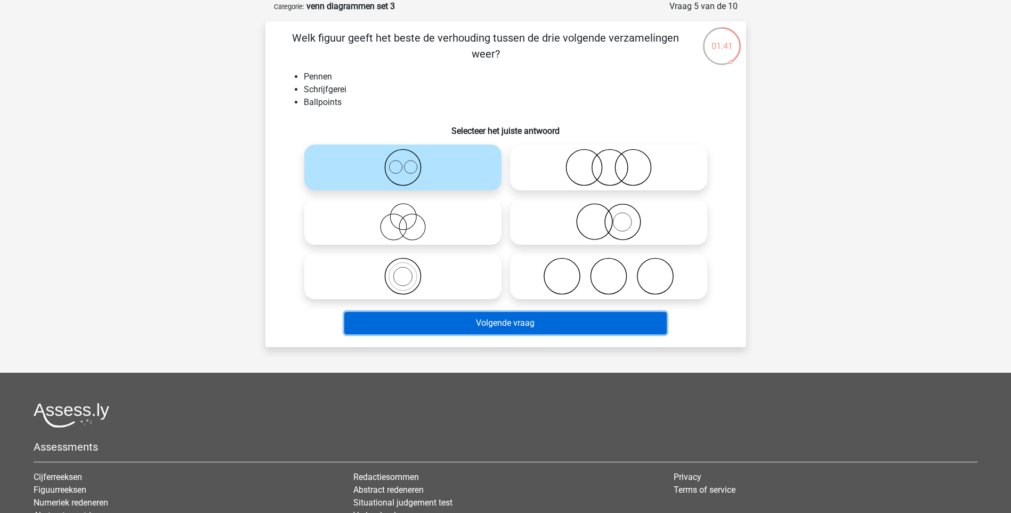
click at [467, 322] on button "Volgende vraag" at bounding box center [505, 323] width 322 height 22
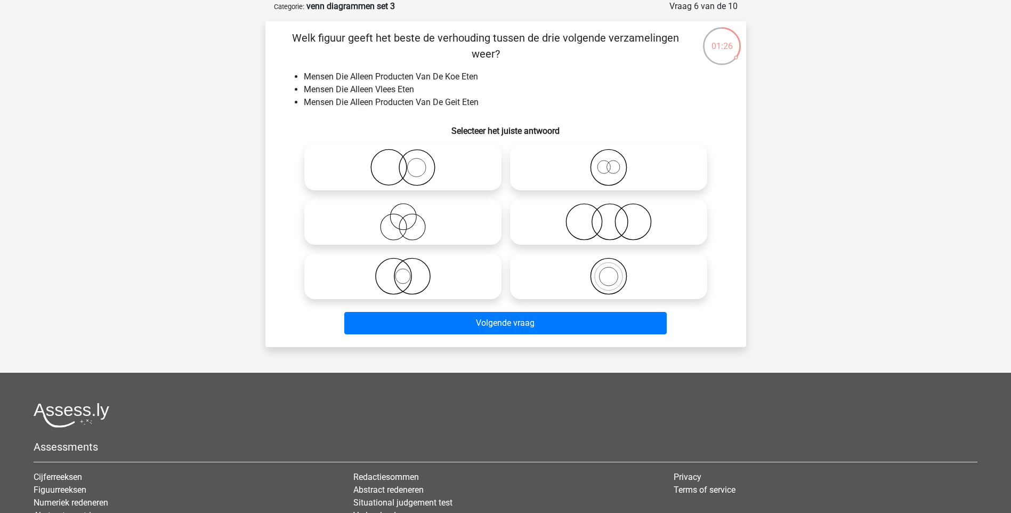
click at [609, 167] on icon at bounding box center [608, 167] width 189 height 37
click at [609, 162] on input "radio" at bounding box center [612, 158] width 7 height 7
radio input "true"
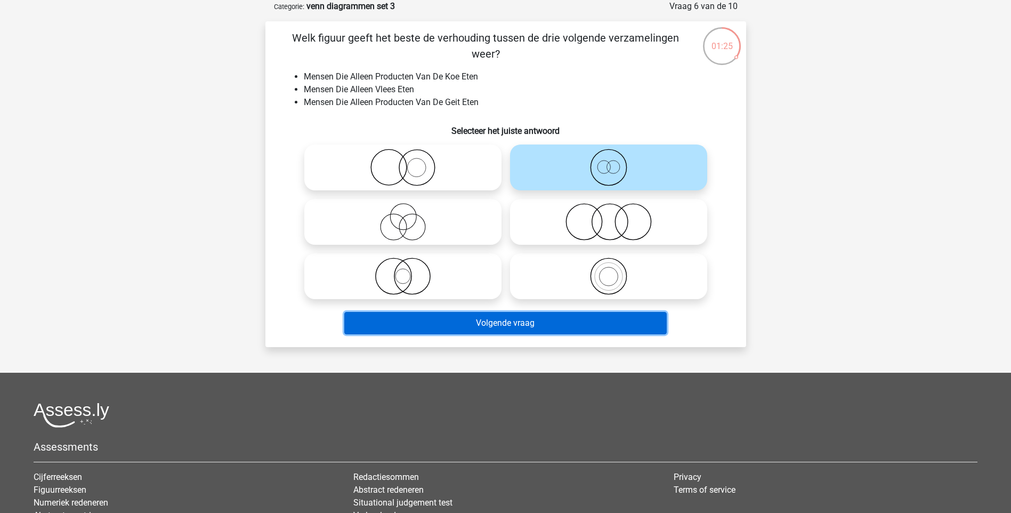
click at [519, 331] on button "Volgende vraag" at bounding box center [505, 323] width 322 height 22
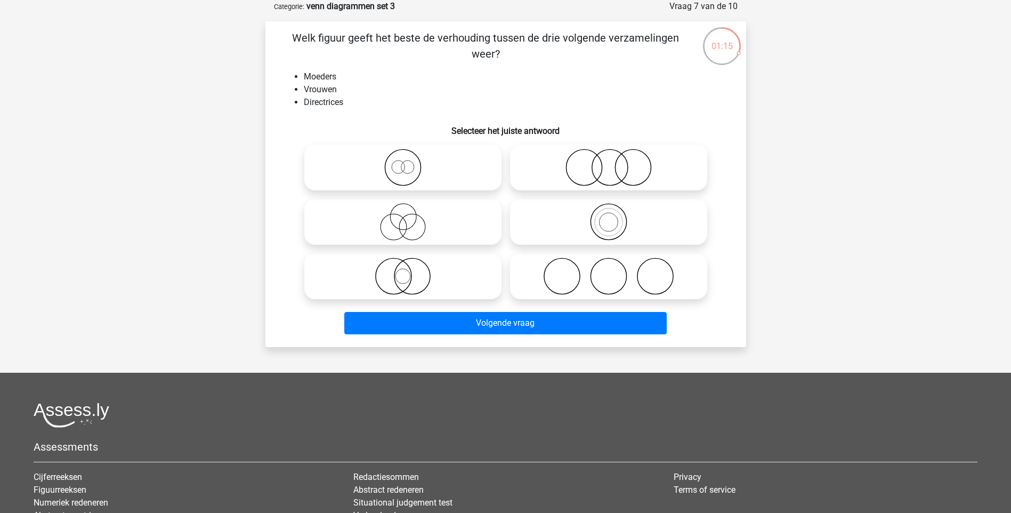
click at [616, 268] on icon at bounding box center [608, 275] width 189 height 37
click at [616, 268] on input "radio" at bounding box center [612, 267] width 7 height 7
radio input "true"
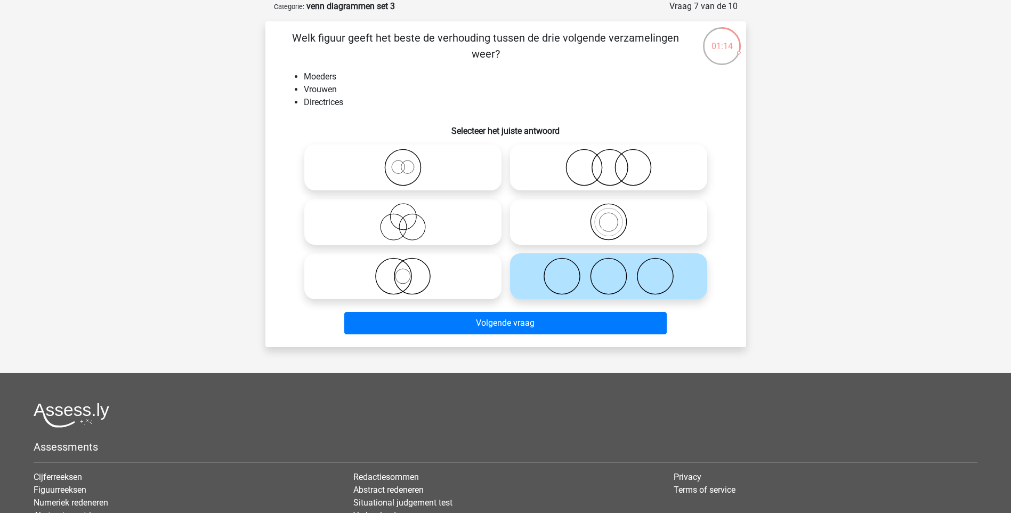
click at [548, 311] on div "Volgende vraag" at bounding box center [505, 320] width 447 height 35
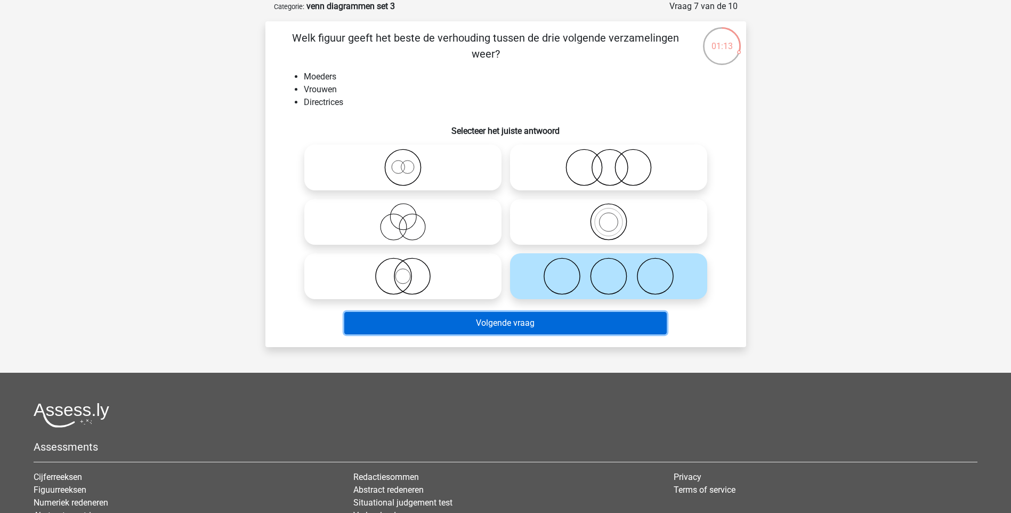
click at [548, 318] on button "Volgende vraag" at bounding box center [505, 323] width 322 height 22
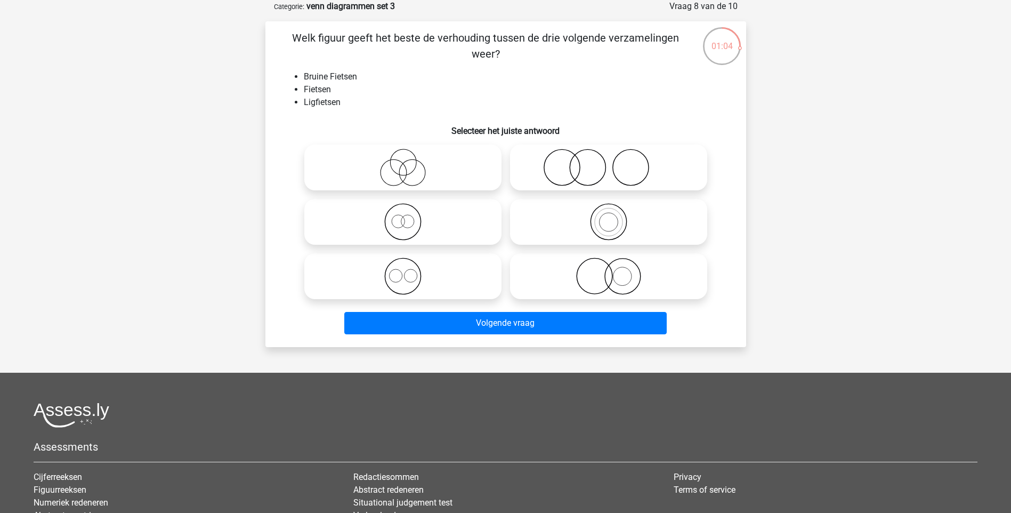
click at [411, 226] on icon at bounding box center [403, 221] width 189 height 37
click at [410, 216] on input "radio" at bounding box center [406, 212] width 7 height 7
radio input "true"
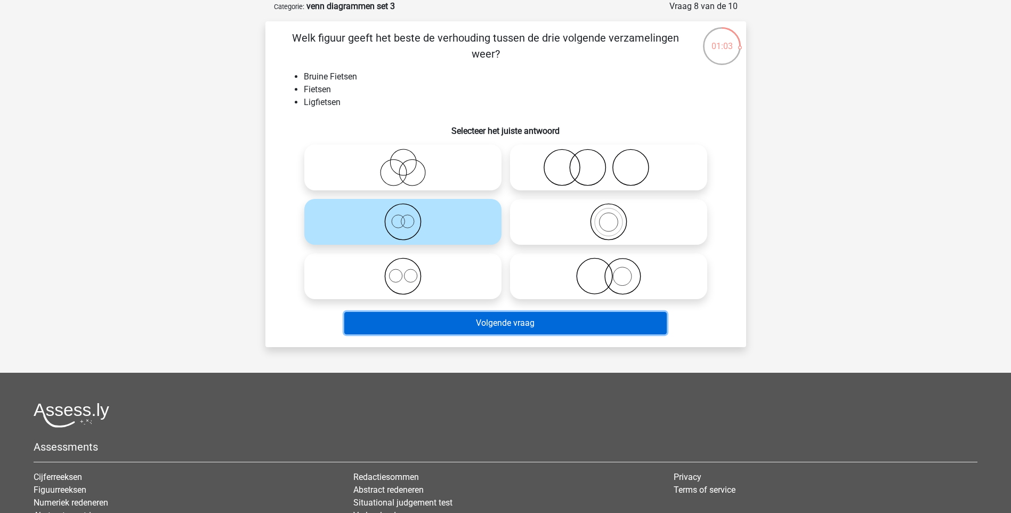
click at [421, 328] on button "Volgende vraag" at bounding box center [505, 323] width 322 height 22
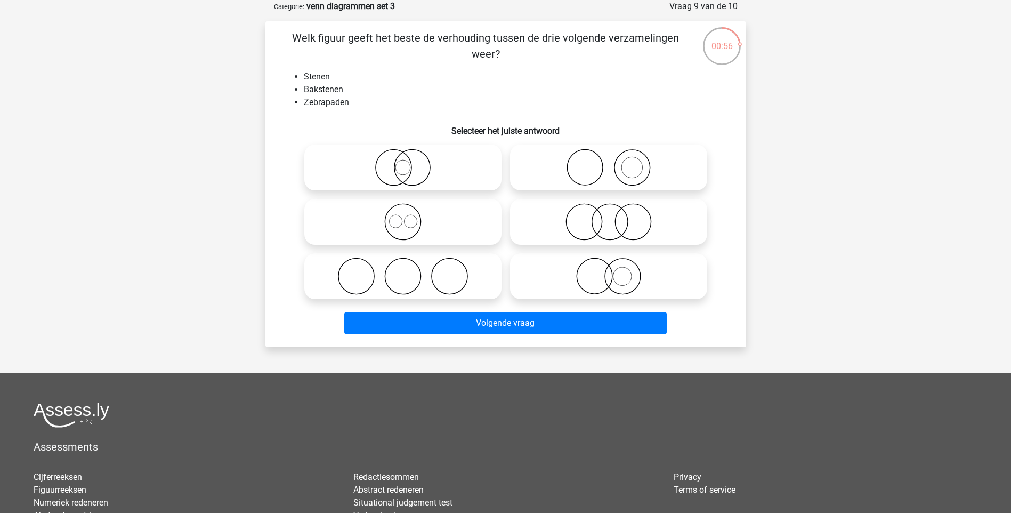
click at [632, 179] on icon at bounding box center [608, 167] width 189 height 37
click at [616, 162] on input "radio" at bounding box center [612, 158] width 7 height 7
radio input "true"
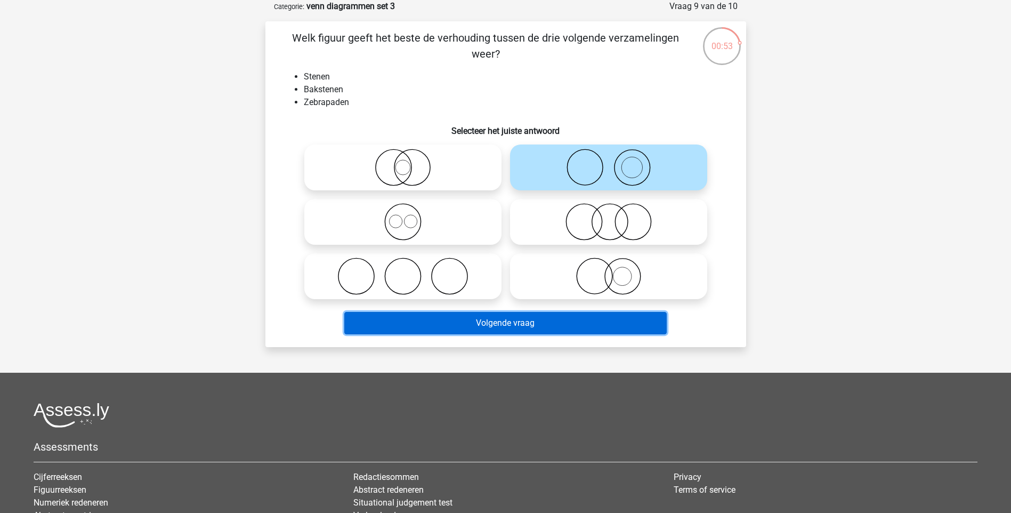
click at [521, 316] on button "Volgende vraag" at bounding box center [505, 323] width 322 height 22
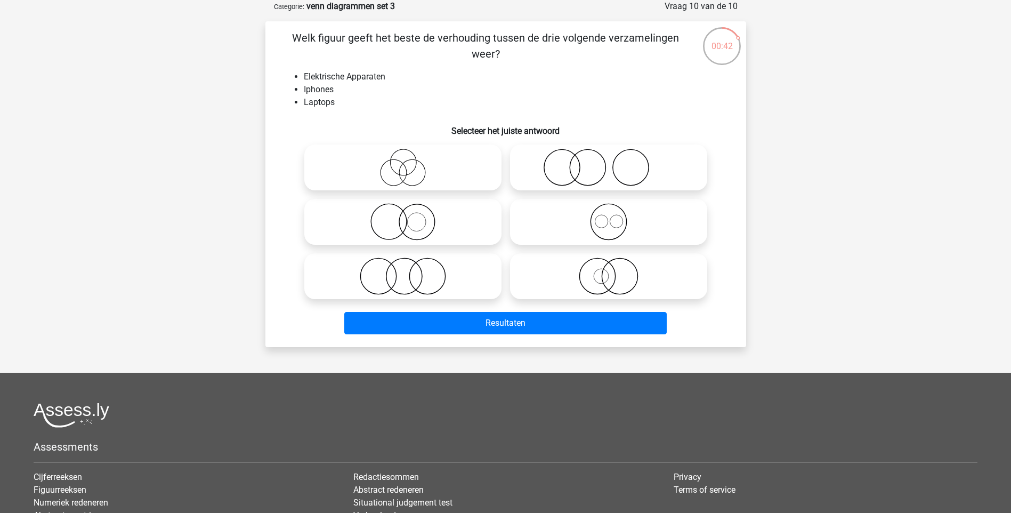
click at [611, 228] on icon at bounding box center [608, 221] width 189 height 37
click at [611, 216] on input "radio" at bounding box center [612, 212] width 7 height 7
radio input "true"
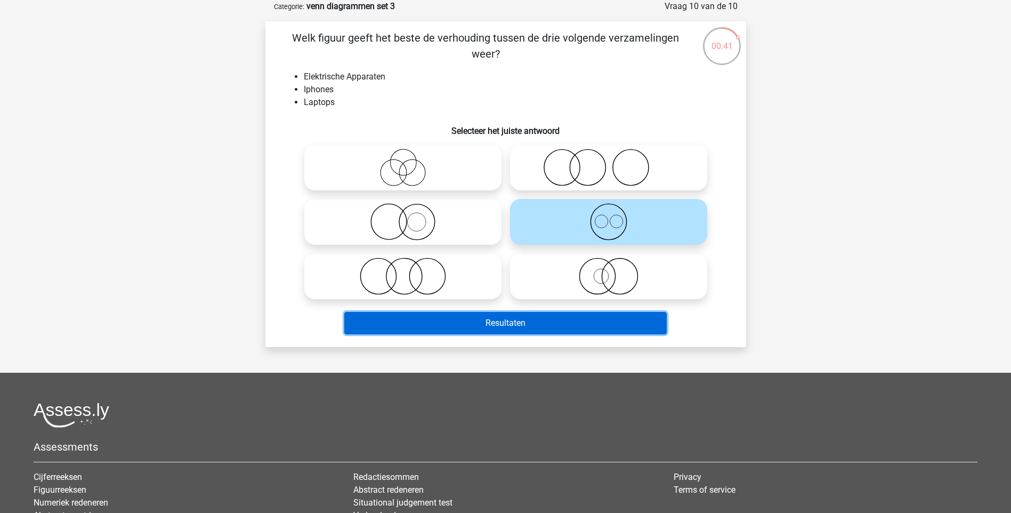
click at [564, 320] on button "Resultaten" at bounding box center [505, 323] width 322 height 22
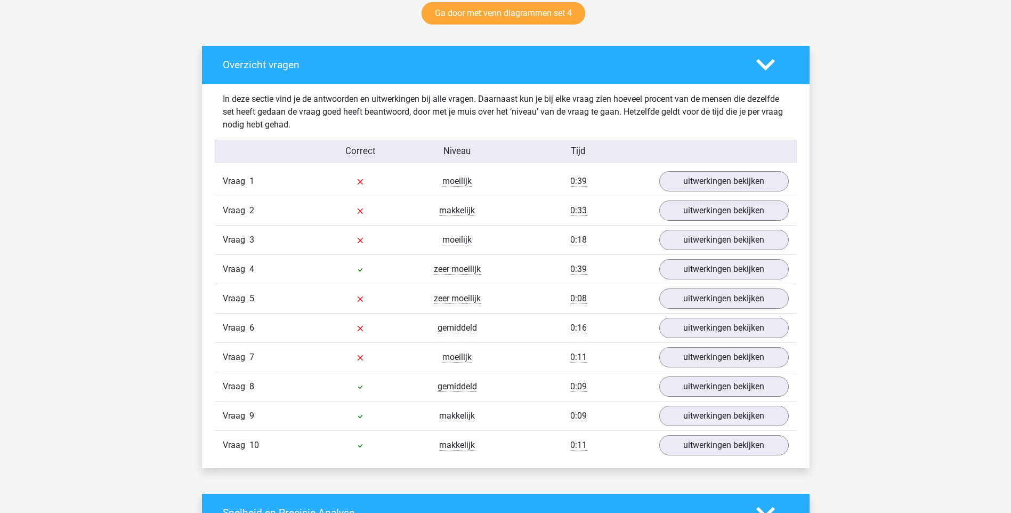
scroll to position [649, 0]
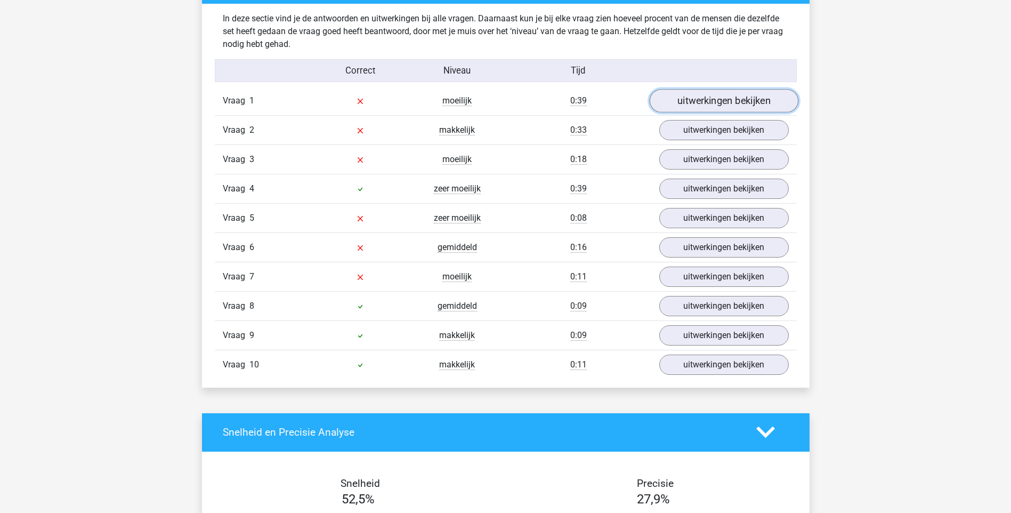
click at [765, 103] on link "uitwerkingen bekijken" at bounding box center [723, 100] width 149 height 23
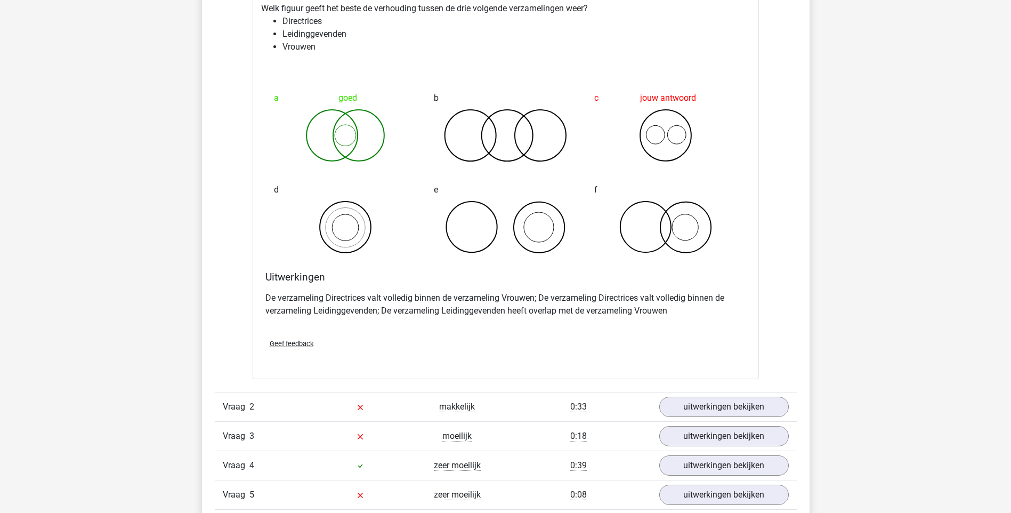
scroll to position [827, 0]
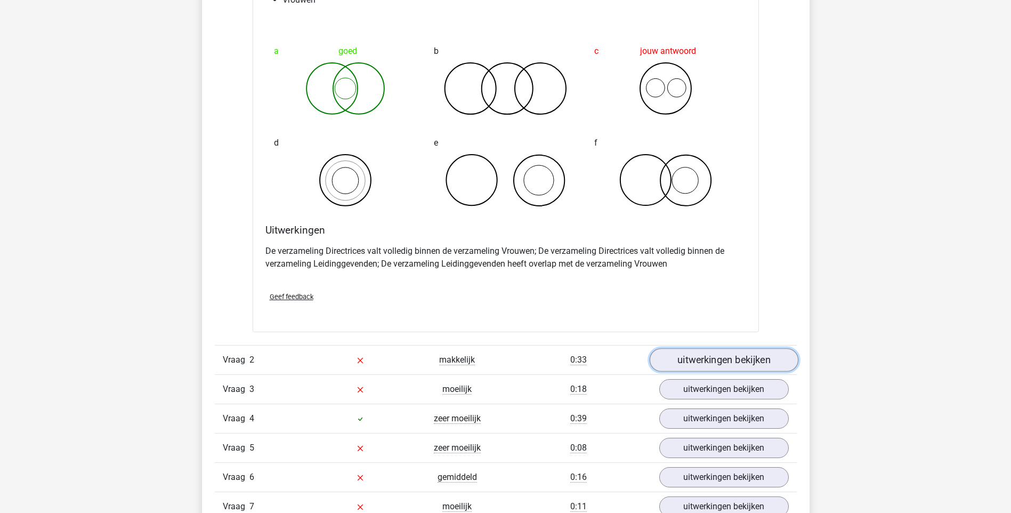
click at [740, 361] on link "uitwerkingen bekijken" at bounding box center [723, 359] width 149 height 23
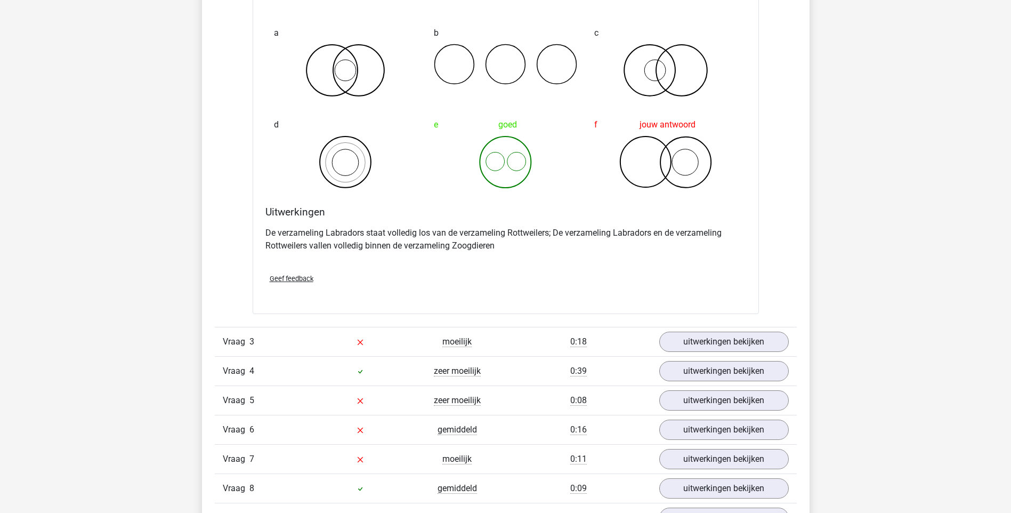
scroll to position [1284, 0]
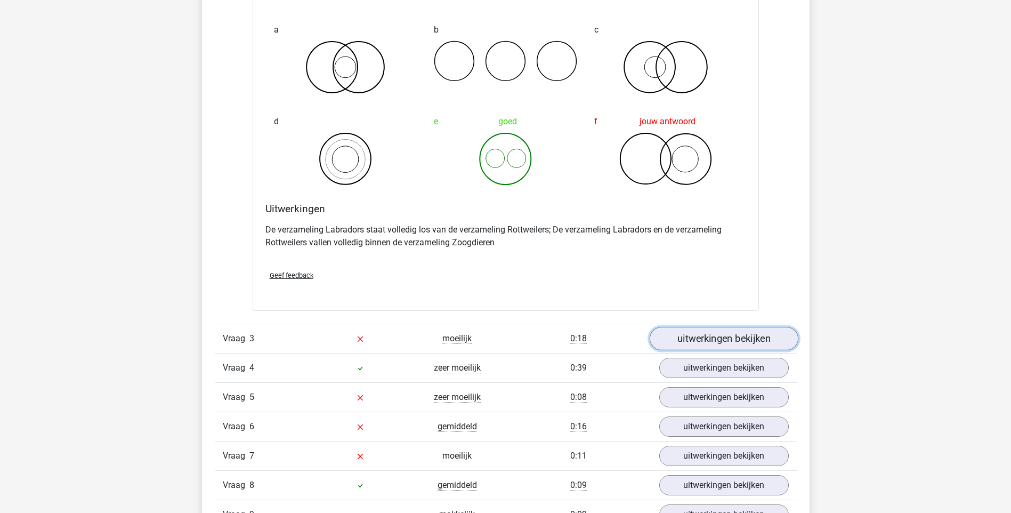
click at [739, 339] on link "uitwerkingen bekijken" at bounding box center [723, 338] width 149 height 23
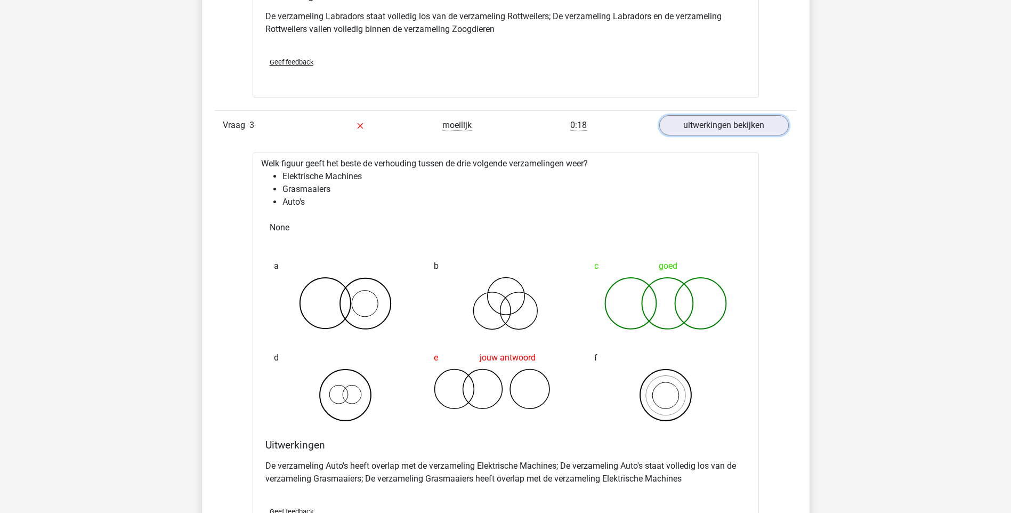
scroll to position [1551, 0]
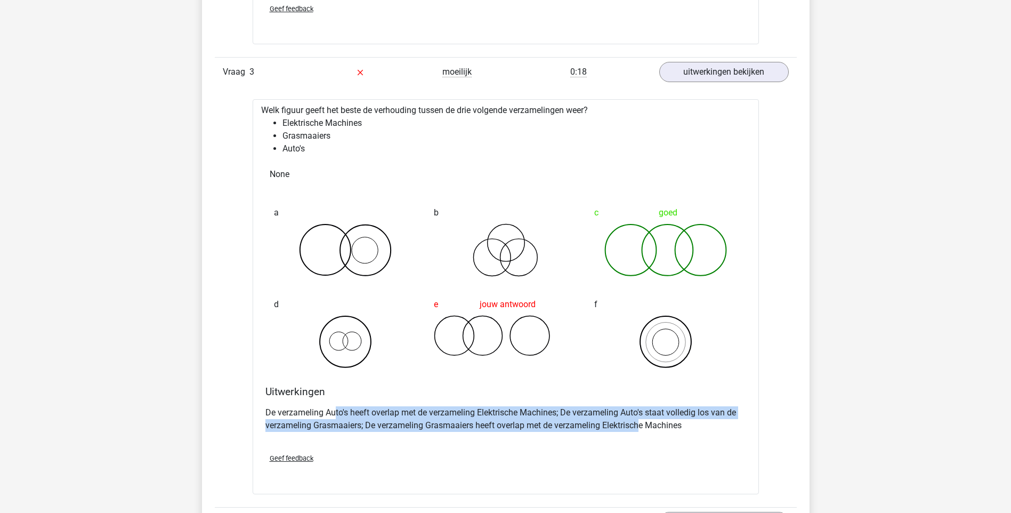
drag, startPoint x: 336, startPoint y: 413, endPoint x: 640, endPoint y: 421, distance: 304.4
click at [640, 421] on p "De verzameling Auto's heeft overlap met de verzameling Elektrische Machines; De…" at bounding box center [505, 419] width 481 height 26
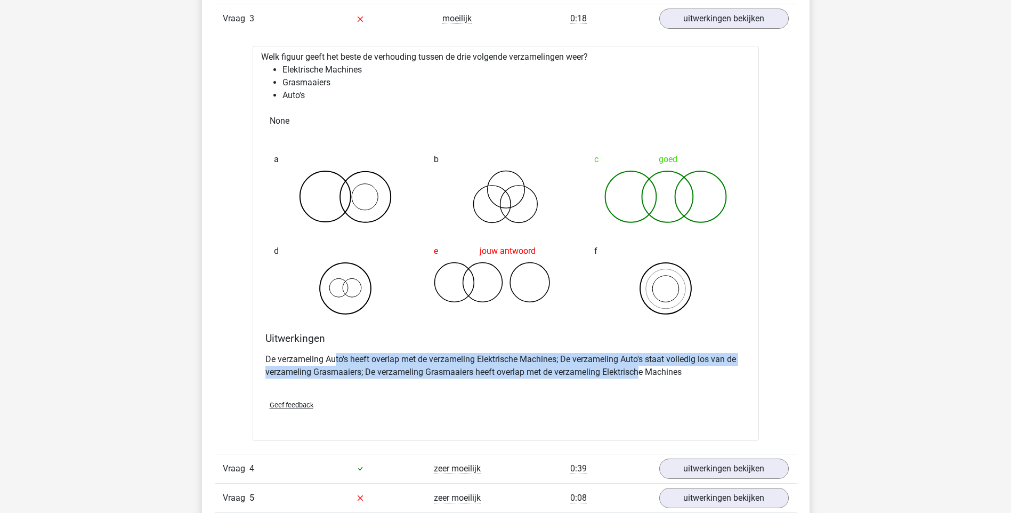
scroll to position [1657, 0]
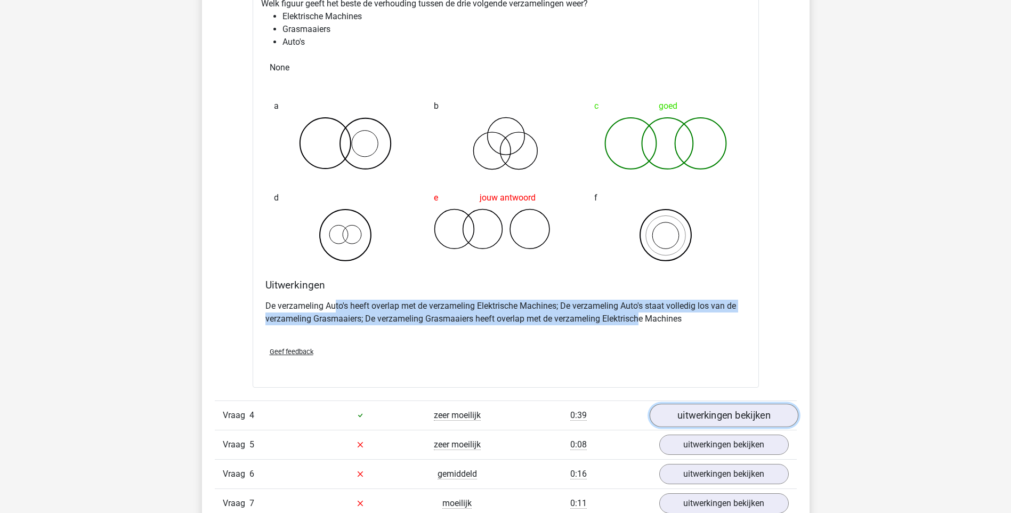
click at [714, 416] on link "uitwerkingen bekijken" at bounding box center [723, 414] width 149 height 23
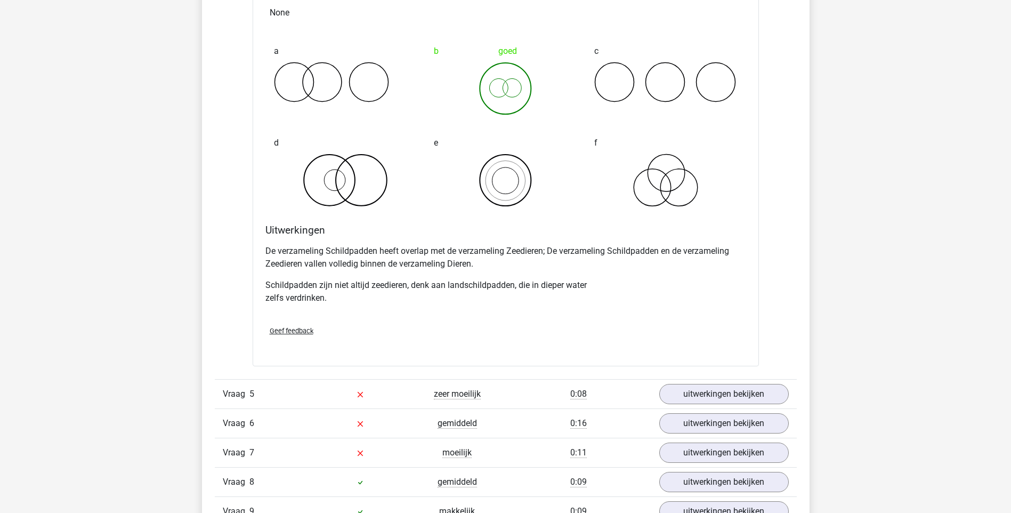
scroll to position [2174, 0]
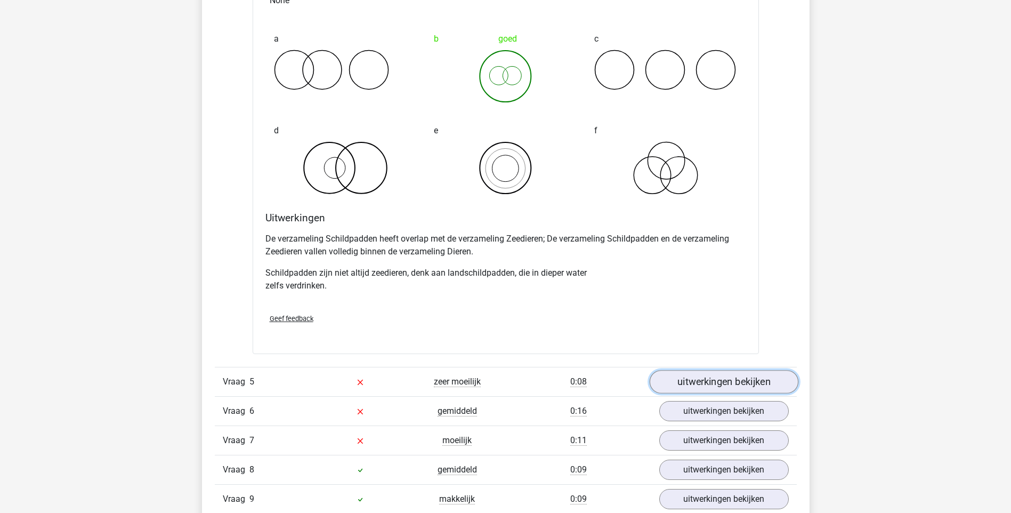
click at [735, 382] on link "uitwerkingen bekijken" at bounding box center [723, 381] width 149 height 23
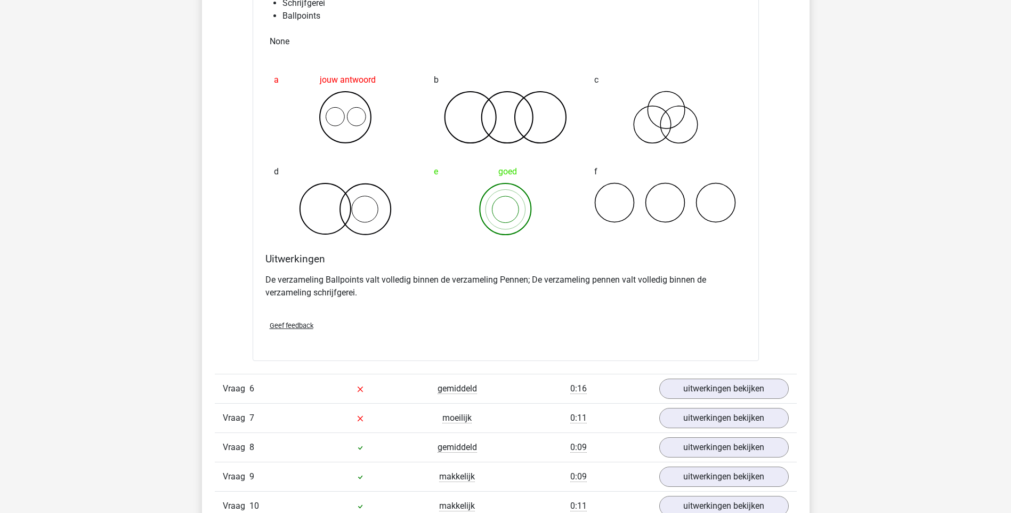
scroll to position [2621, 0]
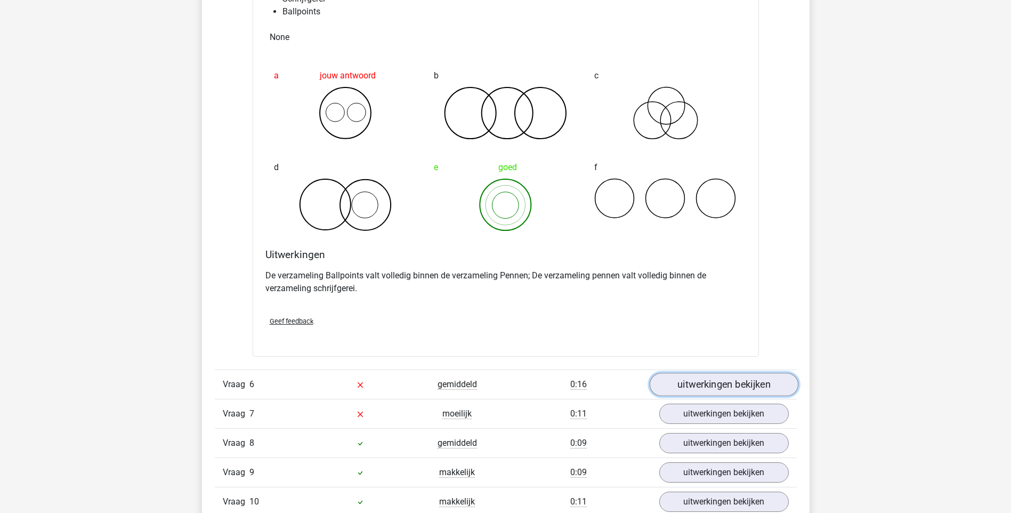
click at [751, 383] on link "uitwerkingen bekijken" at bounding box center [723, 384] width 149 height 23
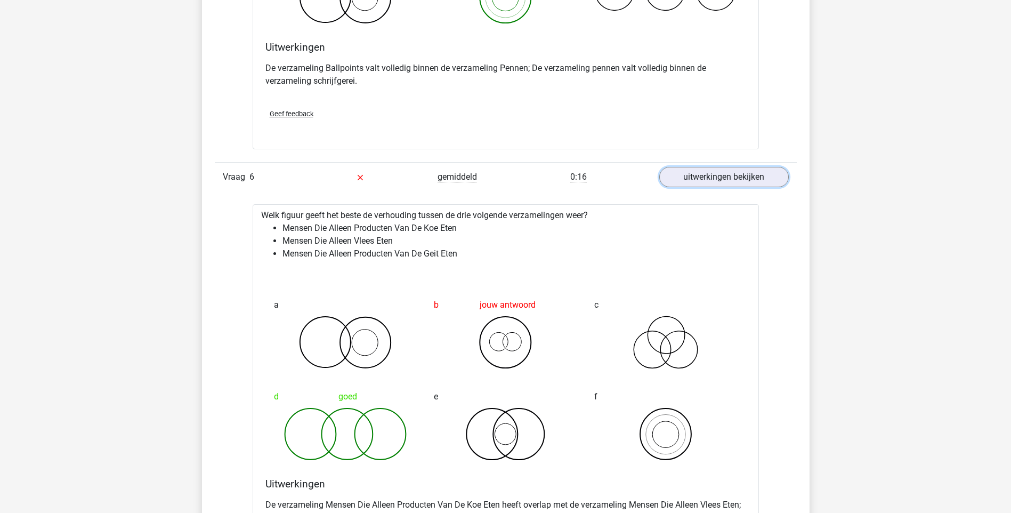
scroll to position [2902, 0]
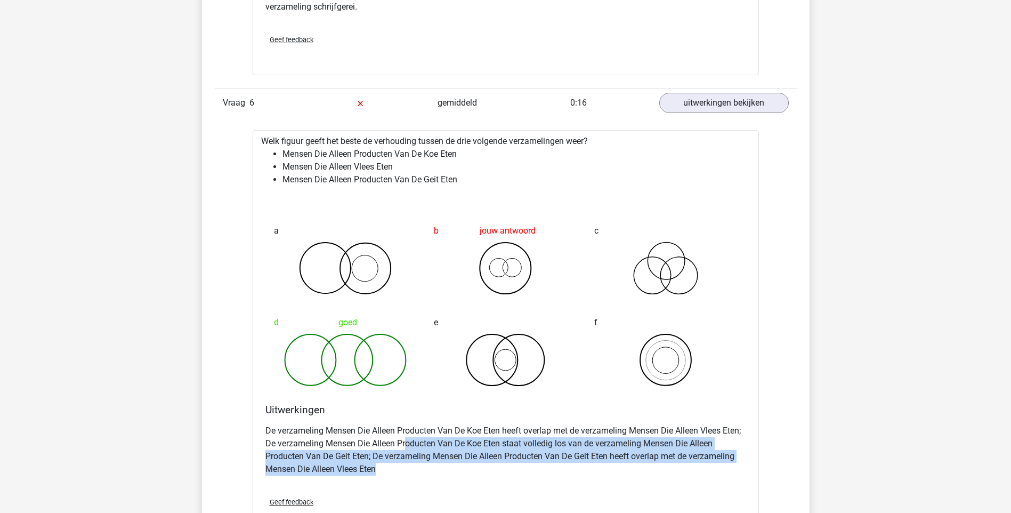
drag, startPoint x: 406, startPoint y: 449, endPoint x: 657, endPoint y: 465, distance: 251.0
click at [657, 465] on p "De verzameling Mensen Die Alleen Producten Van De Koe Eten heeft overlap met de…" at bounding box center [505, 449] width 481 height 51
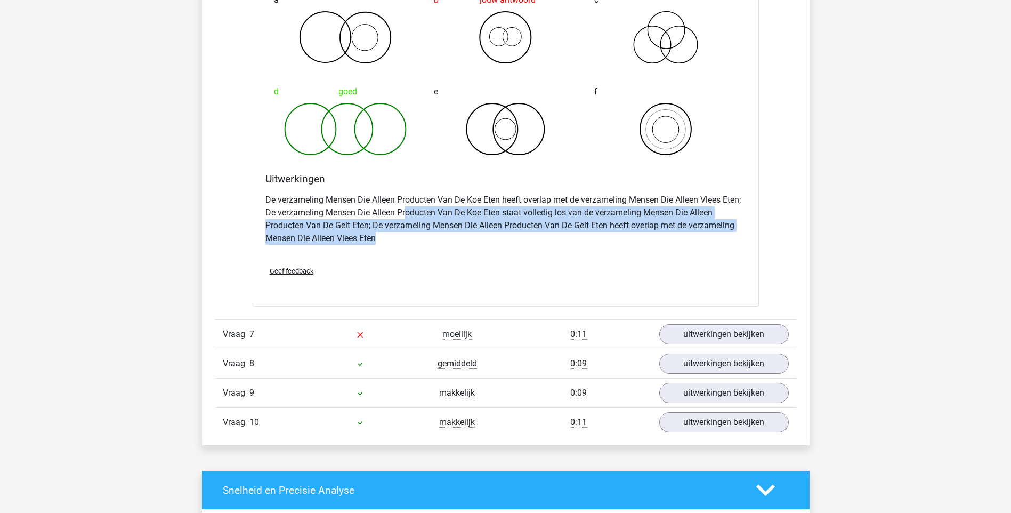
scroll to position [3163, 0]
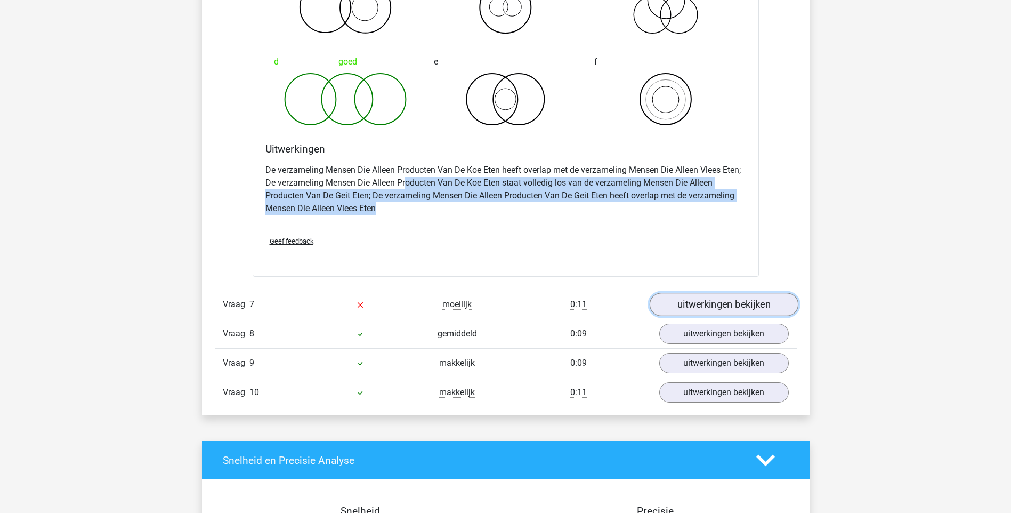
click at [757, 304] on link "uitwerkingen bekijken" at bounding box center [723, 304] width 149 height 23
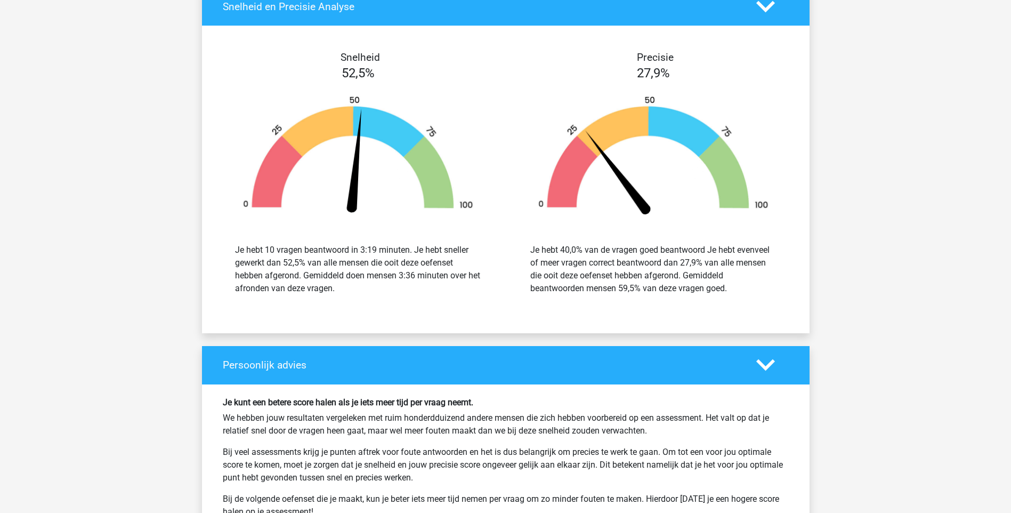
scroll to position [4159, 0]
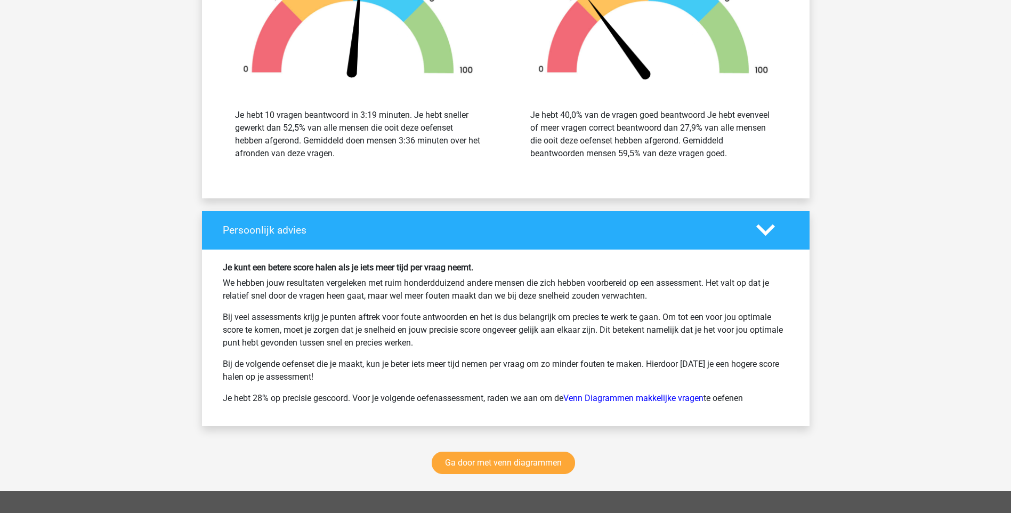
drag, startPoint x: 297, startPoint y: 268, endPoint x: 579, endPoint y: 339, distance: 291.5
click at [579, 339] on div "Je kunt een betere score halen als je iets meer tijd per vraag neemt. We hebben…" at bounding box center [506, 337] width 582 height 151
click at [533, 460] on link "Ga door met venn diagrammen" at bounding box center [503, 462] width 143 height 22
